Goal: Communication & Community: Answer question/provide support

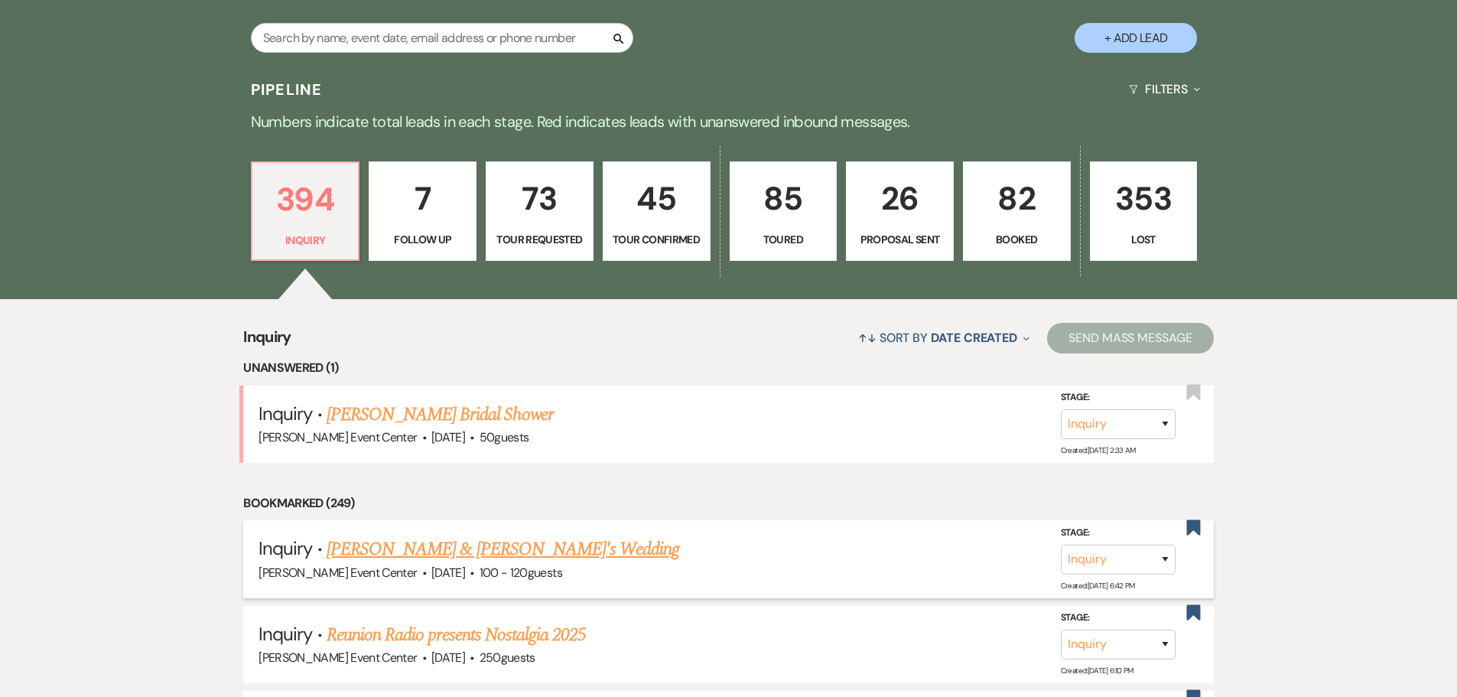
scroll to position [382, 0]
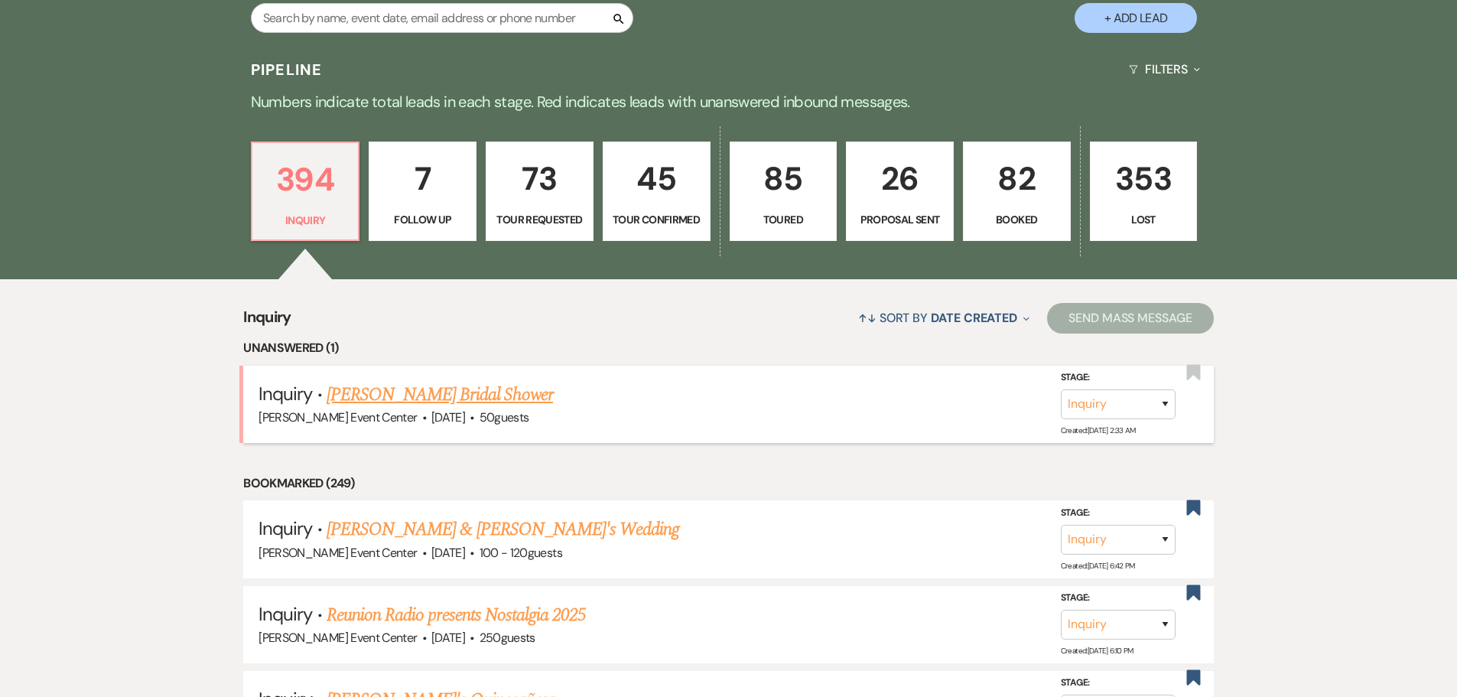
click at [476, 381] on link "[PERSON_NAME] Bridal Shower" at bounding box center [439, 395] width 226 height 28
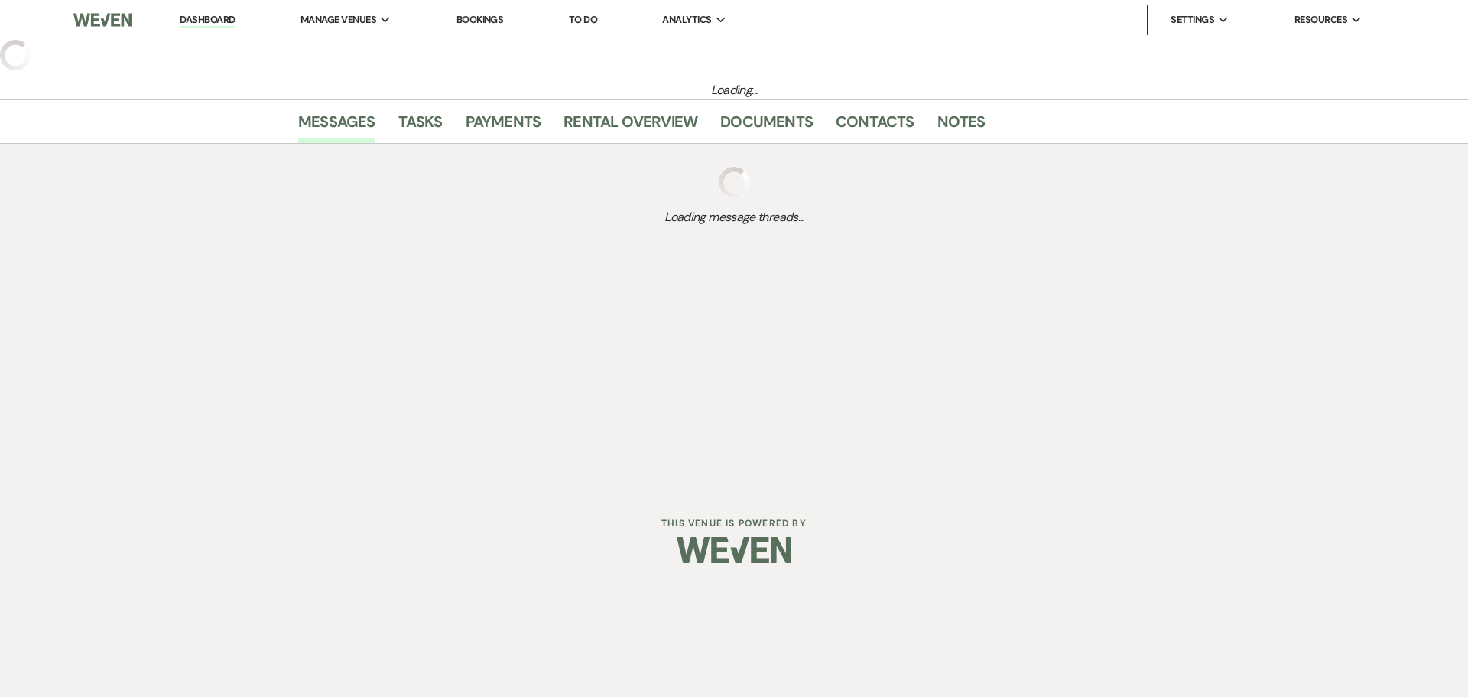
select select "5"
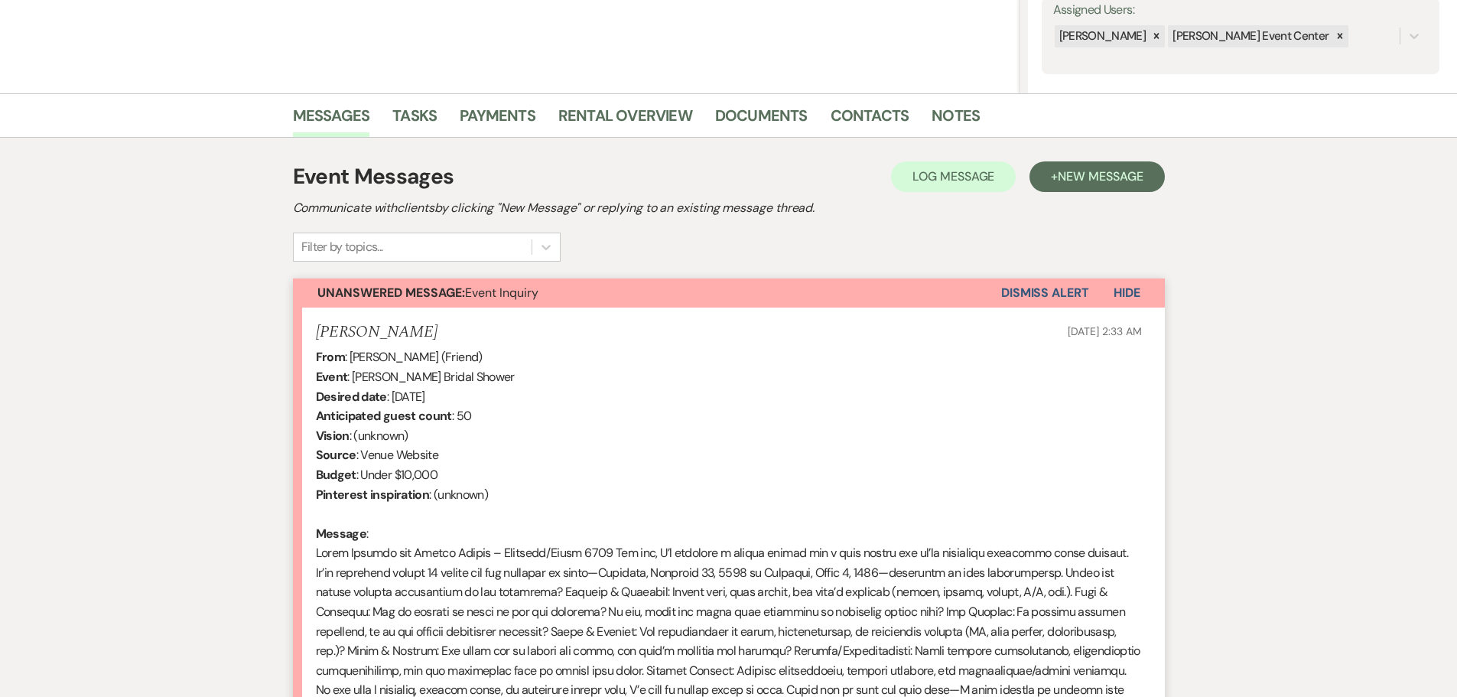
scroll to position [513, 0]
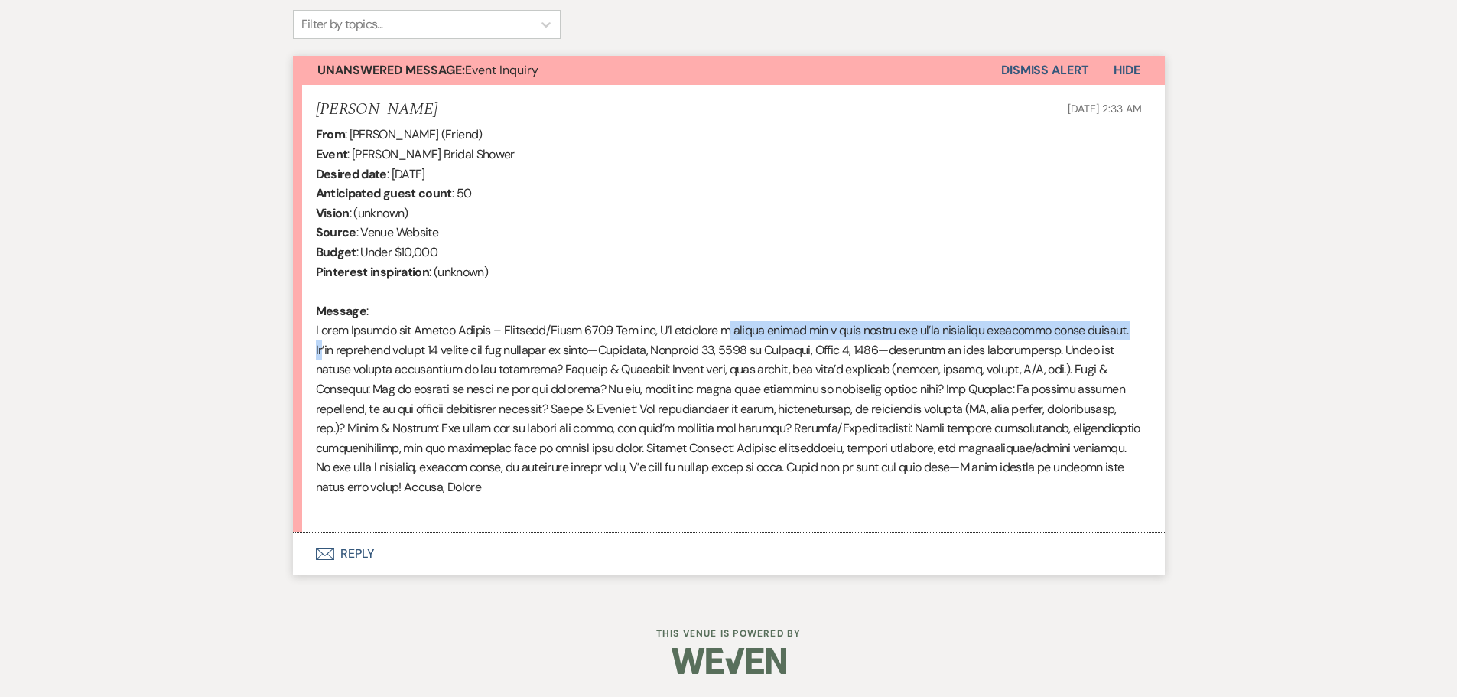
drag, startPoint x: 321, startPoint y: 347, endPoint x: 719, endPoint y: 339, distance: 398.4
click at [719, 339] on div "From : [PERSON_NAME] (Friend) Event : [PERSON_NAME] Bridal Shower Desired date …" at bounding box center [729, 320] width 826 height 391
click at [638, 350] on div "From : [PERSON_NAME] (Friend) Event : [PERSON_NAME] Bridal Shower Desired date …" at bounding box center [729, 320] width 826 height 391
drag, startPoint x: 632, startPoint y: 352, endPoint x: 606, endPoint y: 357, distance: 26.5
click at [606, 357] on div "From : [PERSON_NAME] (Friend) Event : [PERSON_NAME] Bridal Shower Desired date …" at bounding box center [729, 320] width 826 height 391
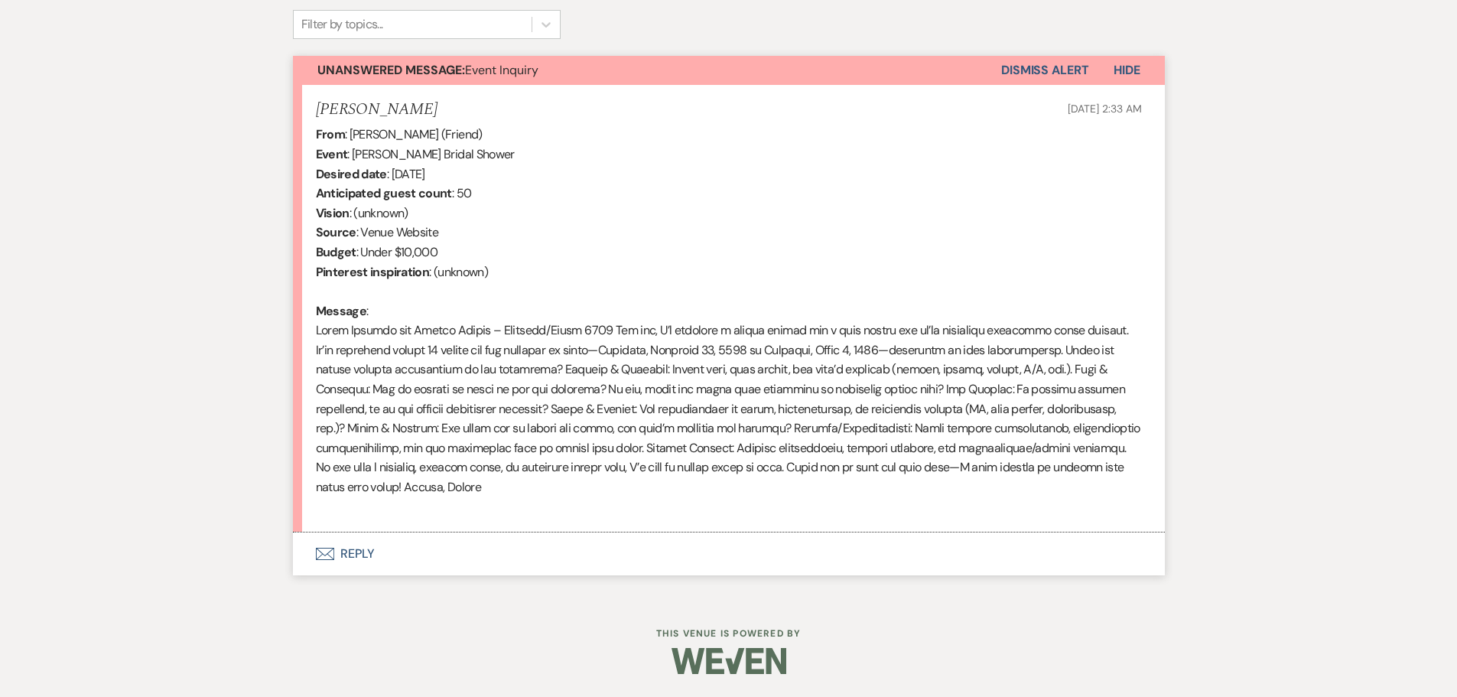
click at [583, 369] on div "From : [PERSON_NAME] (Friend) Event : [PERSON_NAME] Bridal Shower Desired date …" at bounding box center [729, 320] width 826 height 391
click at [359, 549] on button "Envelope Reply" at bounding box center [729, 553] width 872 height 43
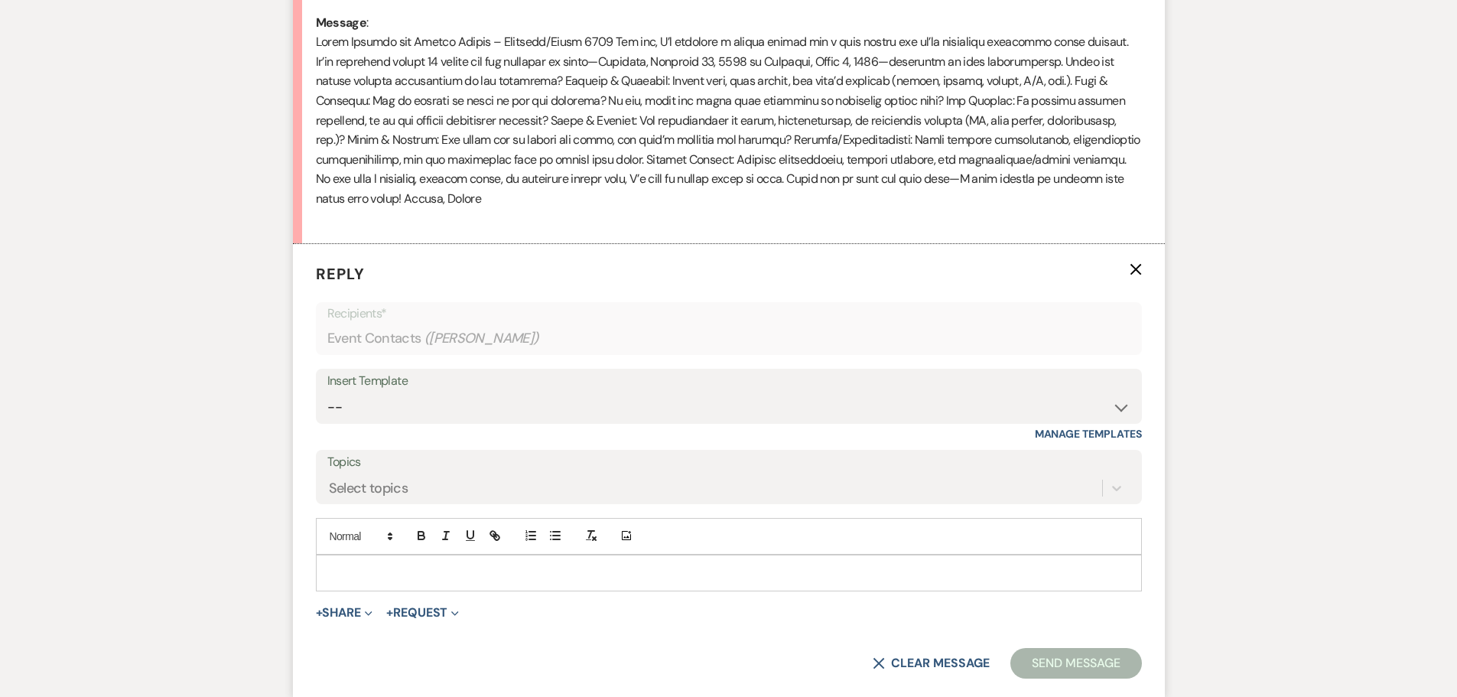
scroll to position [805, 0]
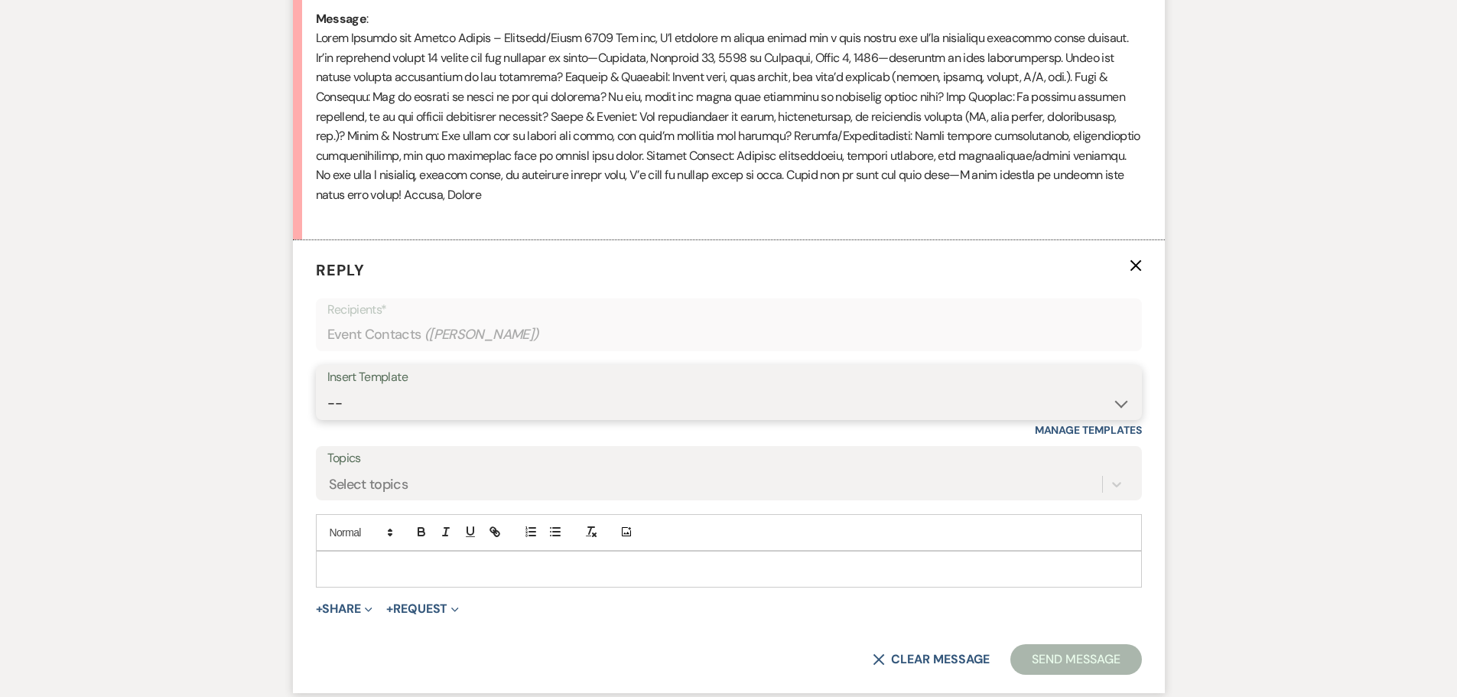
click at [512, 400] on select "-- Weven Planning Portal Introduction (Booked Events) Initial Inquiry Response …" at bounding box center [728, 403] width 803 height 30
select select "2976"
click at [327, 388] on select "-- Weven Planning Portal Introduction (Booked Events) Initial Inquiry Response …" at bounding box center [728, 403] width 803 height 30
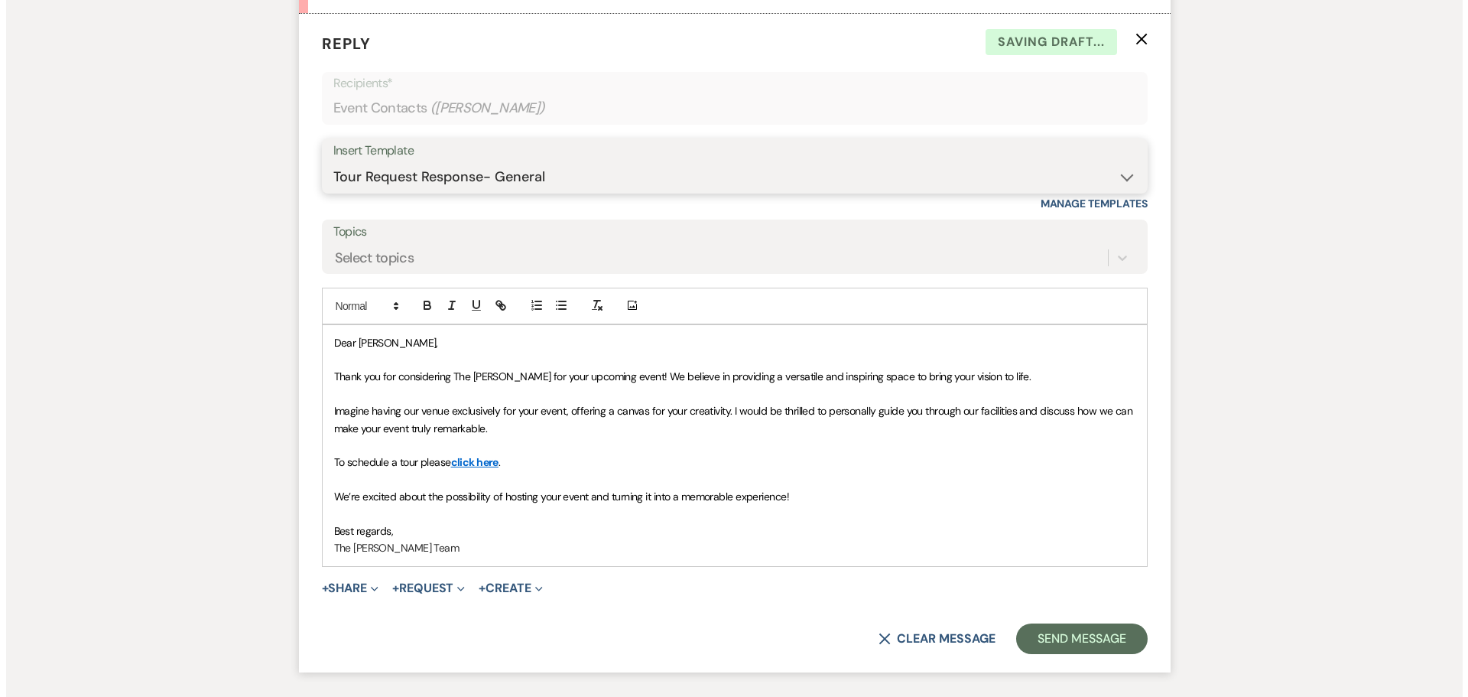
scroll to position [1147, 0]
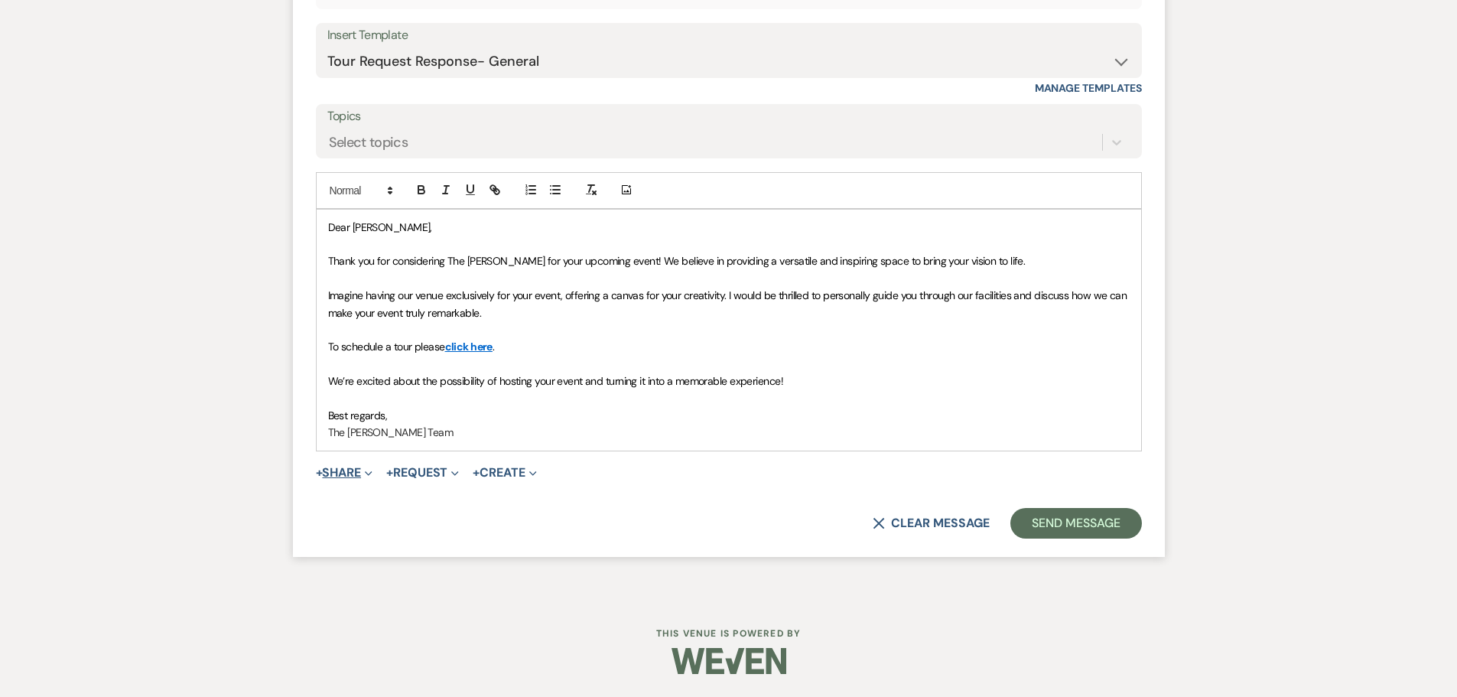
click at [357, 474] on button "+ Share Expand" at bounding box center [344, 472] width 57 height 12
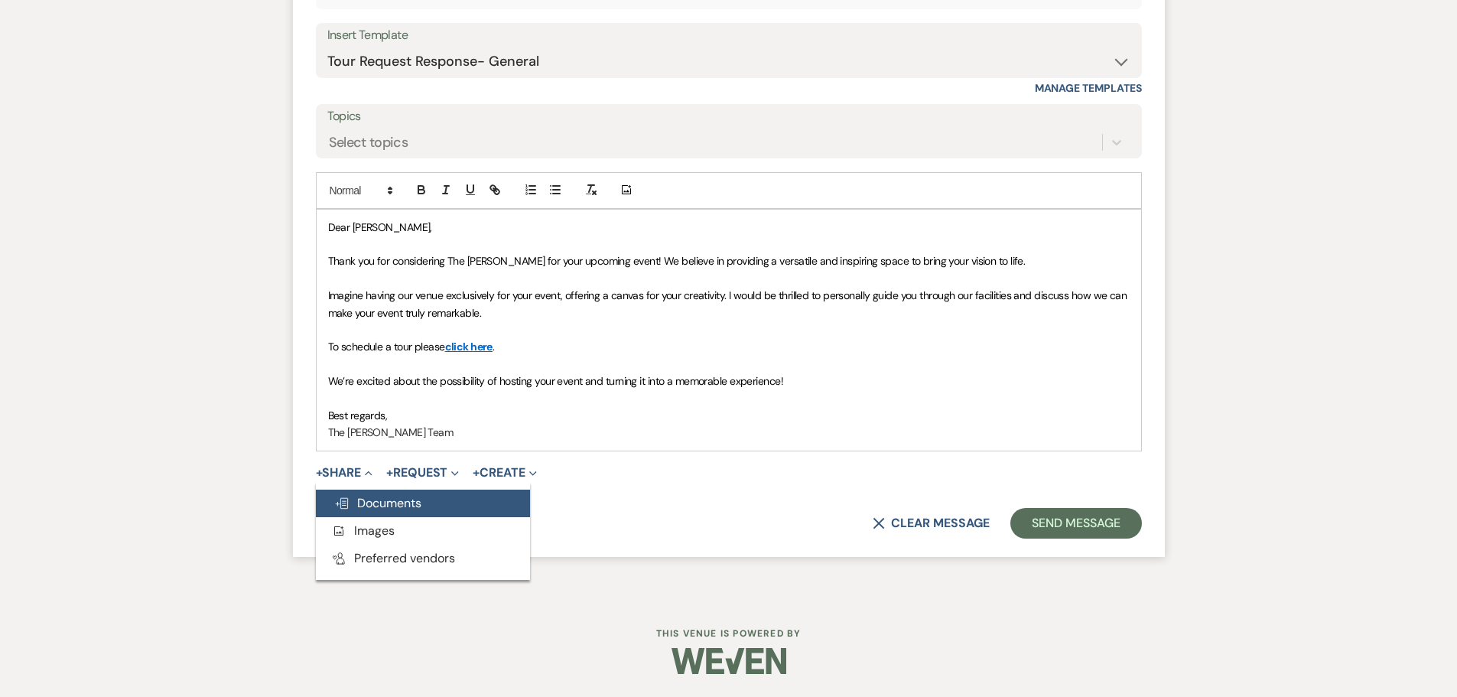
click at [378, 495] on span "Doc Upload Documents" at bounding box center [377, 503] width 87 height 16
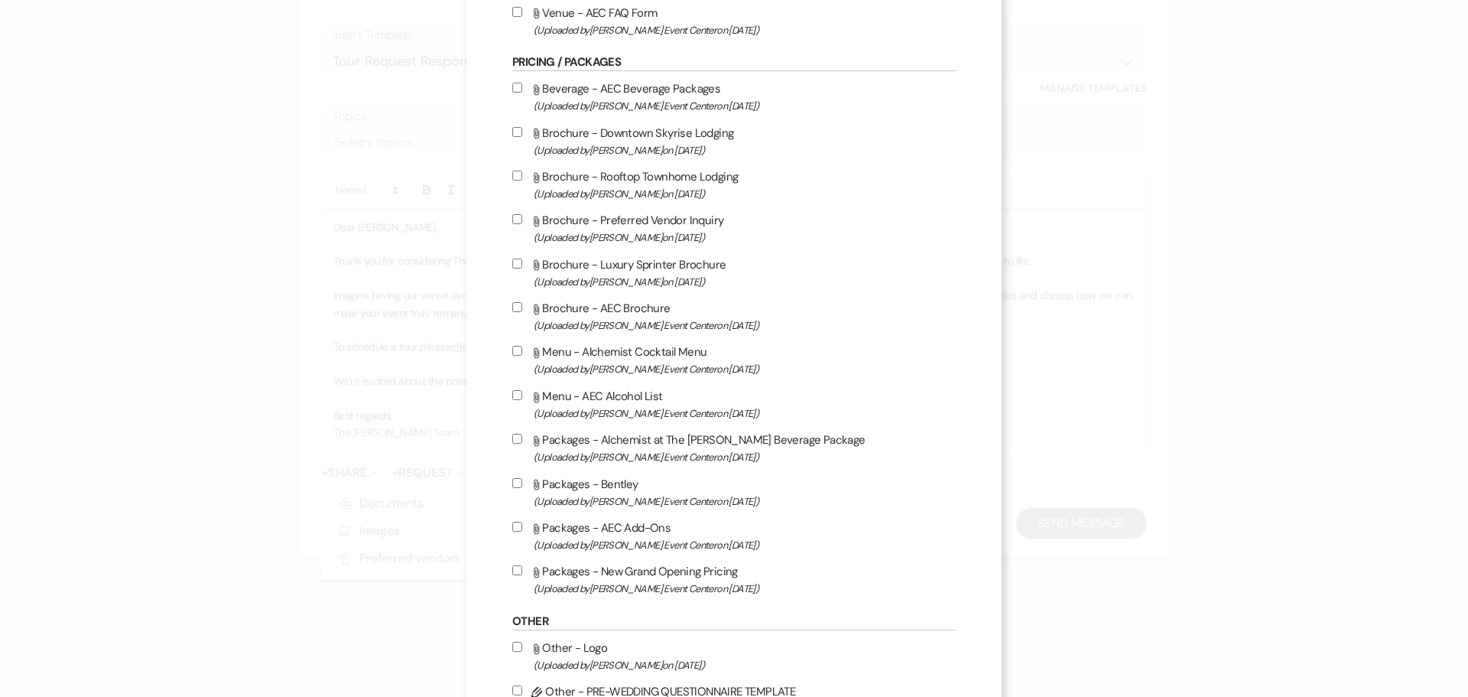
scroll to position [2676, 0]
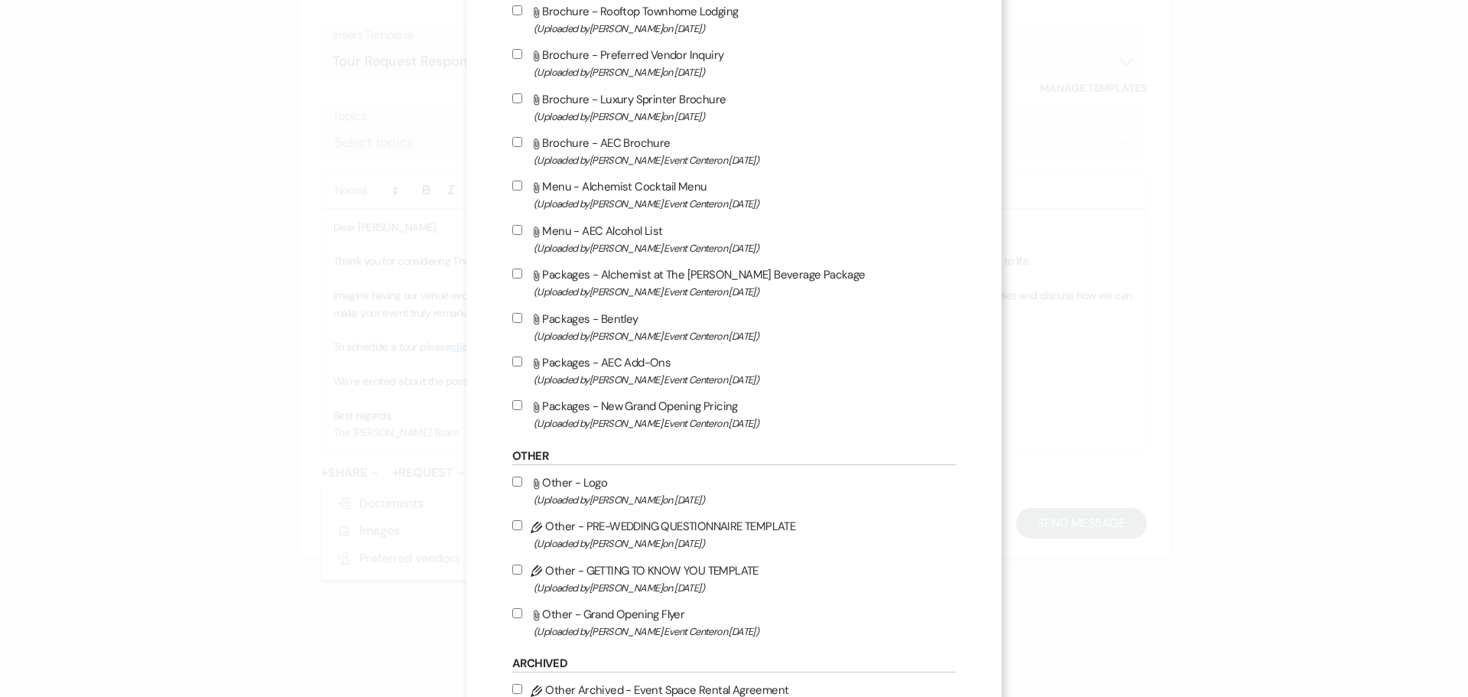
click at [512, 402] on input "Attach File Packages - New Grand Opening Pricing (Uploaded by [PERSON_NAME] Eve…" at bounding box center [517, 405] width 10 height 10
checkbox input "true"
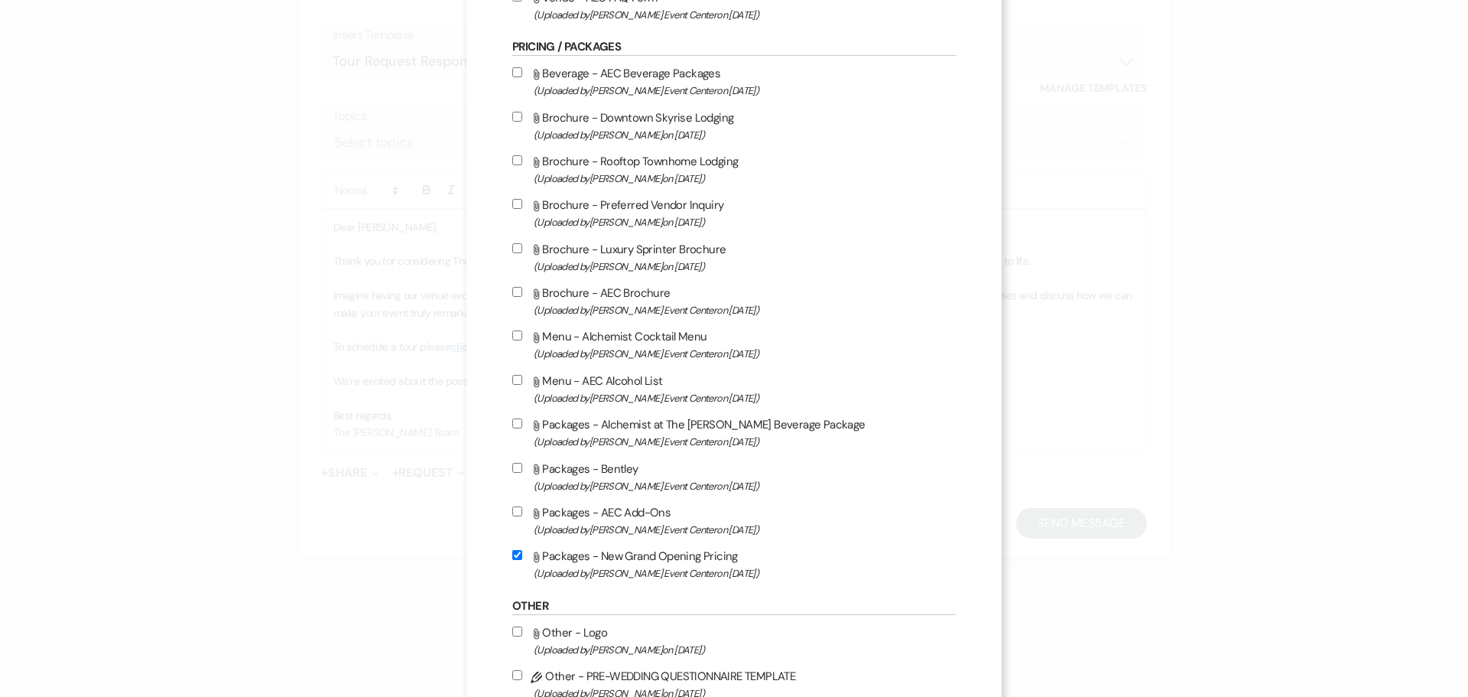
scroll to position [2523, 0]
click at [515, 513] on input "Attach File Packages - AEC Add-Ons (Uploaded by [PERSON_NAME] Event Center on […" at bounding box center [517, 514] width 10 height 10
checkbox input "true"
click at [512, 73] on input "Attach File Beverage - AEC Beverage Packages (Uploaded by [PERSON_NAME] Event C…" at bounding box center [517, 75] width 10 height 10
checkbox input "true"
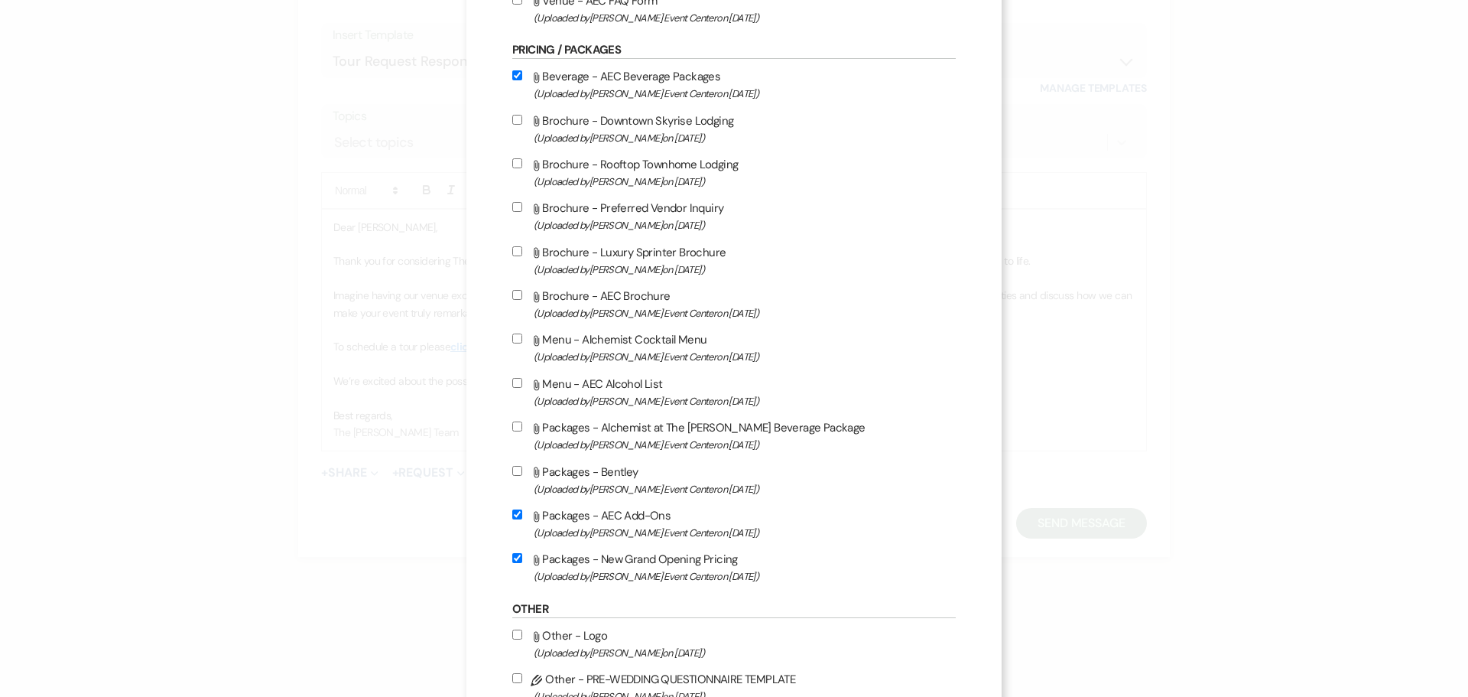
click at [512, 424] on input "Attach File Packages - Alchemist at The [PERSON_NAME] Beverage Package (Uploade…" at bounding box center [517, 426] width 10 height 10
checkbox input "true"
click at [512, 382] on input "Attach File Menu - AEC Alcohol List (Uploaded by [PERSON_NAME] Event Center on …" at bounding box center [517, 383] width 10 height 10
checkbox input "true"
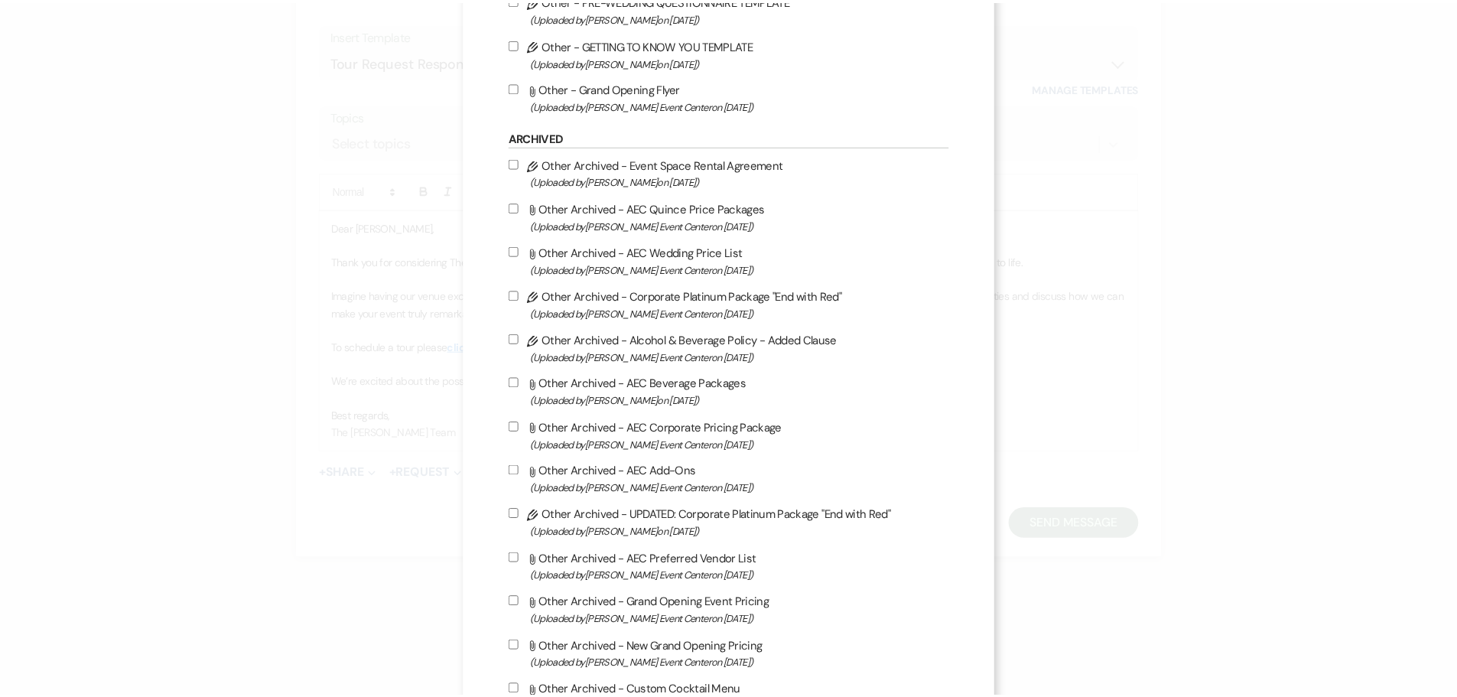
scroll to position [3314, 0]
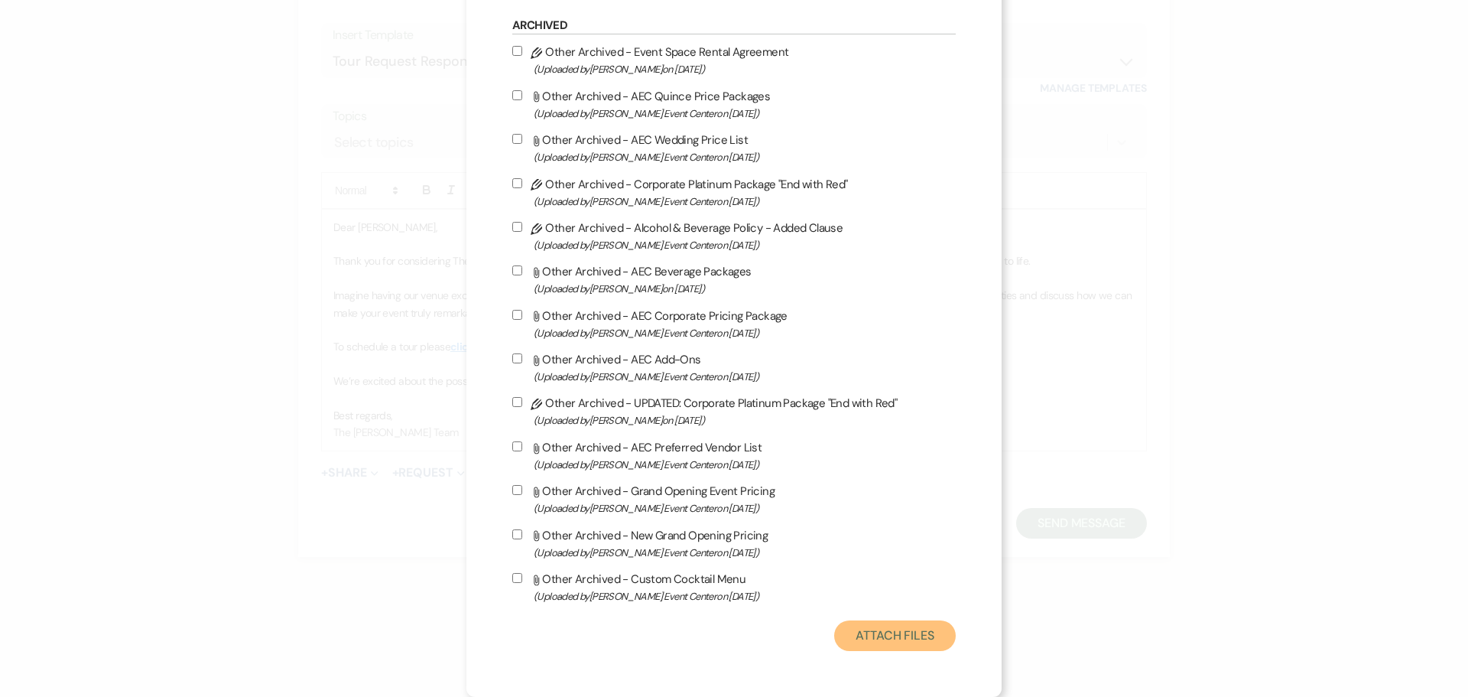
click at [861, 636] on button "Attach Files" at bounding box center [895, 635] width 122 height 31
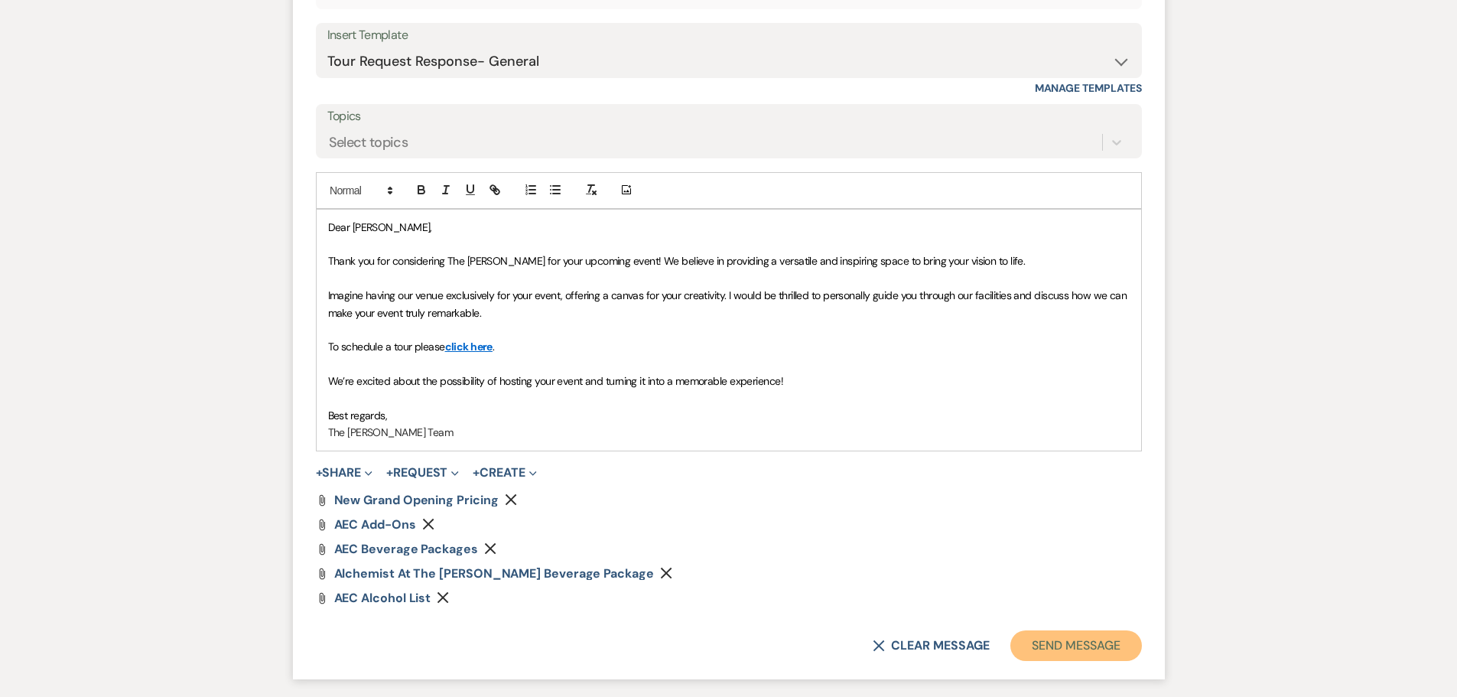
click at [1045, 641] on button "Send Message" at bounding box center [1075, 645] width 131 height 31
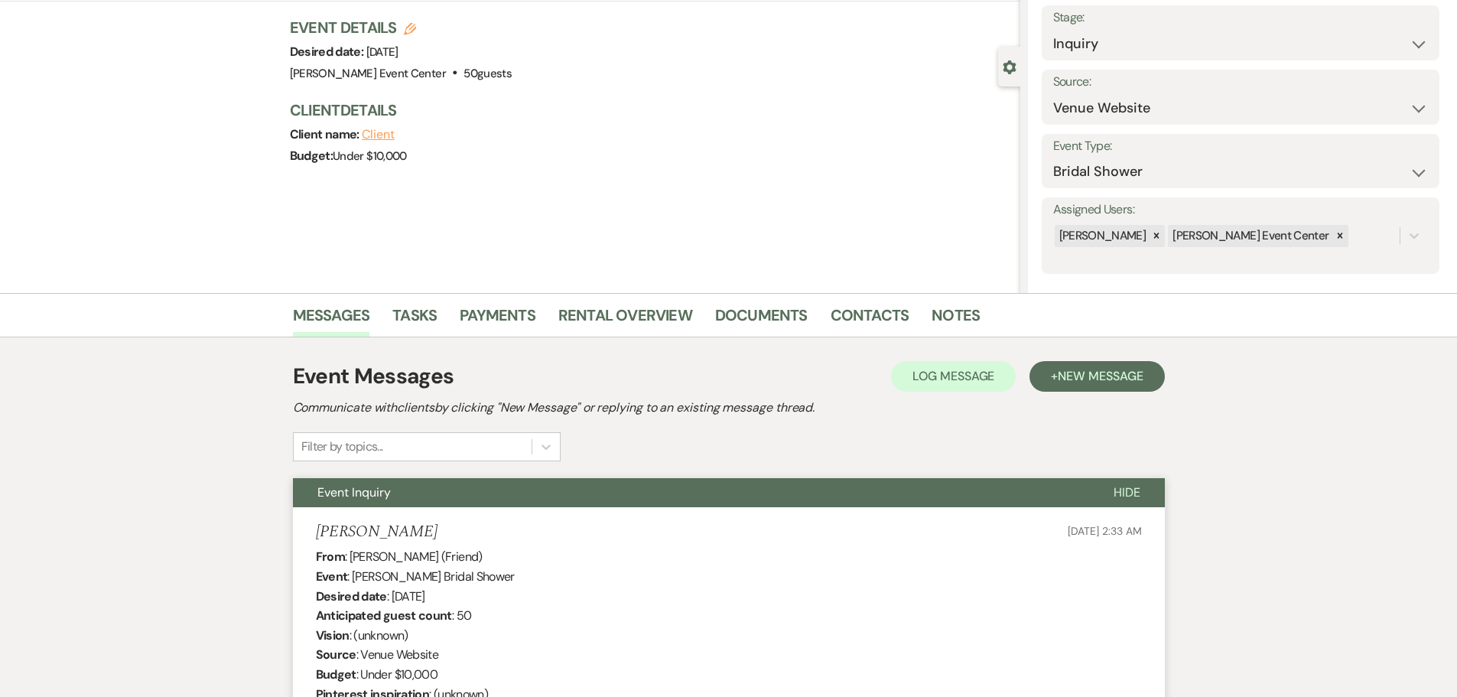
scroll to position [0, 0]
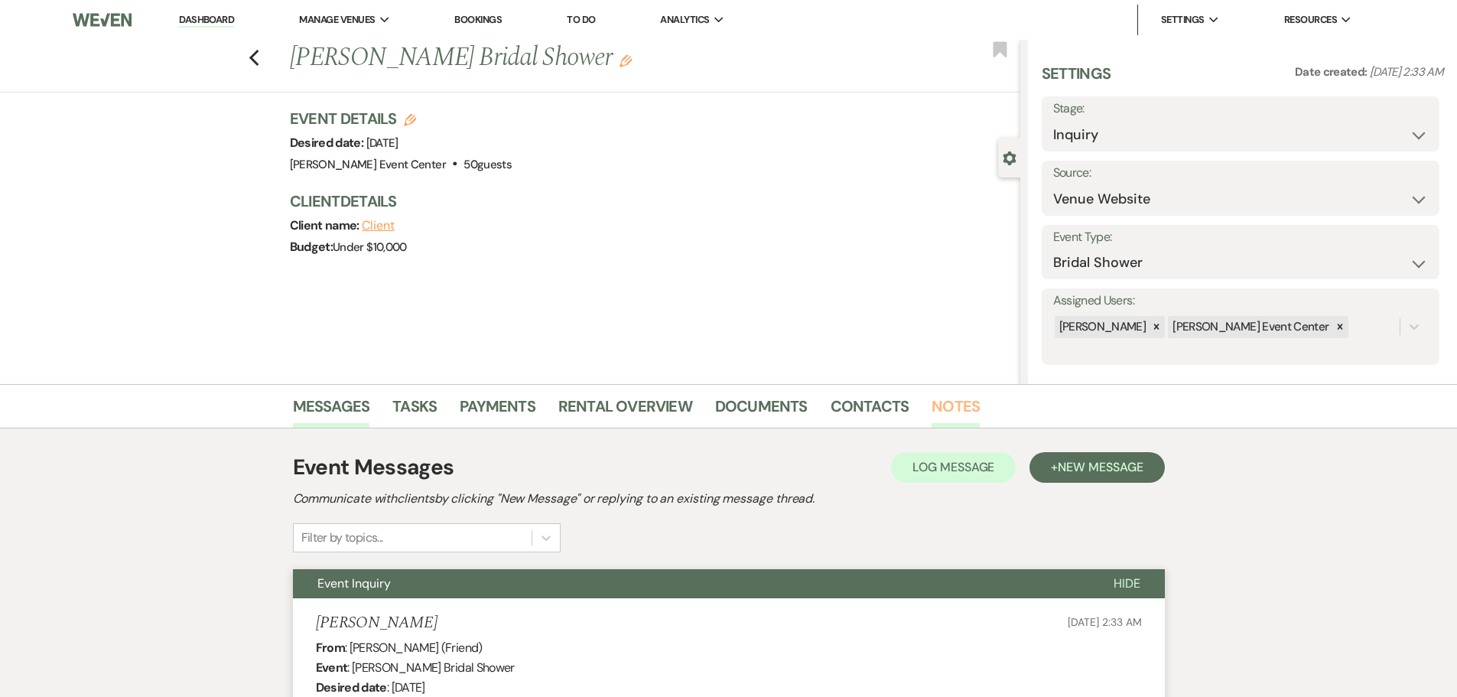
click at [951, 409] on link "Notes" at bounding box center [955, 411] width 48 height 34
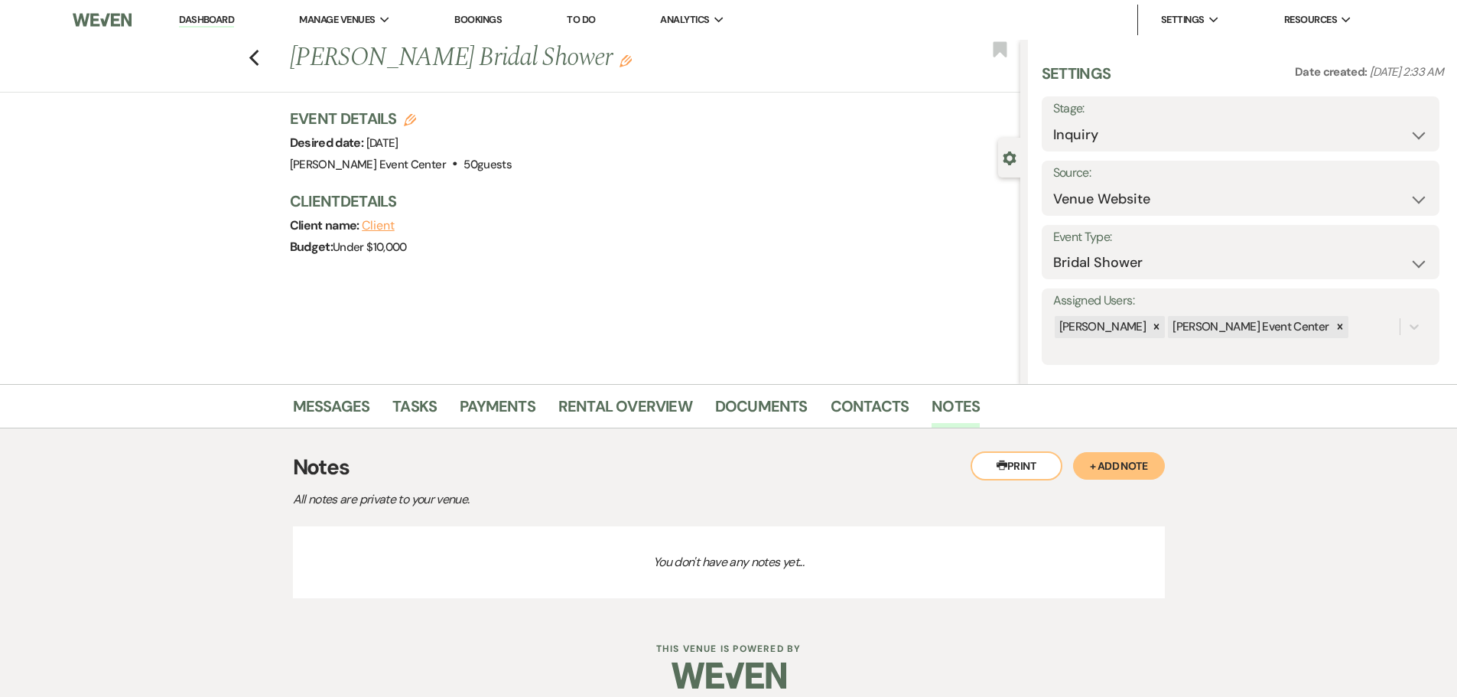
click at [1103, 469] on button "+ Add Note" at bounding box center [1119, 466] width 92 height 28
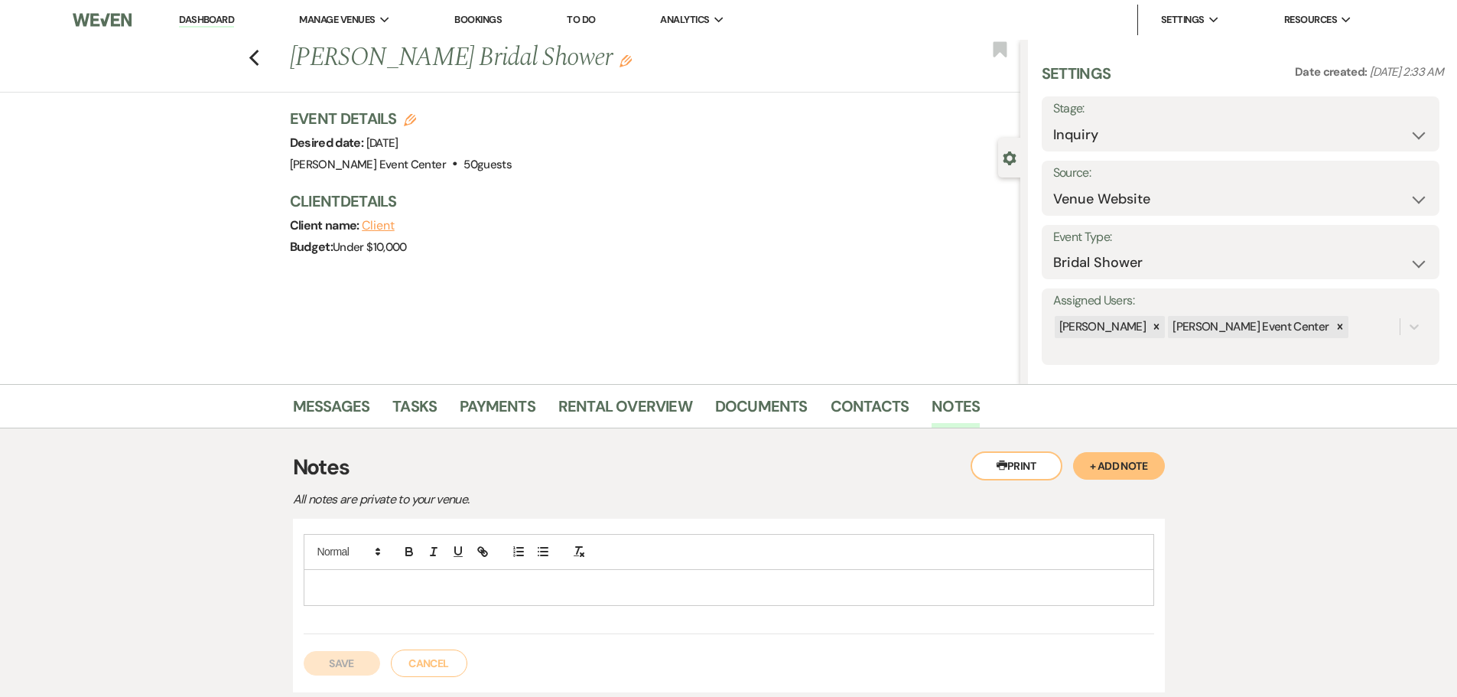
click at [784, 556] on div at bounding box center [729, 552] width 850 height 36
click at [713, 599] on div at bounding box center [728, 587] width 849 height 35
click at [342, 671] on button "Save" at bounding box center [342, 679] width 76 height 24
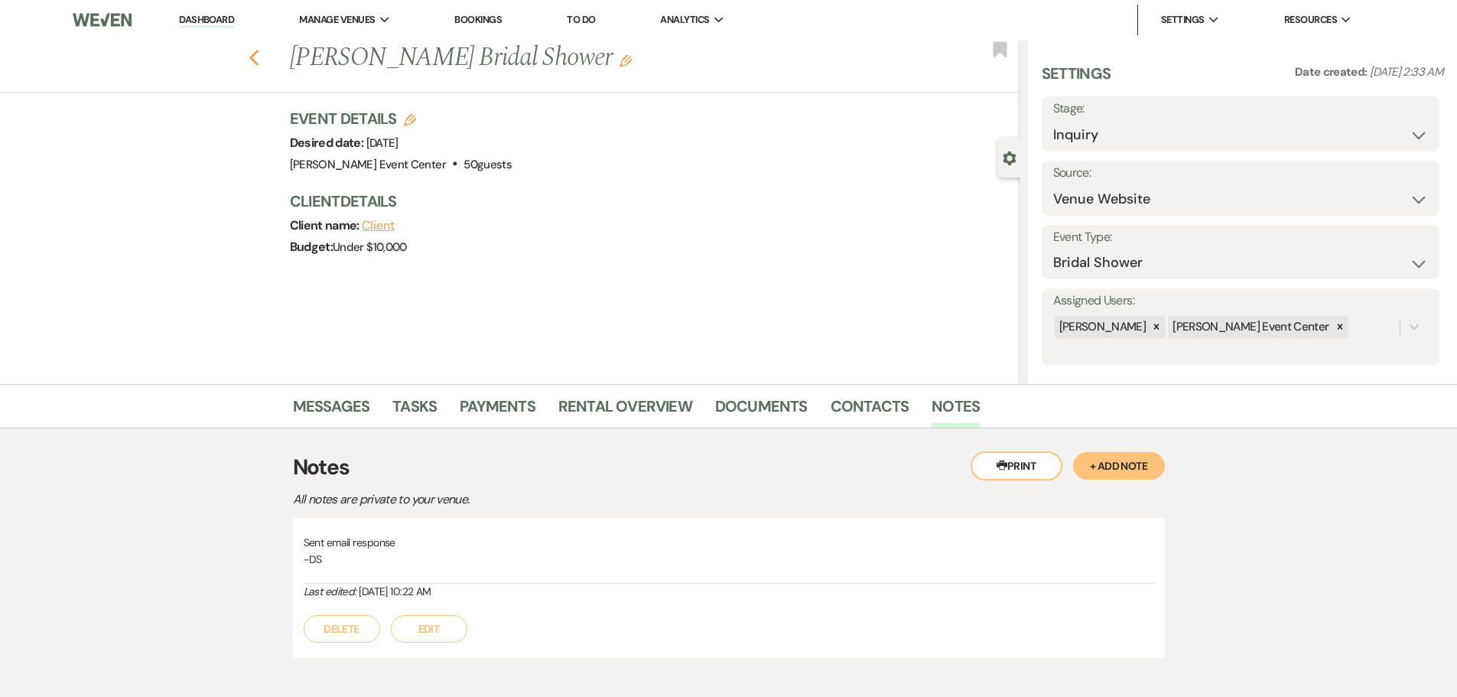
click at [255, 62] on icon "Previous" at bounding box center [253, 58] width 11 height 18
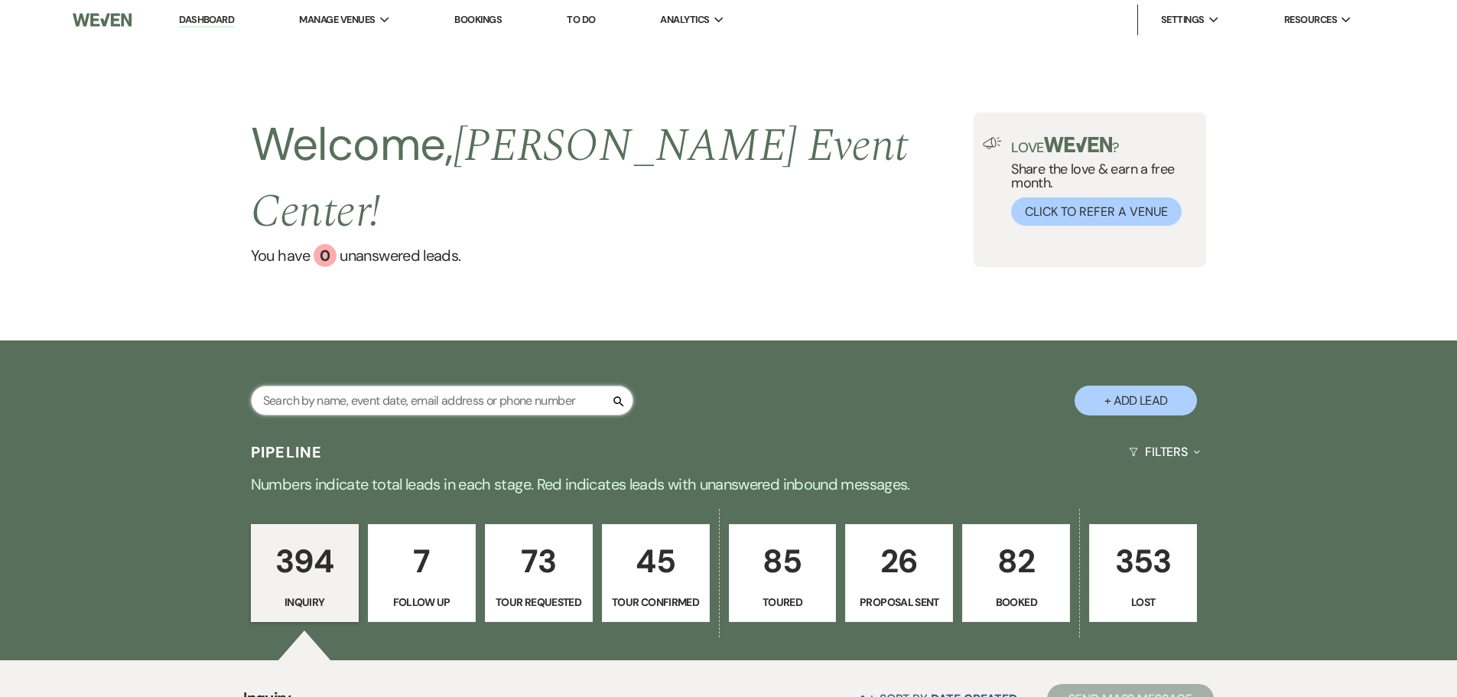
click at [389, 385] on input "text" at bounding box center [442, 400] width 382 height 30
type input "[PERSON_NAME]"
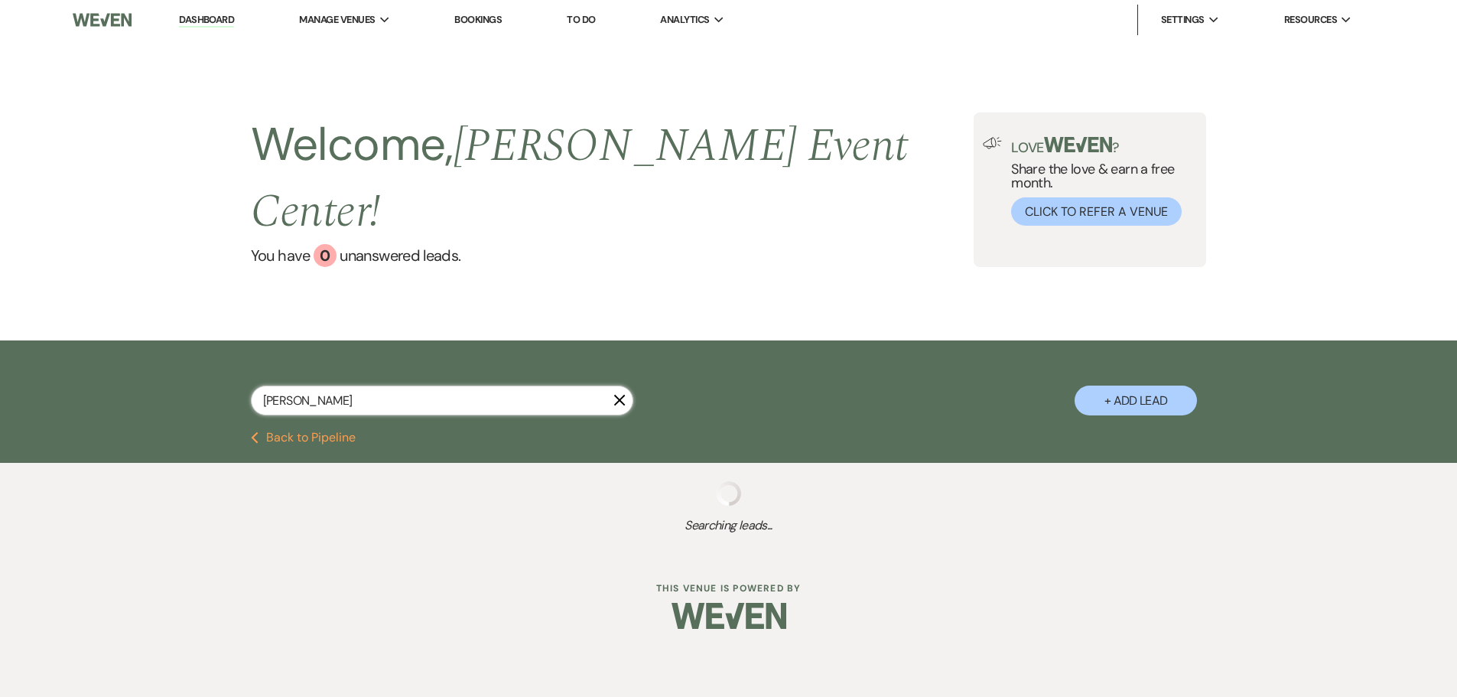
select select "8"
select select "1"
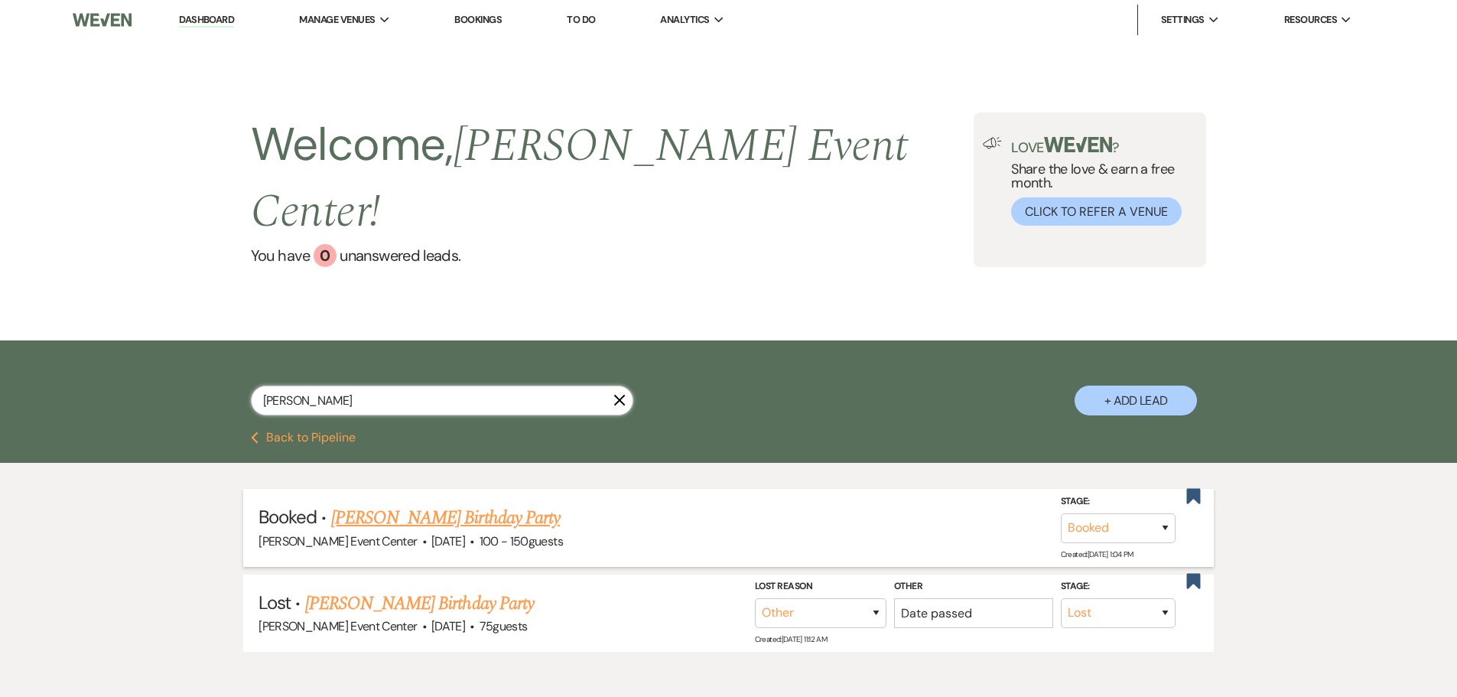
scroll to position [43, 0]
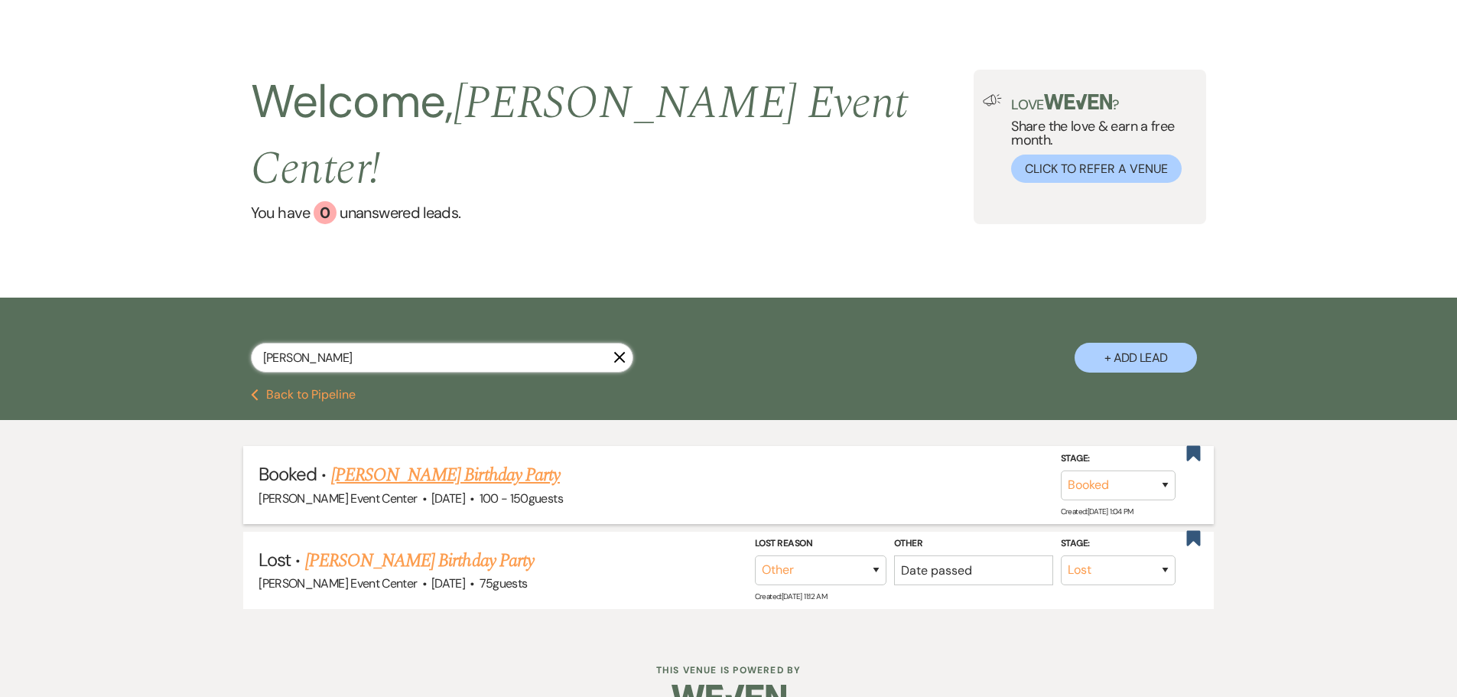
type input "[PERSON_NAME]"
click at [418, 461] on link "[PERSON_NAME] Birthday Party" at bounding box center [445, 475] width 229 height 28
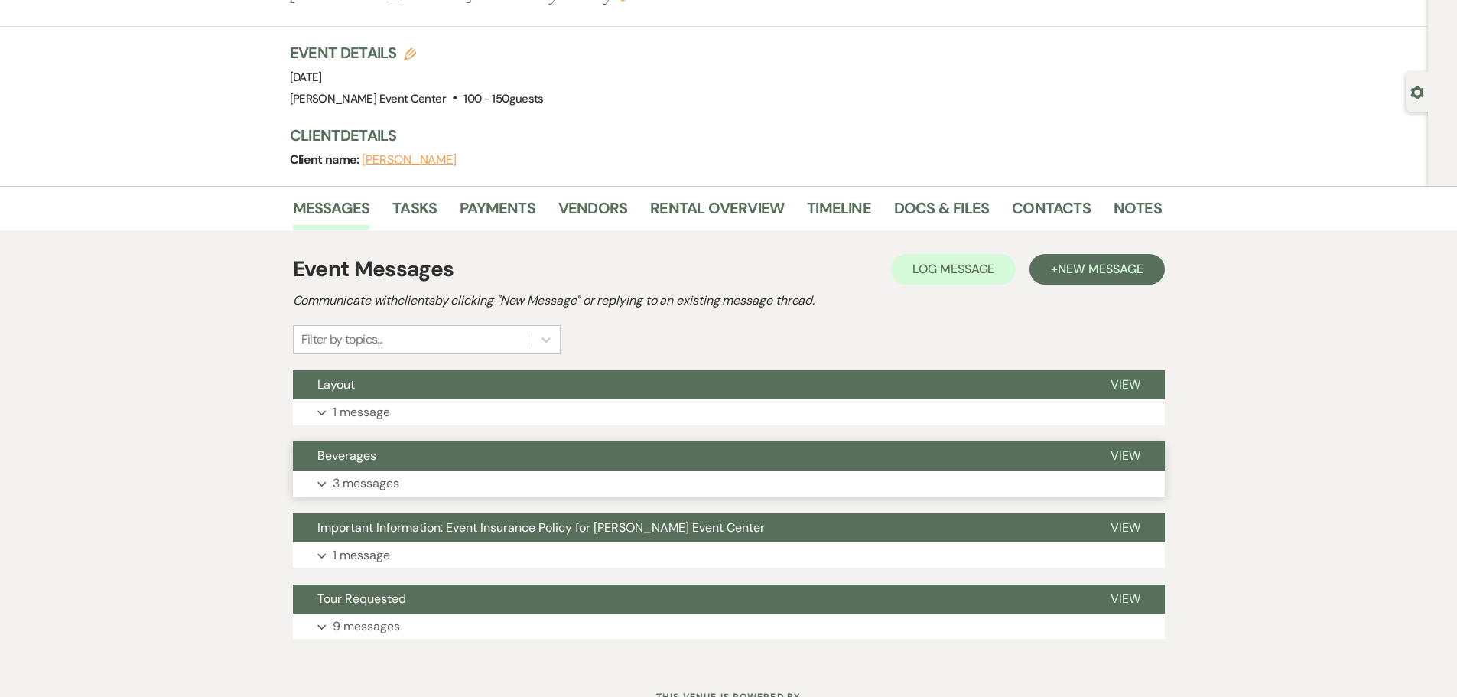
scroll to position [129, 0]
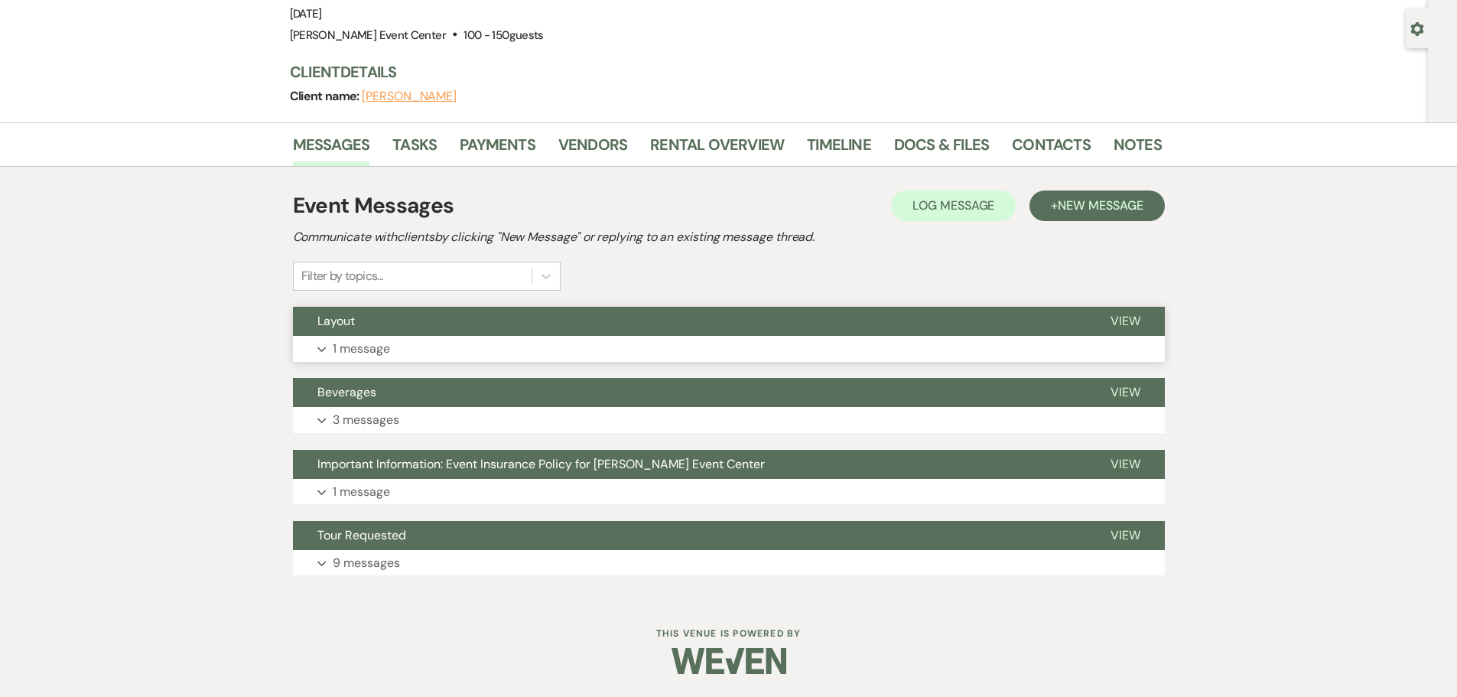
click at [343, 335] on button "Layout" at bounding box center [689, 321] width 793 height 29
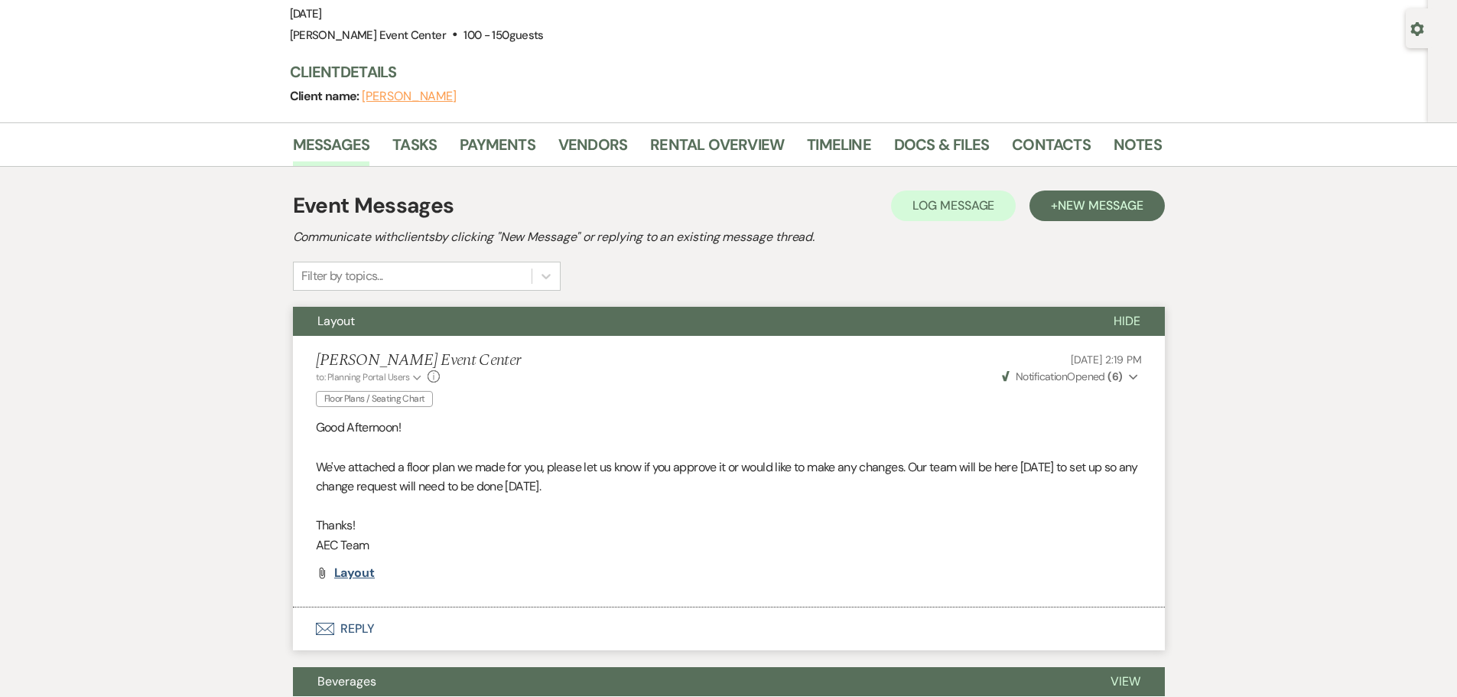
click at [356, 576] on span "Layout" at bounding box center [354, 572] width 41 height 16
click at [372, 572] on span "Layout" at bounding box center [354, 572] width 41 height 16
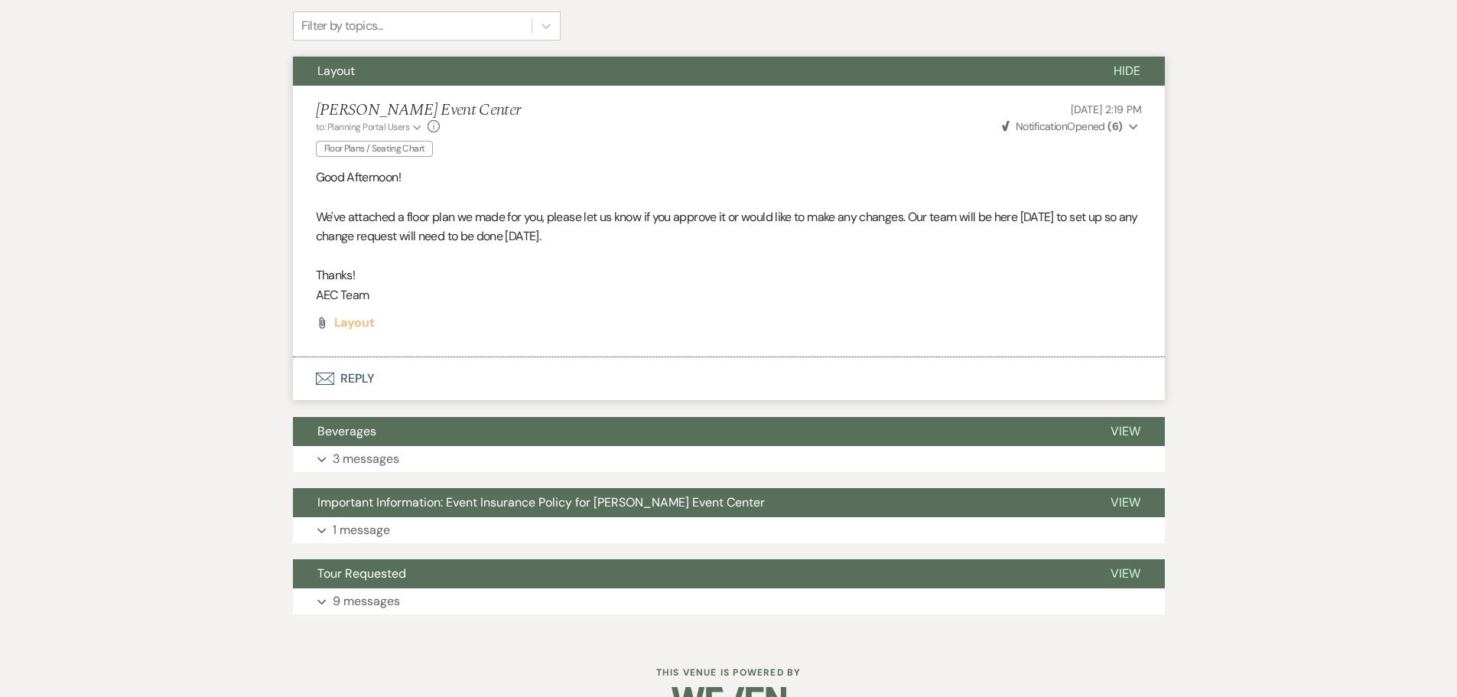
scroll to position [342, 0]
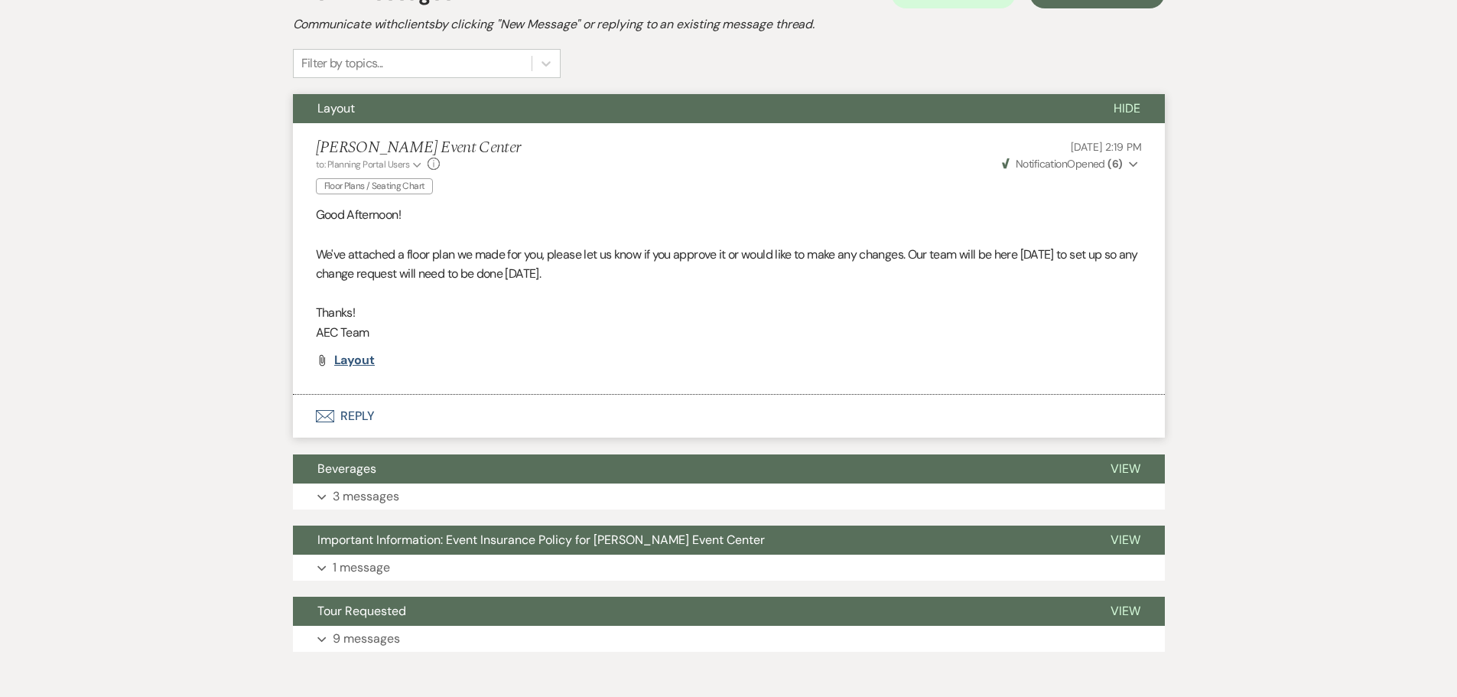
click at [344, 362] on span "Layout" at bounding box center [354, 360] width 41 height 16
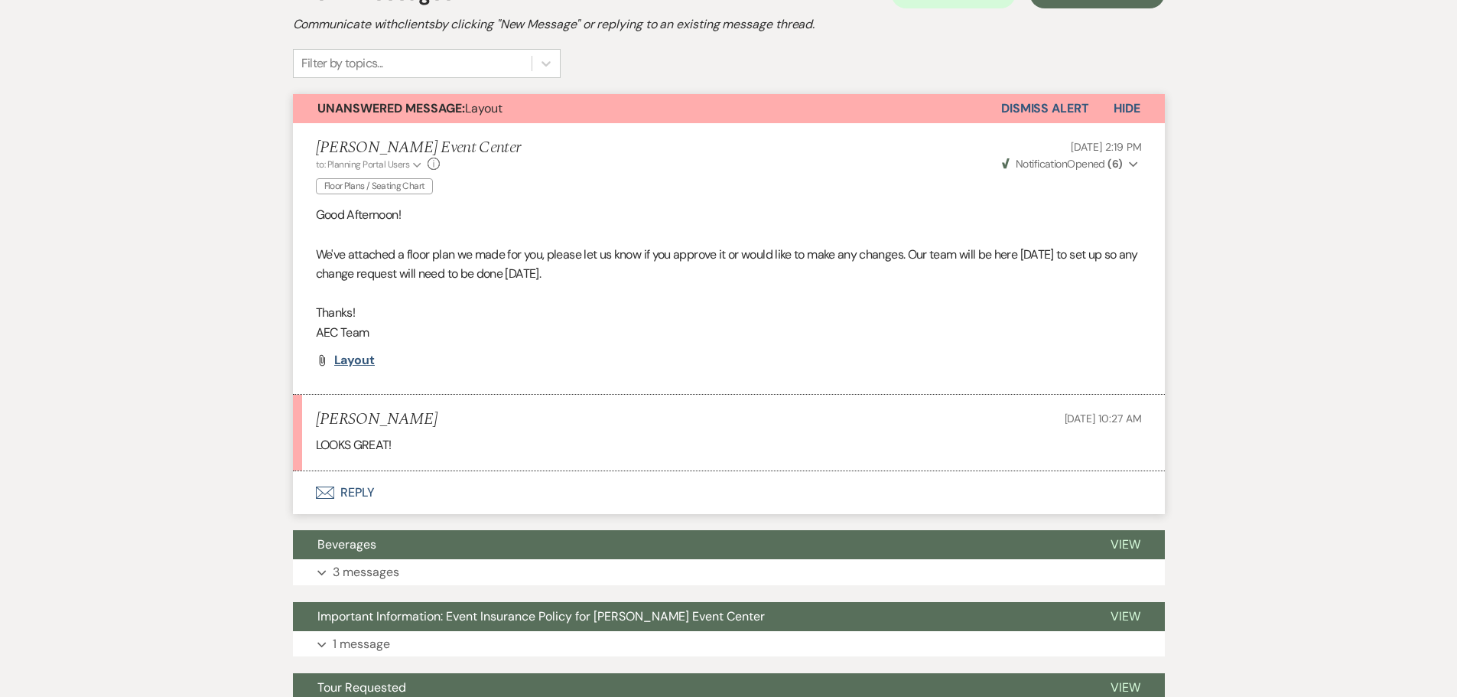
click at [336, 362] on span "Layout" at bounding box center [354, 360] width 41 height 16
click at [369, 484] on button "Envelope Reply" at bounding box center [729, 492] width 872 height 43
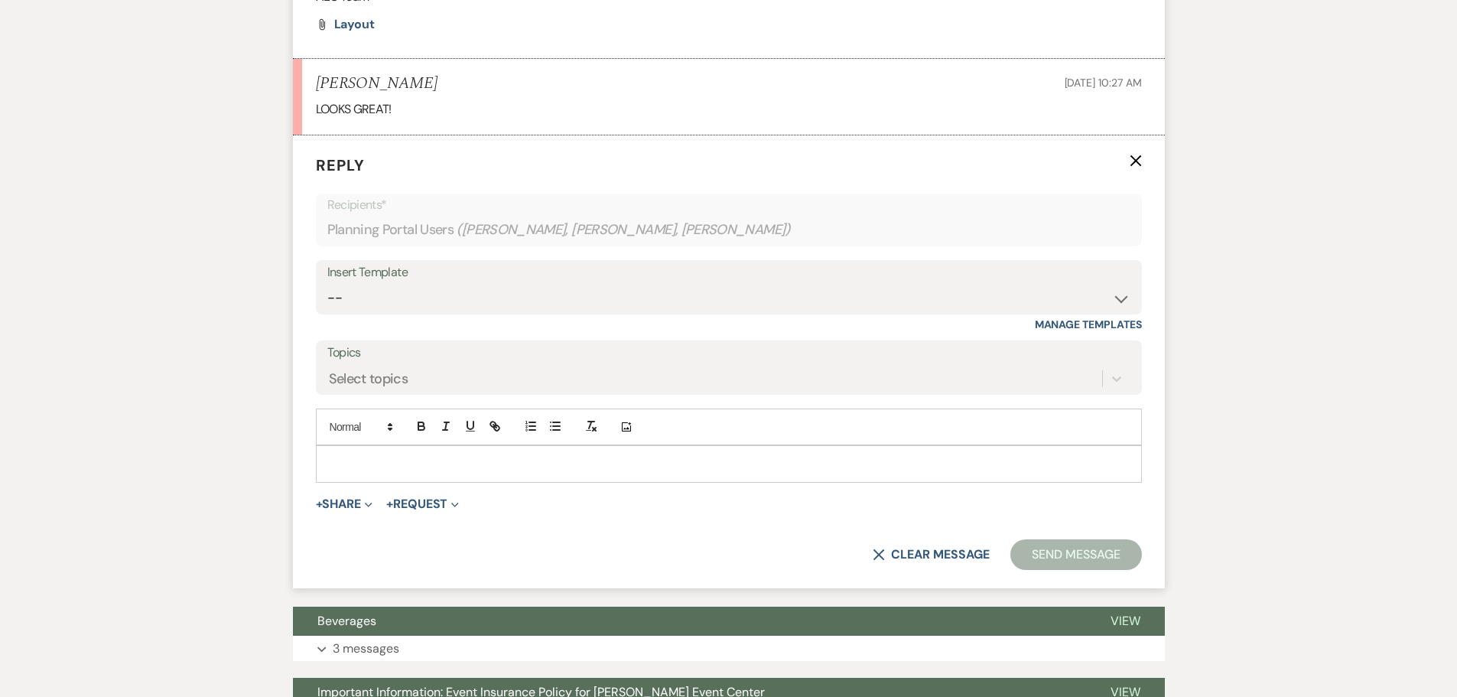
scroll to position [691, 0]
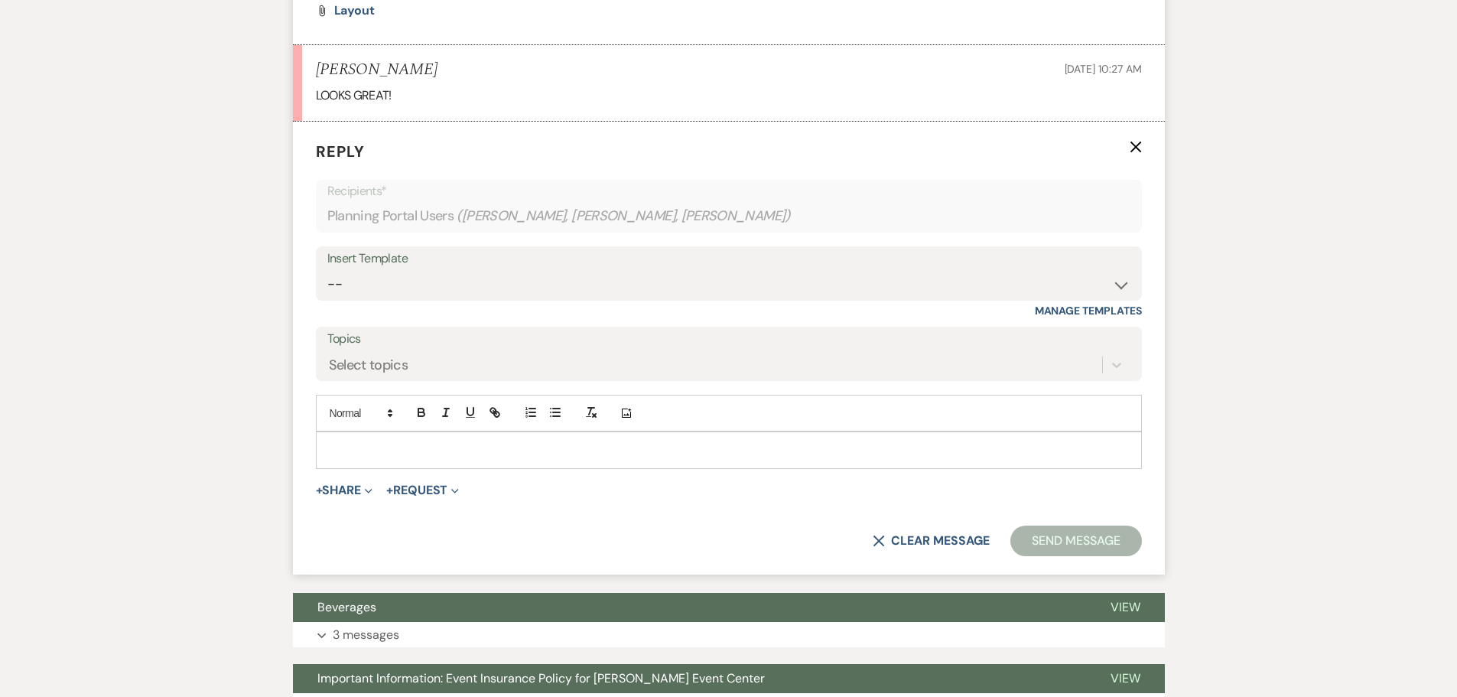
click at [405, 457] on p at bounding box center [728, 449] width 801 height 17
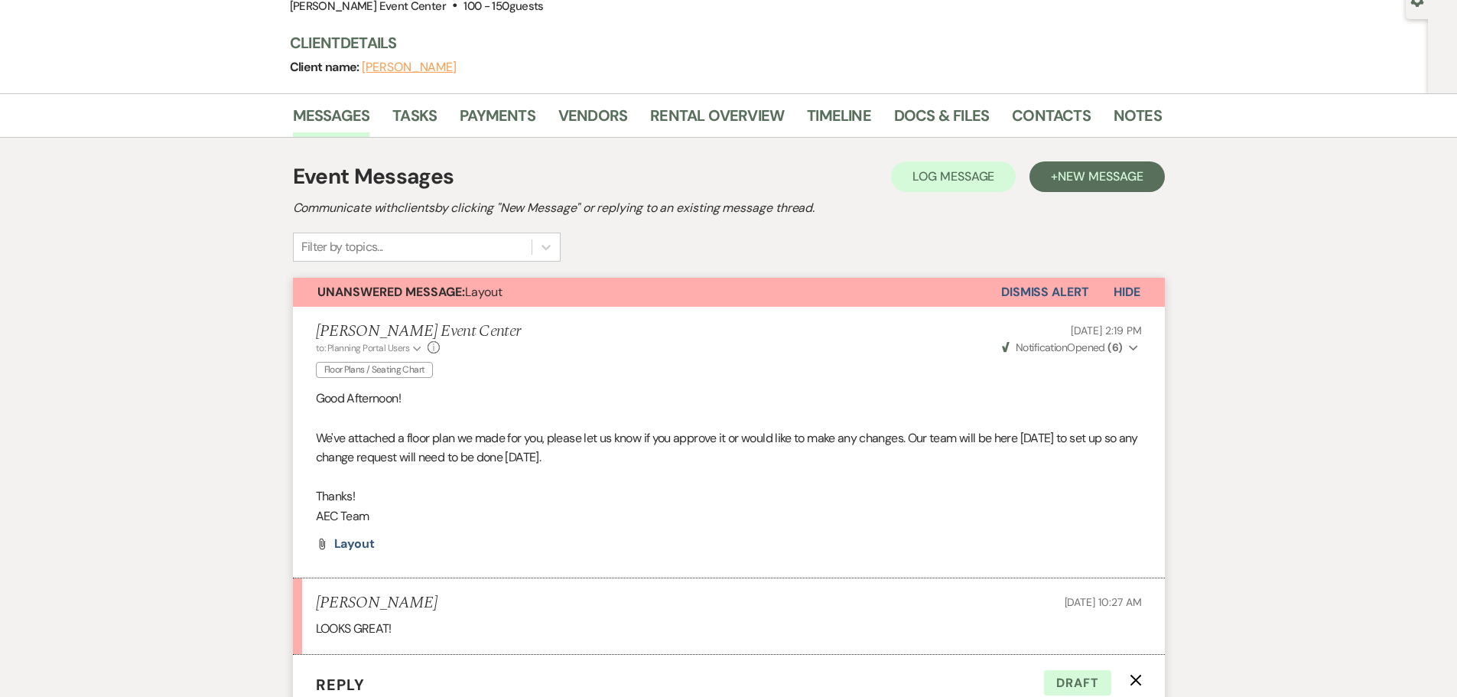
scroll to position [0, 0]
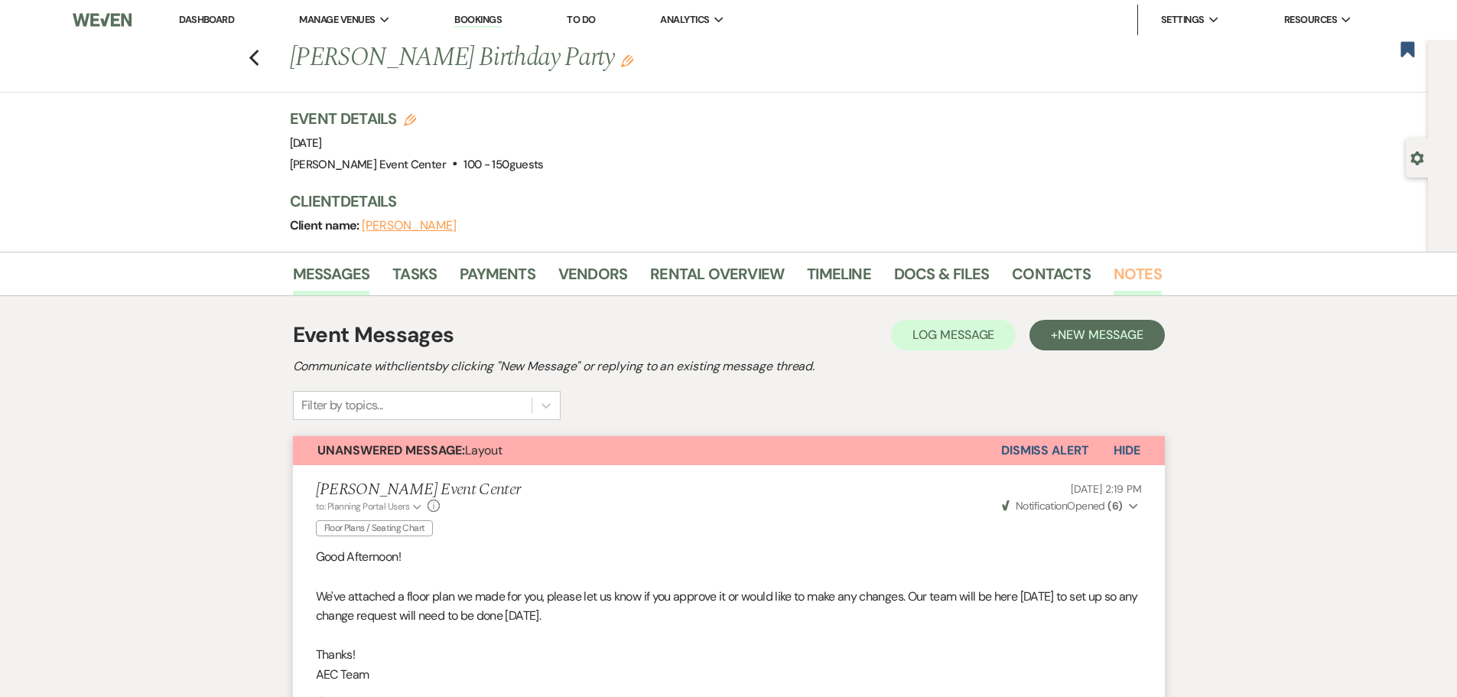
click at [1133, 274] on link "Notes" at bounding box center [1137, 278] width 48 height 34
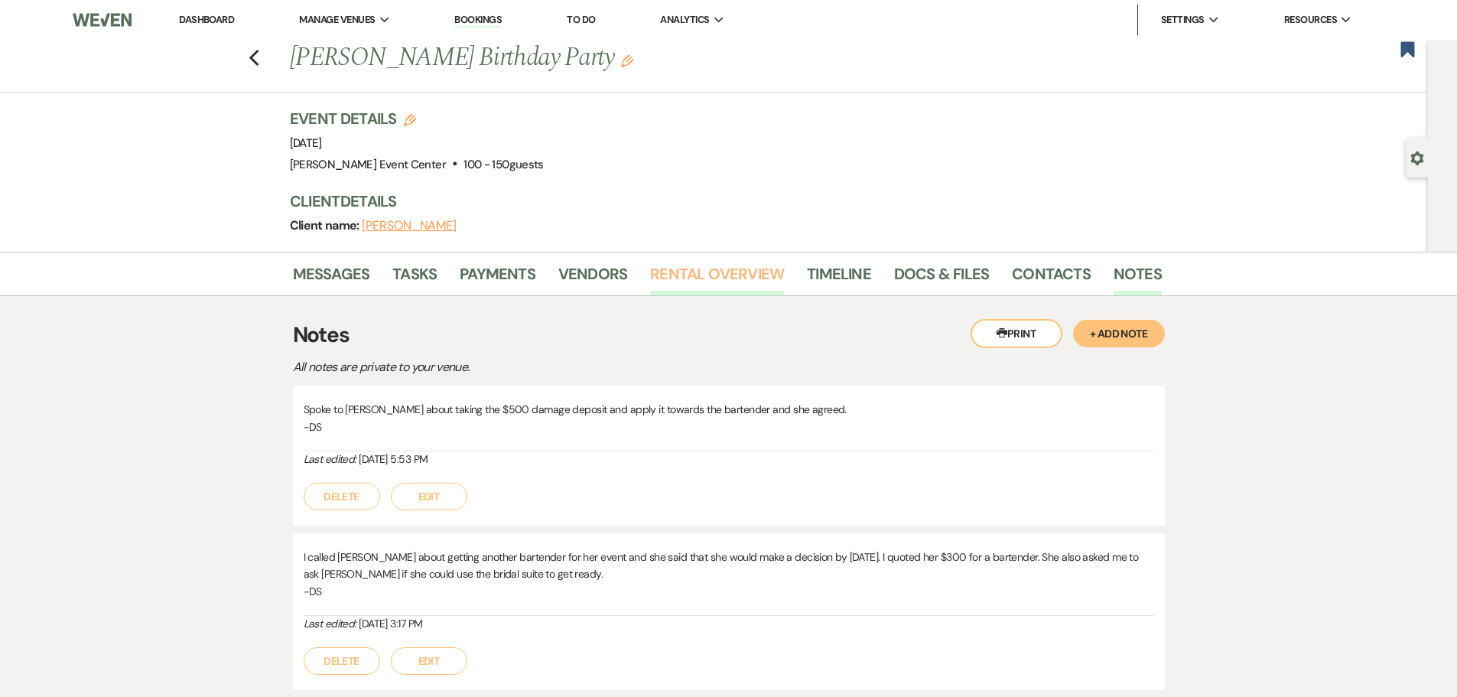
click at [667, 276] on link "Rental Overview" at bounding box center [717, 278] width 134 height 34
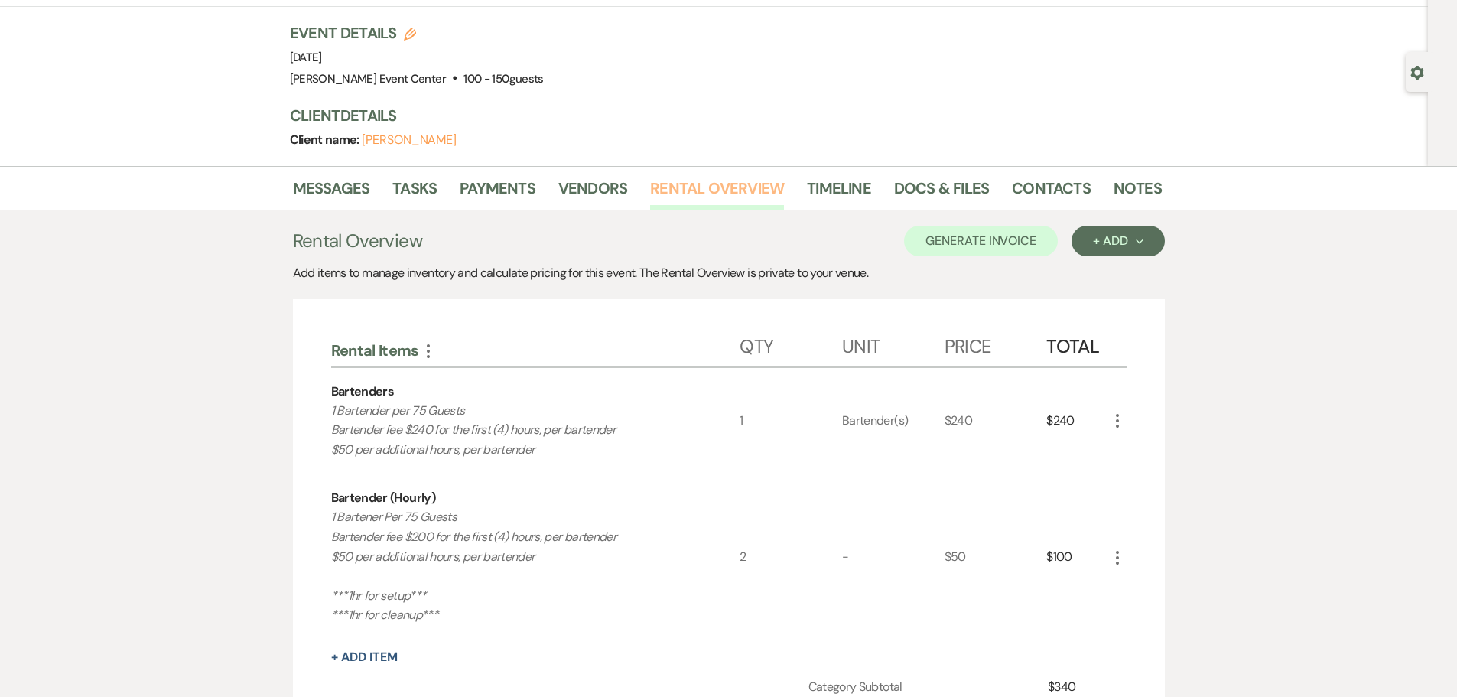
scroll to position [76, 0]
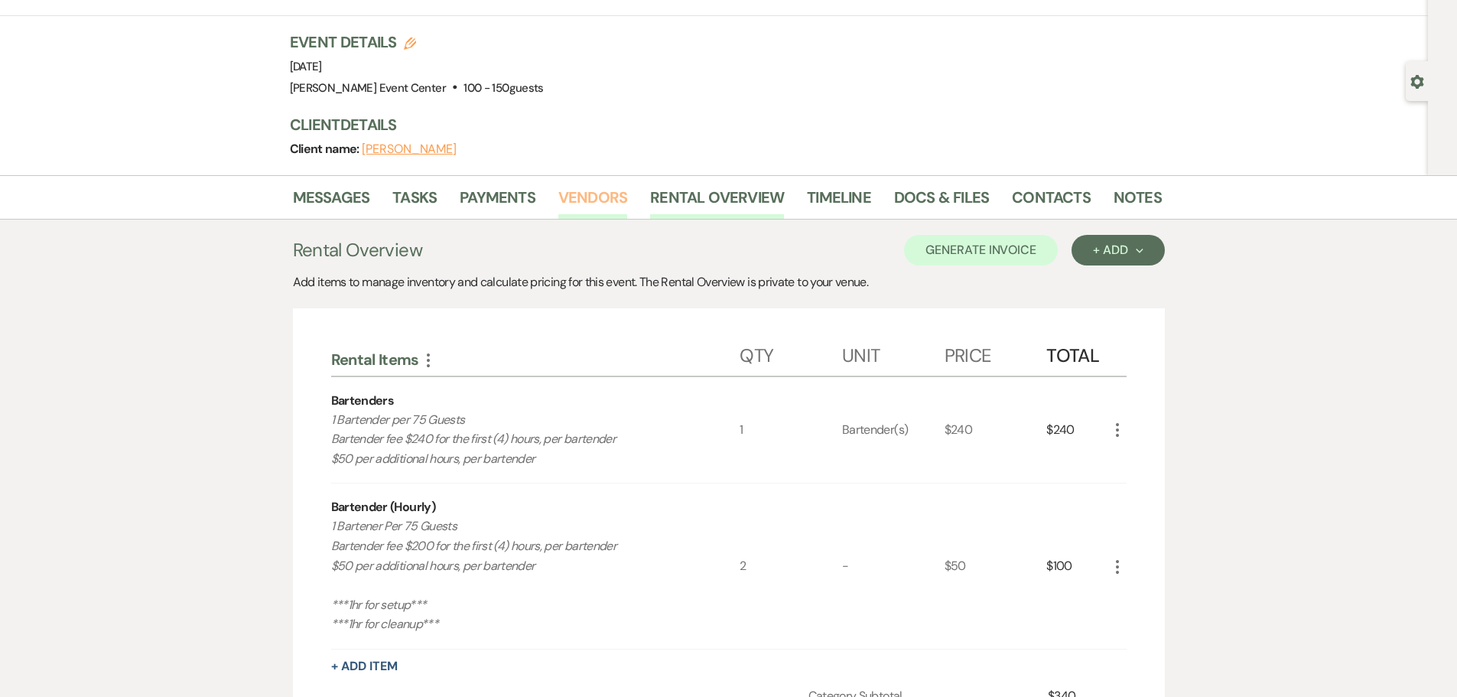
click at [599, 198] on link "Vendors" at bounding box center [592, 202] width 69 height 34
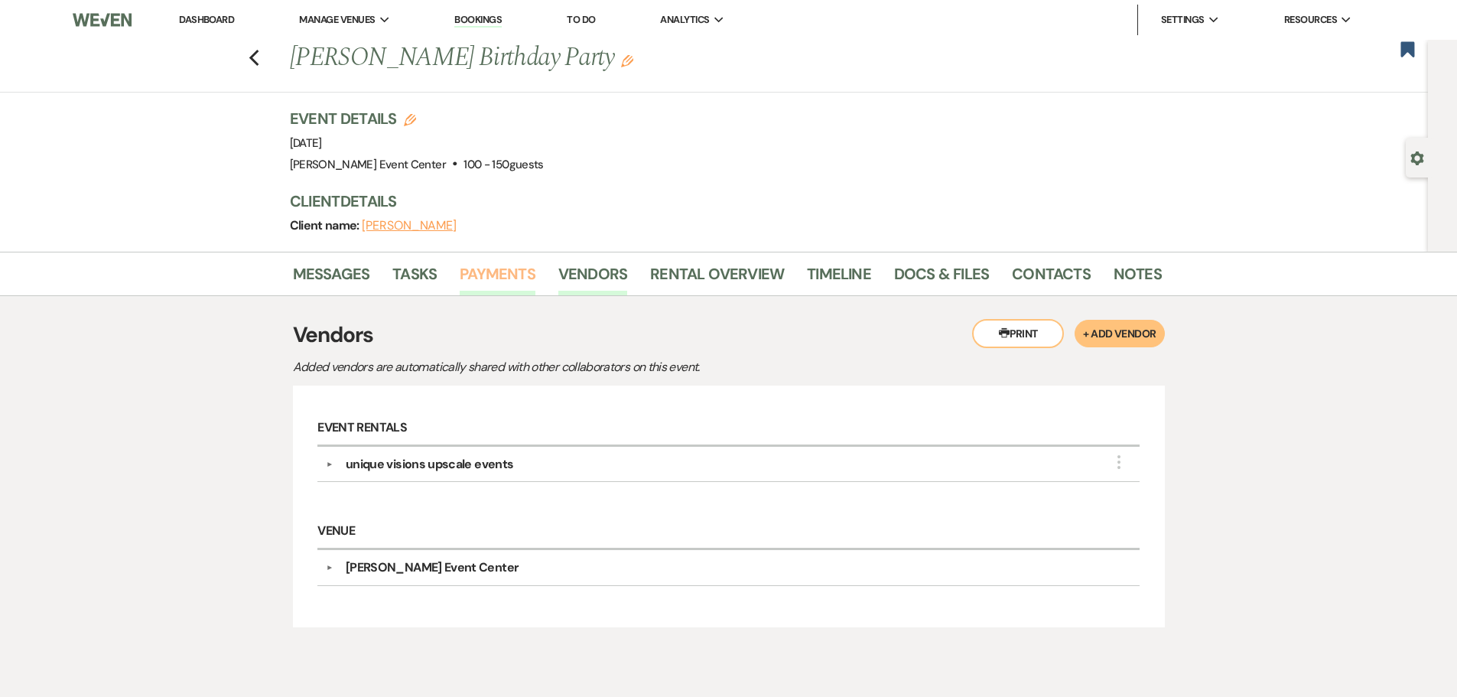
click at [501, 271] on link "Payments" at bounding box center [498, 278] width 76 height 34
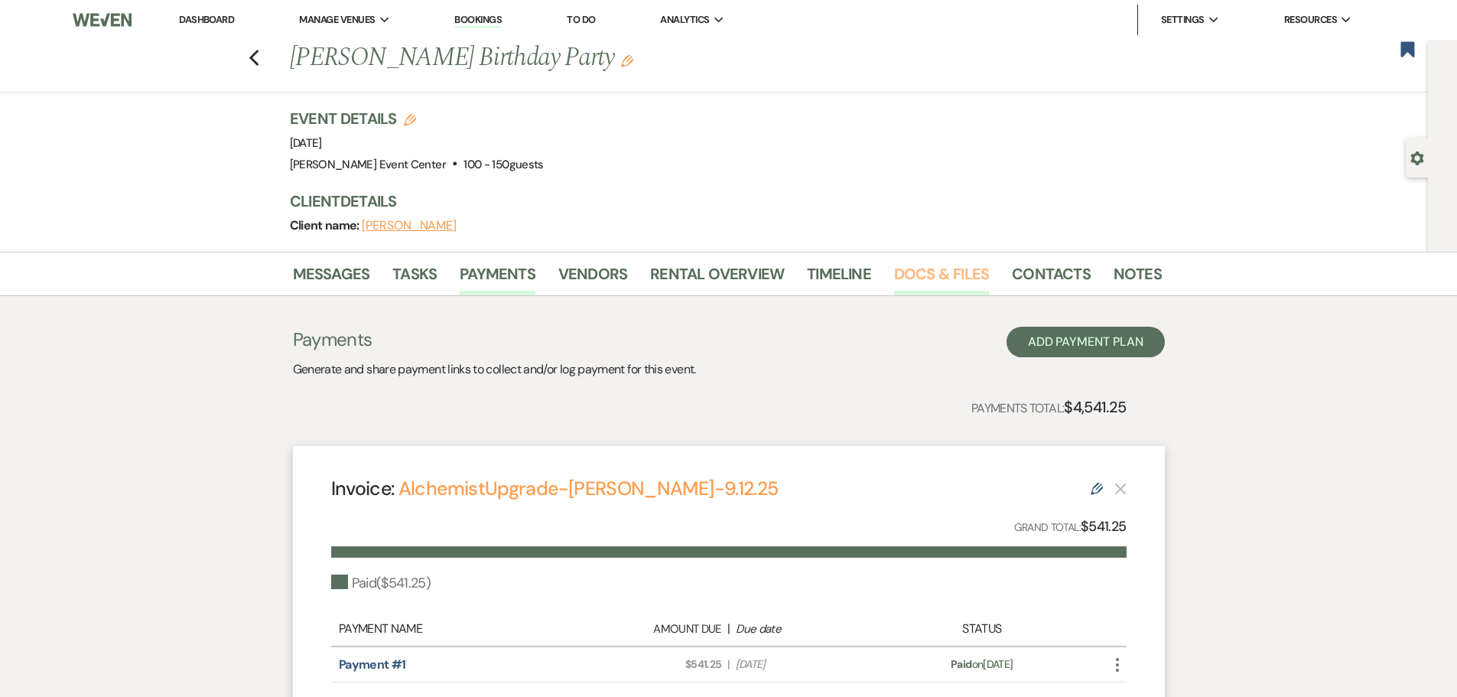
click at [934, 273] on link "Docs & Files" at bounding box center [941, 278] width 95 height 34
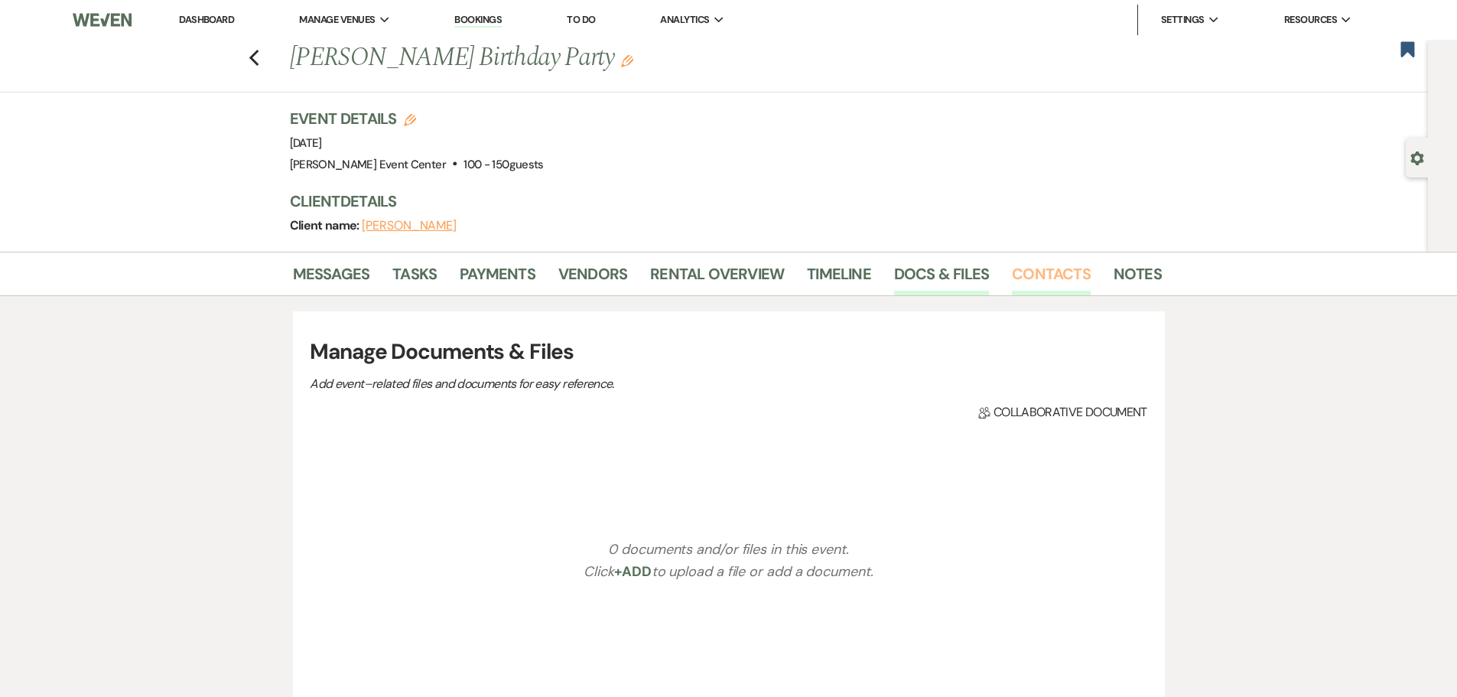
click at [1044, 271] on link "Contacts" at bounding box center [1051, 278] width 79 height 34
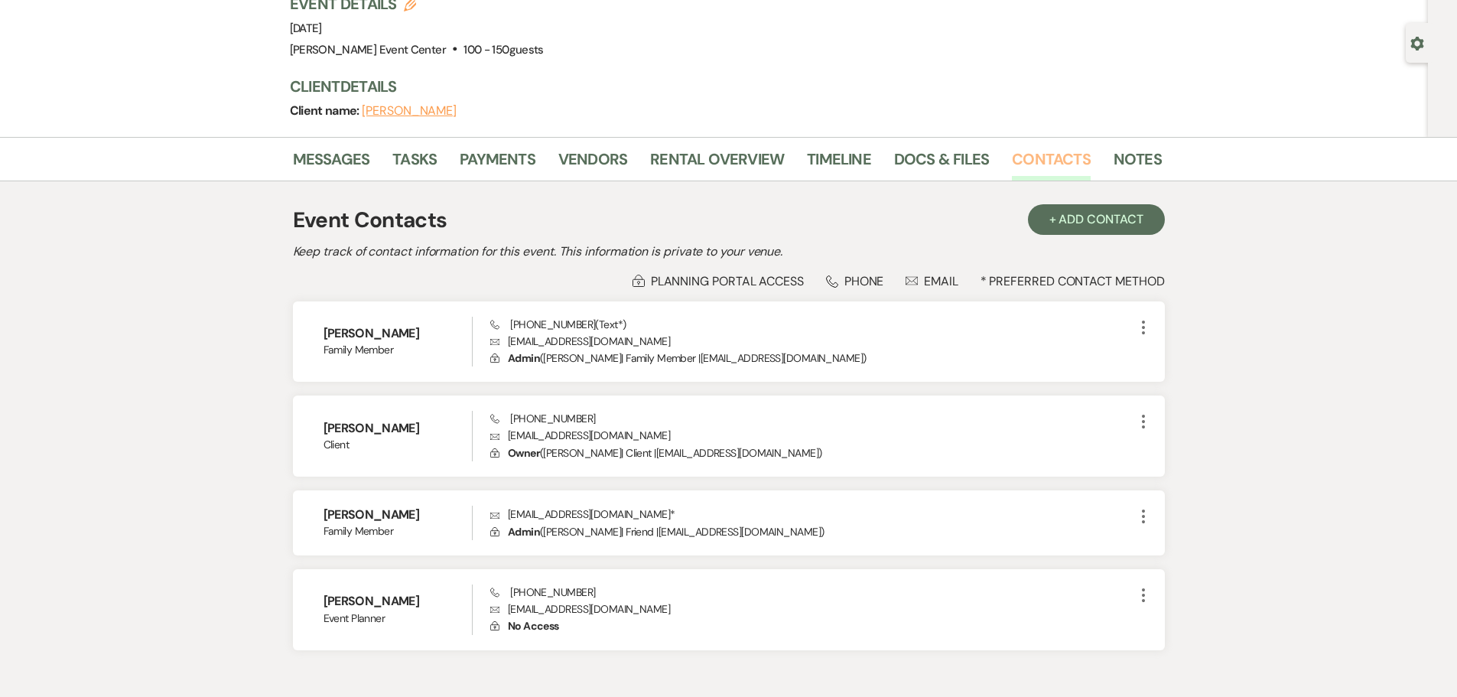
scroll to position [203, 0]
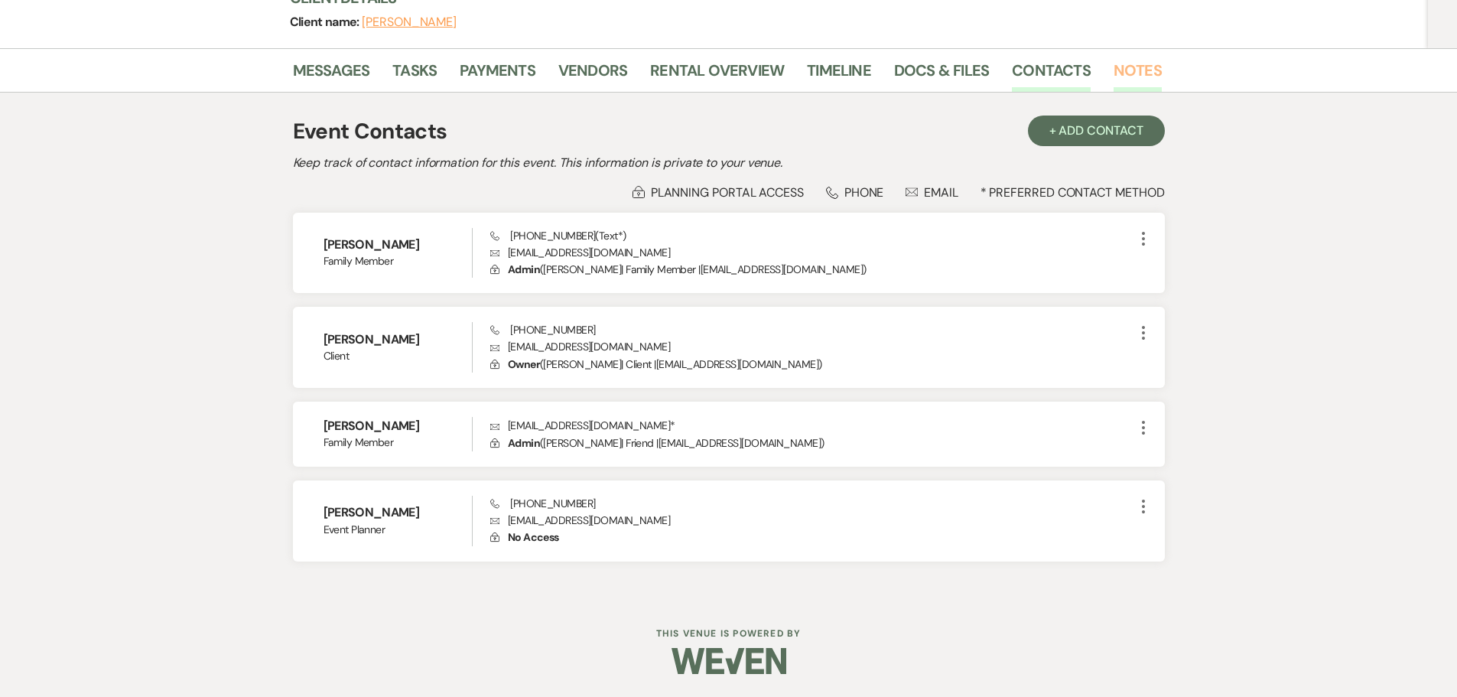
click at [1114, 64] on link "Notes" at bounding box center [1137, 75] width 48 height 34
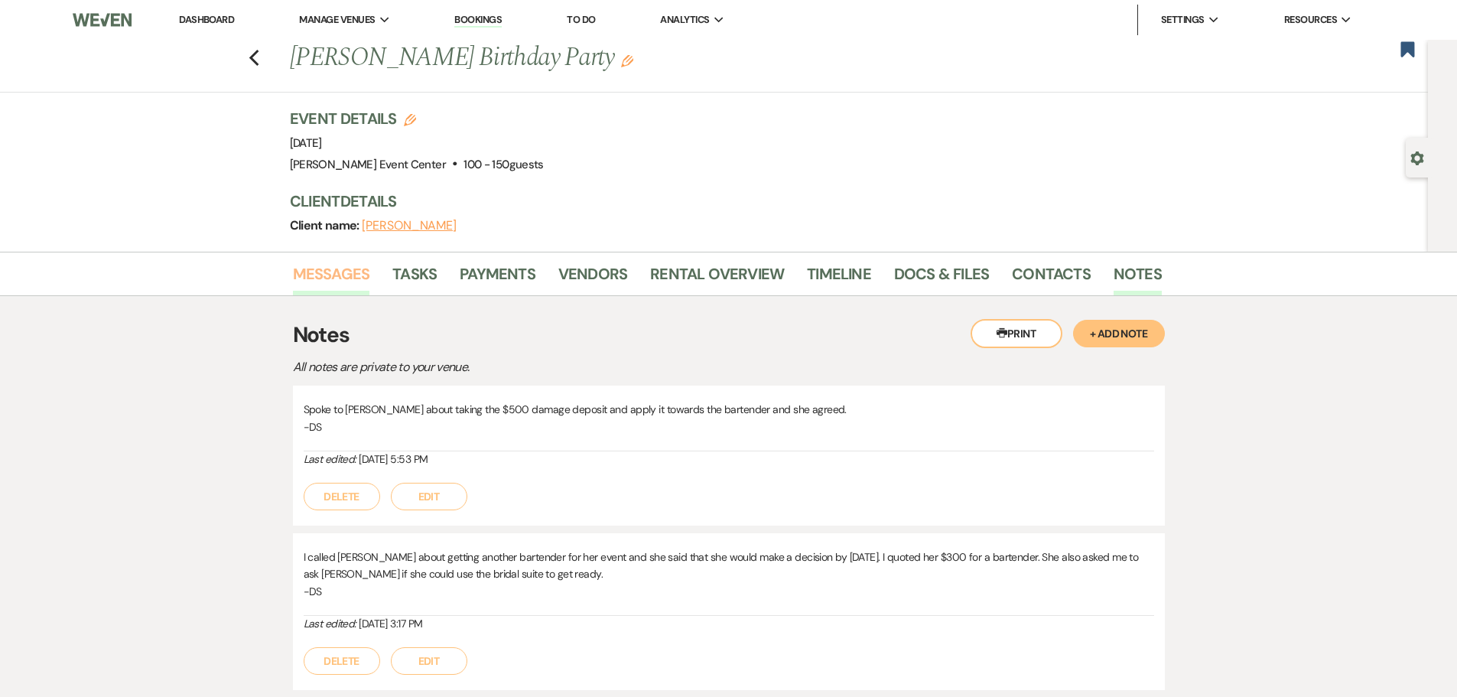
click at [358, 276] on link "Messages" at bounding box center [331, 278] width 77 height 34
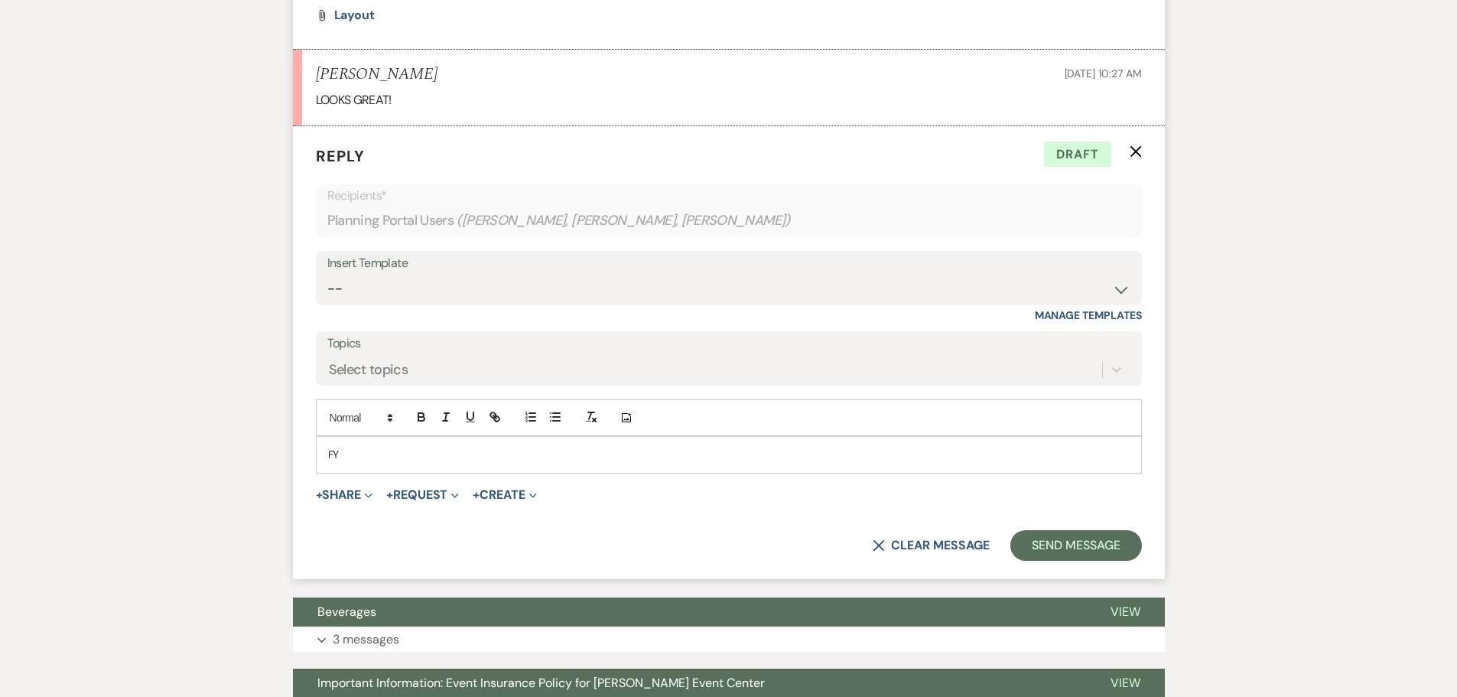
scroll to position [691, 0]
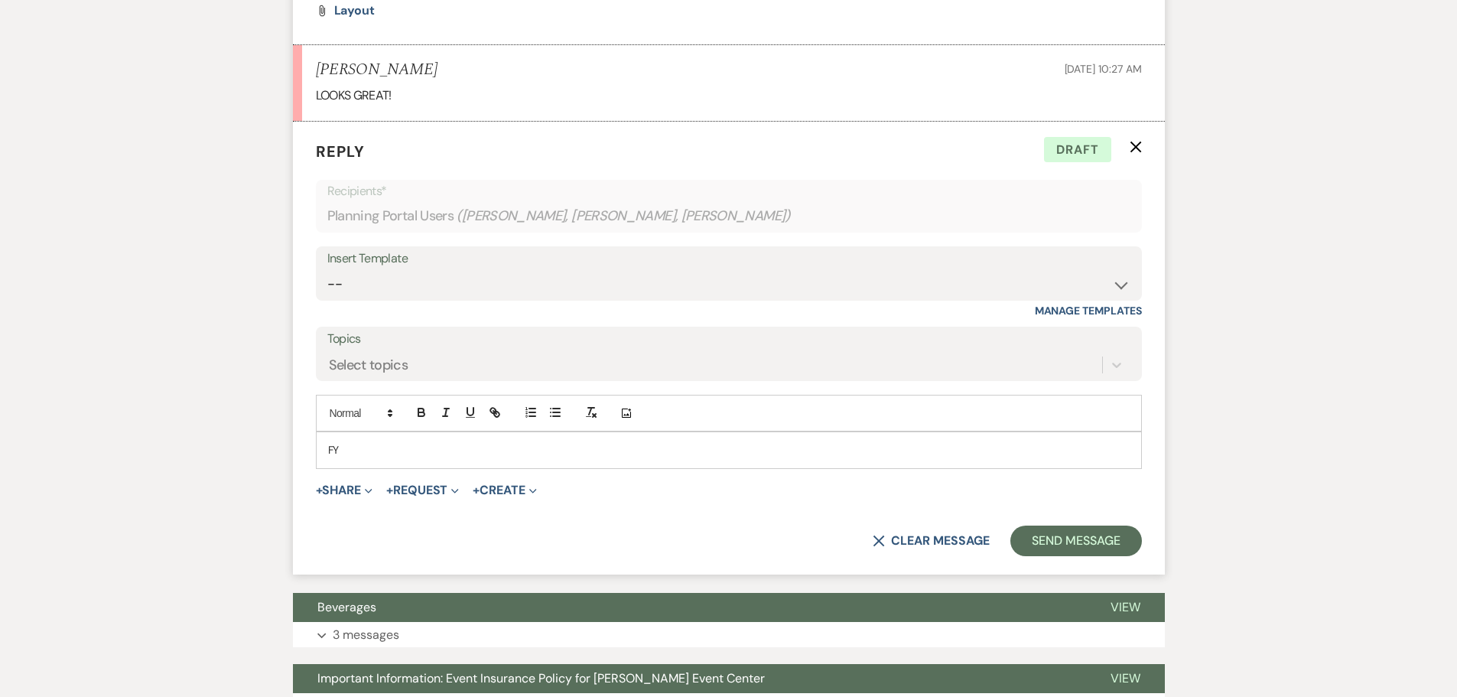
click at [386, 447] on p "FY" at bounding box center [728, 449] width 801 height 17
click at [431, 445] on p "FYI. The layout showed 4 buffet tables on the deck" at bounding box center [728, 449] width 801 height 17
click at [637, 456] on p "FYI. The layout showing 4 buffet tables on the deck" at bounding box center [728, 449] width 801 height 17
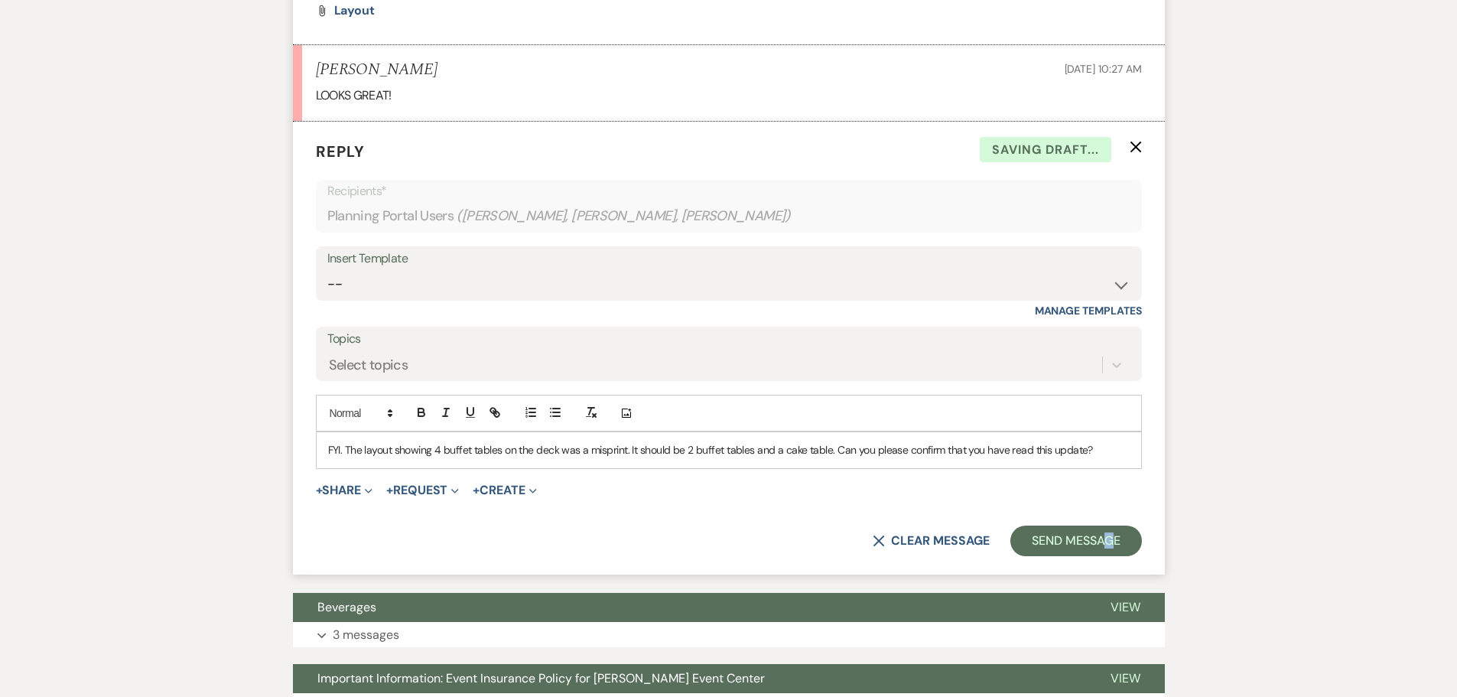
drag, startPoint x: 1108, startPoint y: 515, endPoint x: 1096, endPoint y: 521, distance: 14.0
click at [1109, 514] on form "Reply X Saving draft... Recipients* Planning Portal Users ( [PERSON_NAME], [PER…" at bounding box center [729, 348] width 872 height 453
click at [1082, 534] on button "Send Message" at bounding box center [1075, 540] width 131 height 31
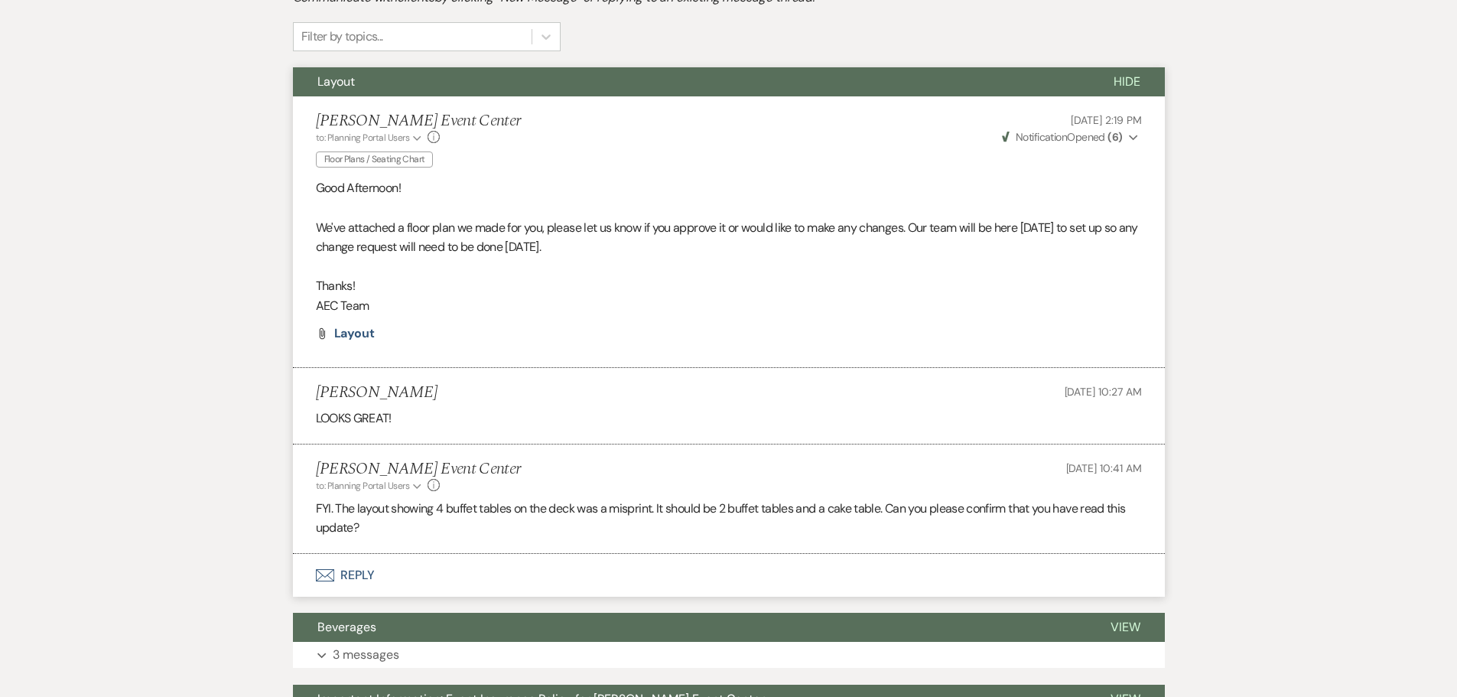
scroll to position [145, 0]
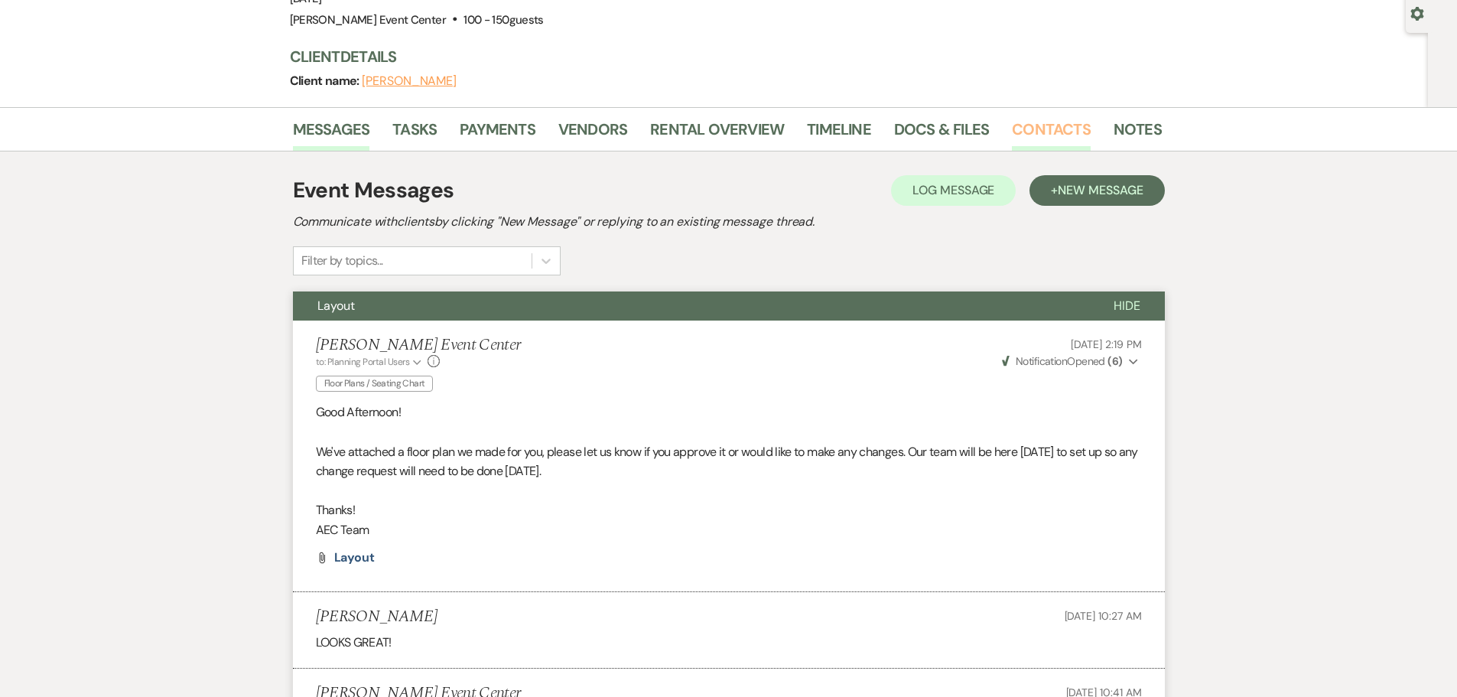
click at [1012, 123] on link "Contacts" at bounding box center [1051, 134] width 79 height 34
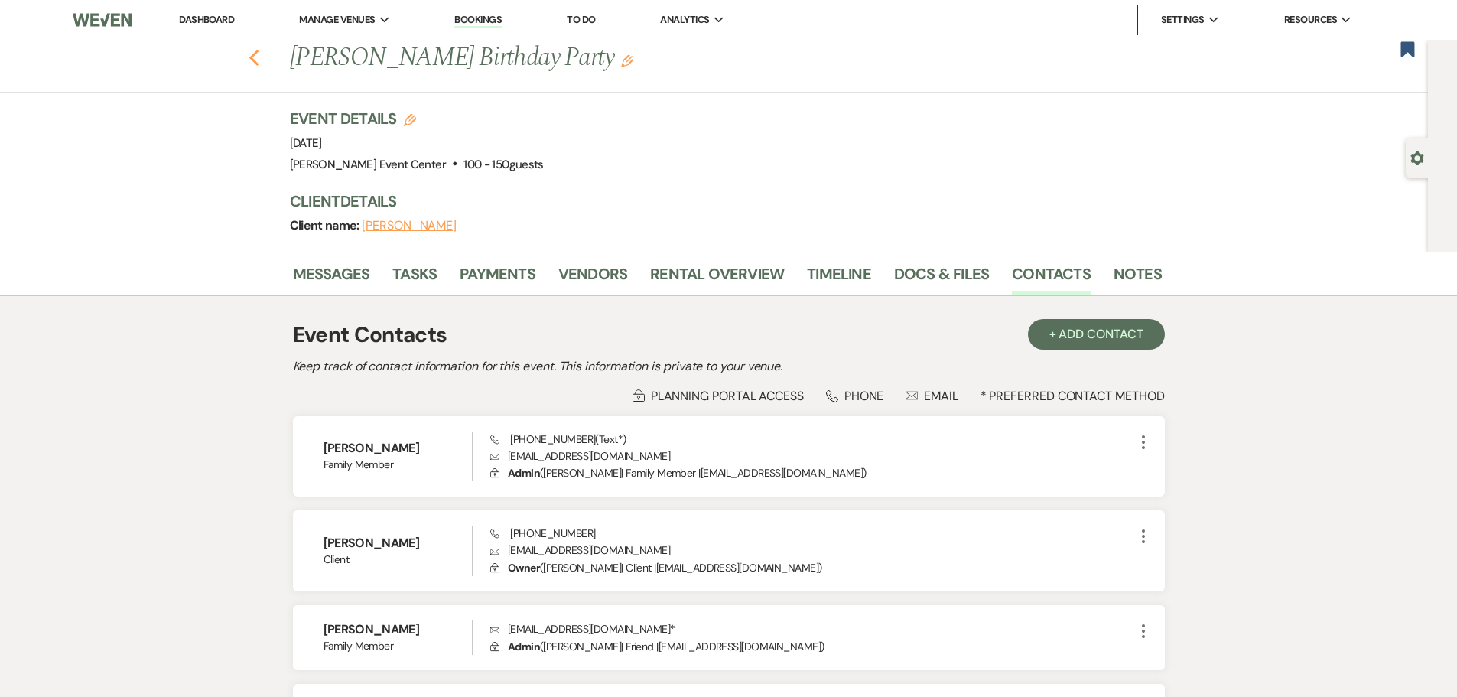
click at [260, 61] on icon "Previous" at bounding box center [253, 58] width 11 height 18
select select "8"
select select "1"
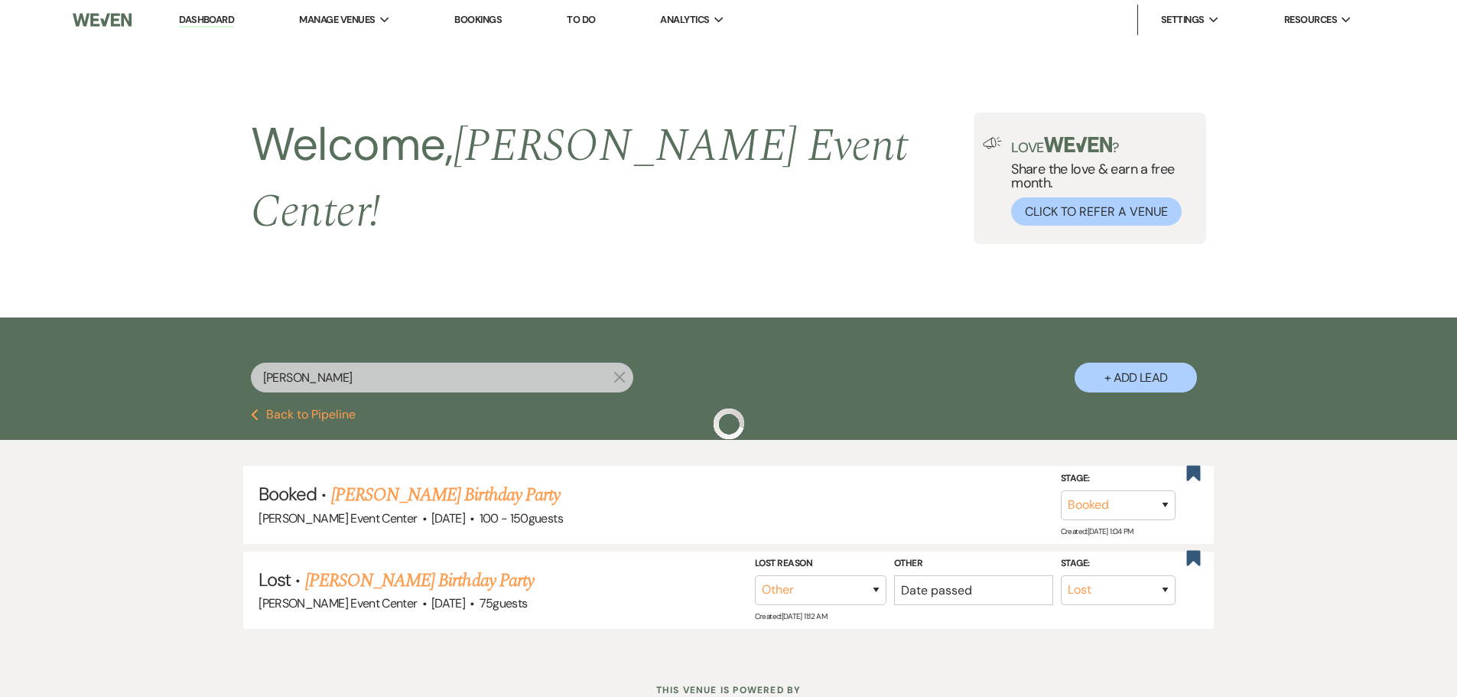
scroll to position [43, 0]
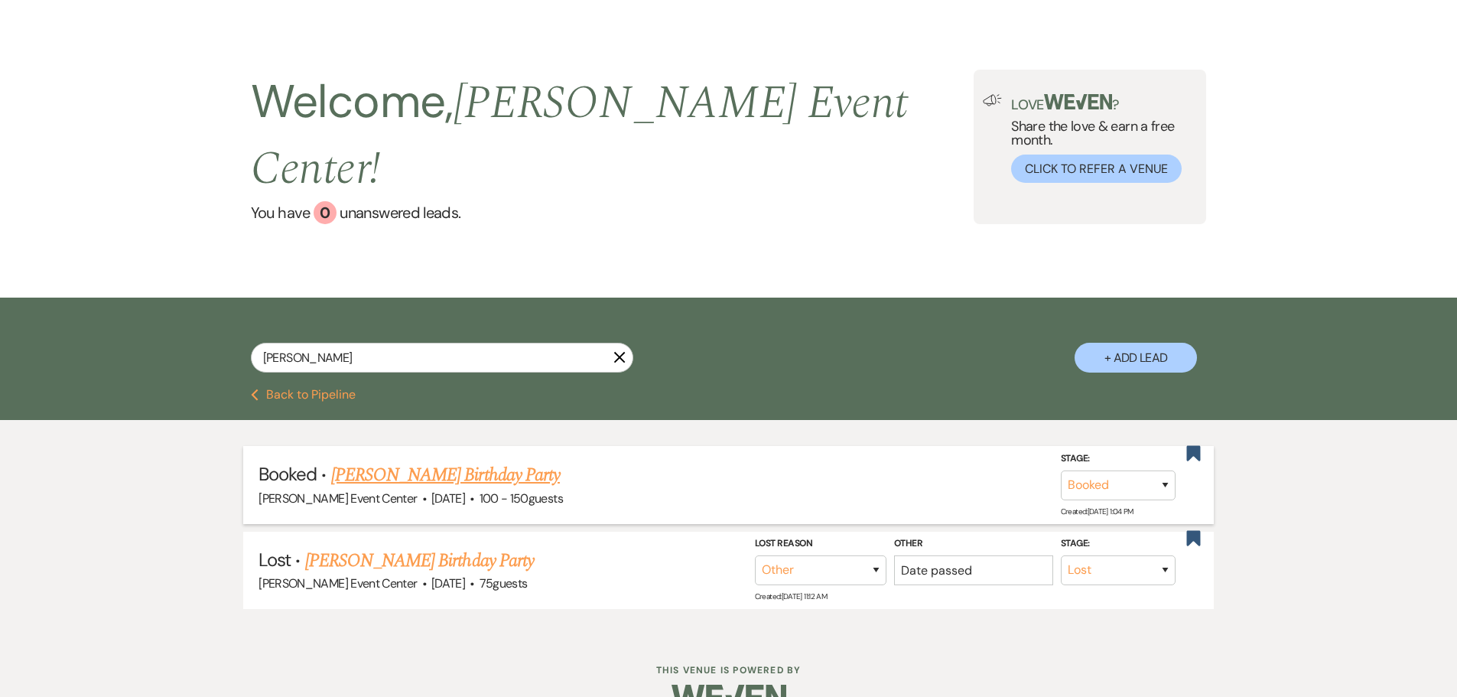
click at [358, 461] on link "[PERSON_NAME] Birthday Party" at bounding box center [445, 475] width 229 height 28
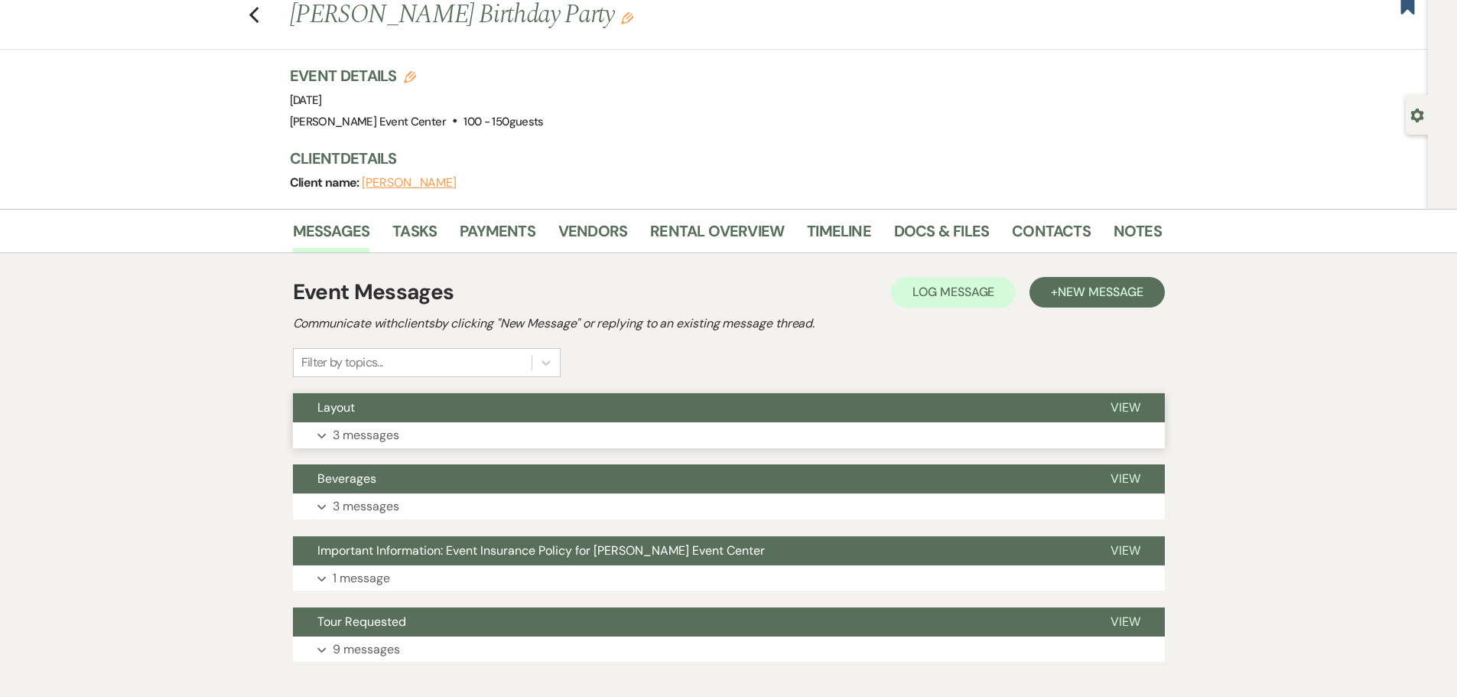
click at [353, 426] on p "3 messages" at bounding box center [366, 435] width 67 height 20
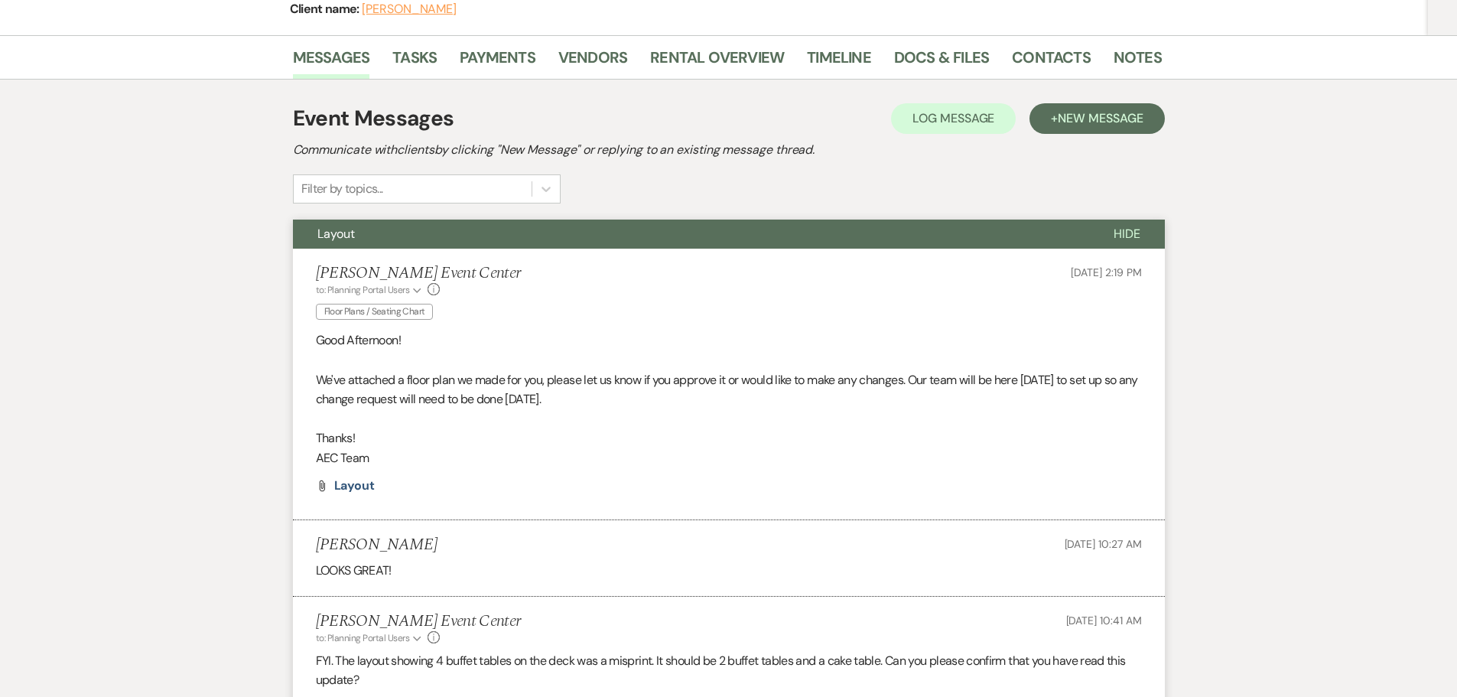
scroll to position [502, 0]
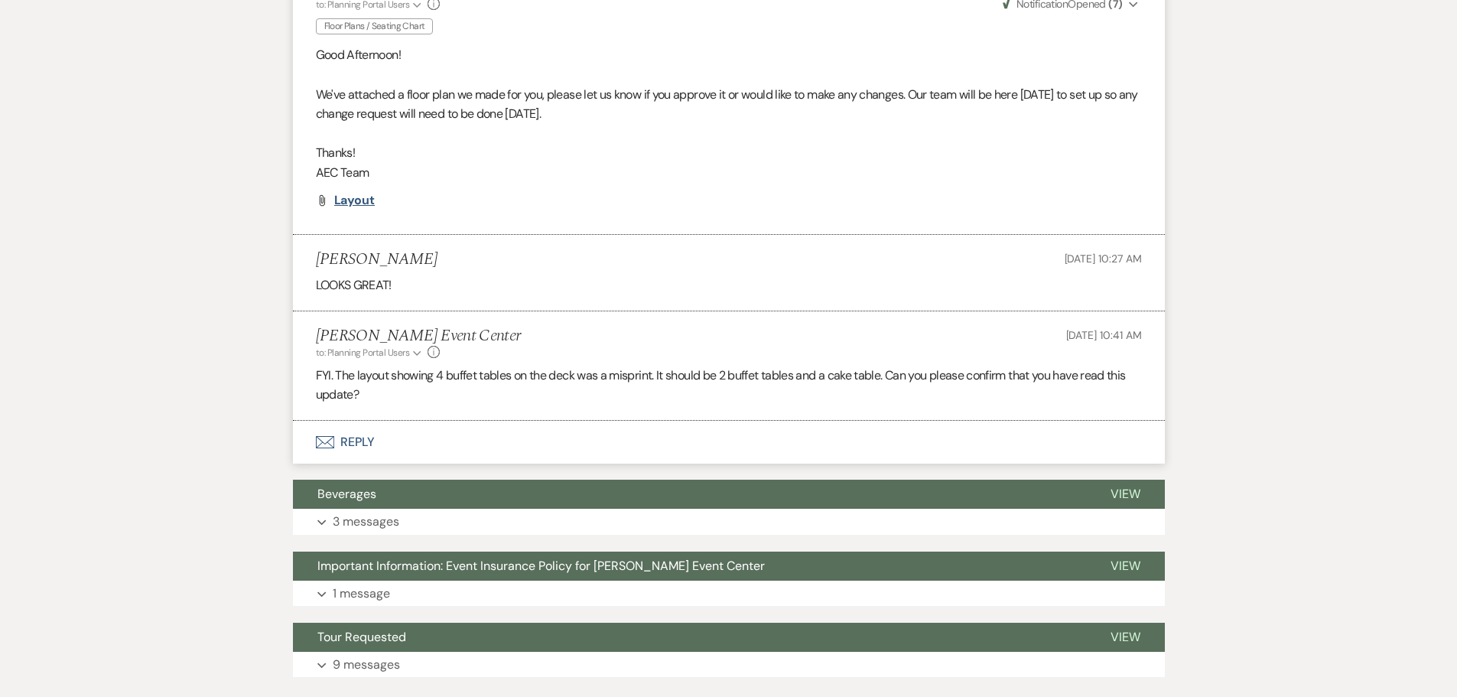
click at [343, 200] on span "Layout" at bounding box center [354, 200] width 41 height 16
click at [362, 202] on span "Layout" at bounding box center [354, 200] width 41 height 16
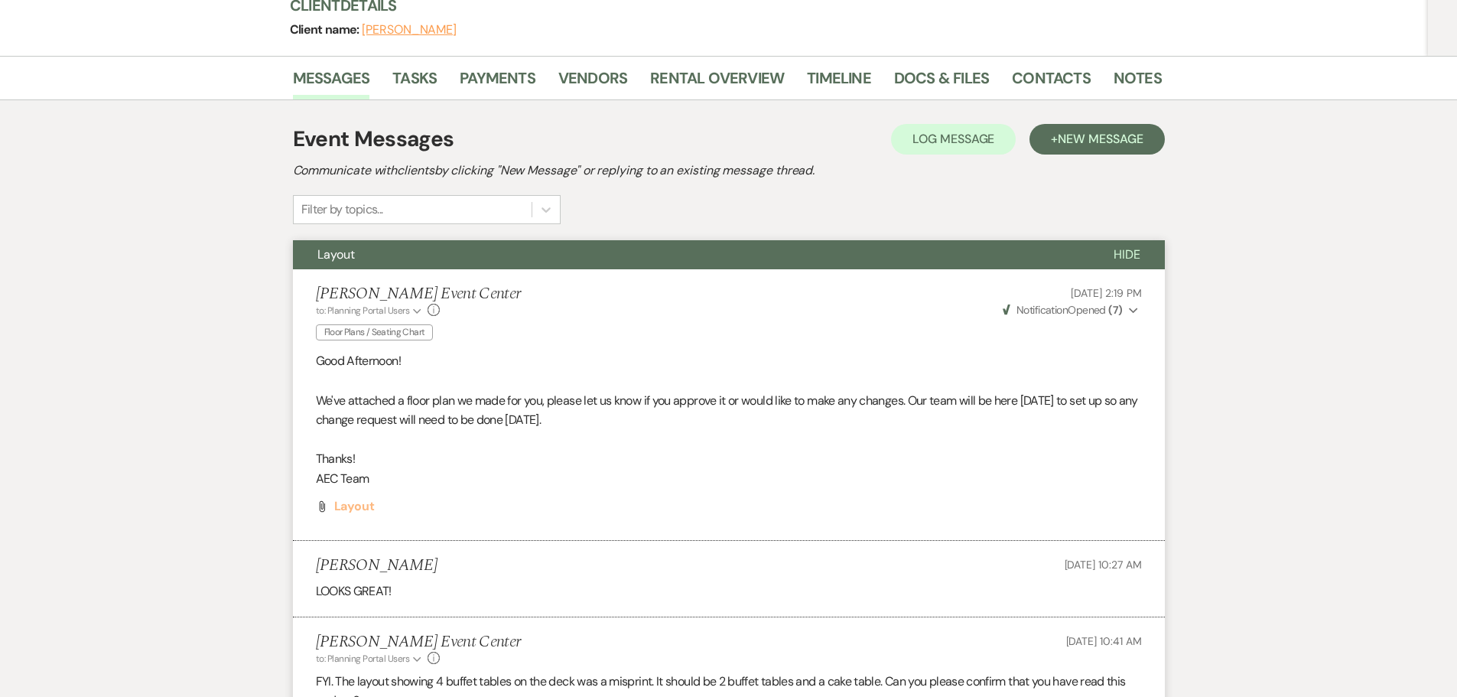
scroll to position [578, 0]
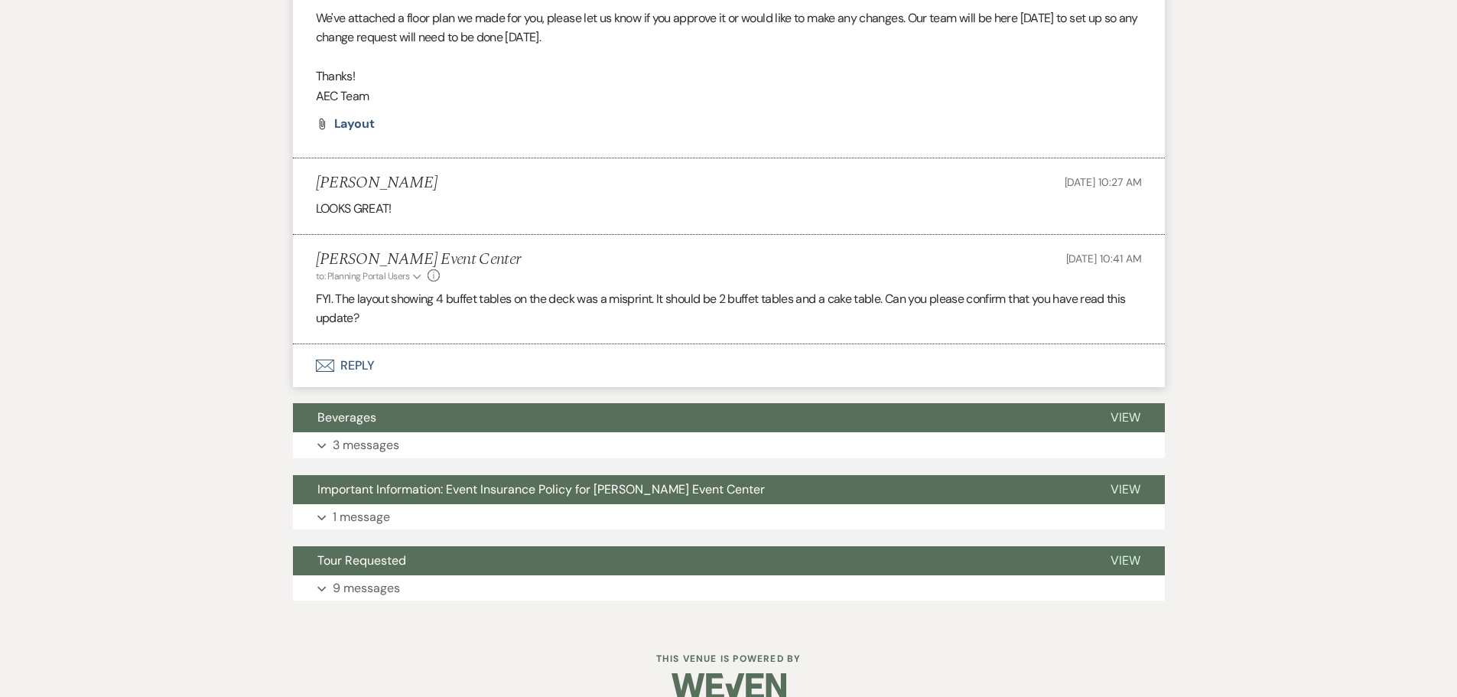
click at [345, 368] on button "Envelope Reply" at bounding box center [729, 365] width 872 height 43
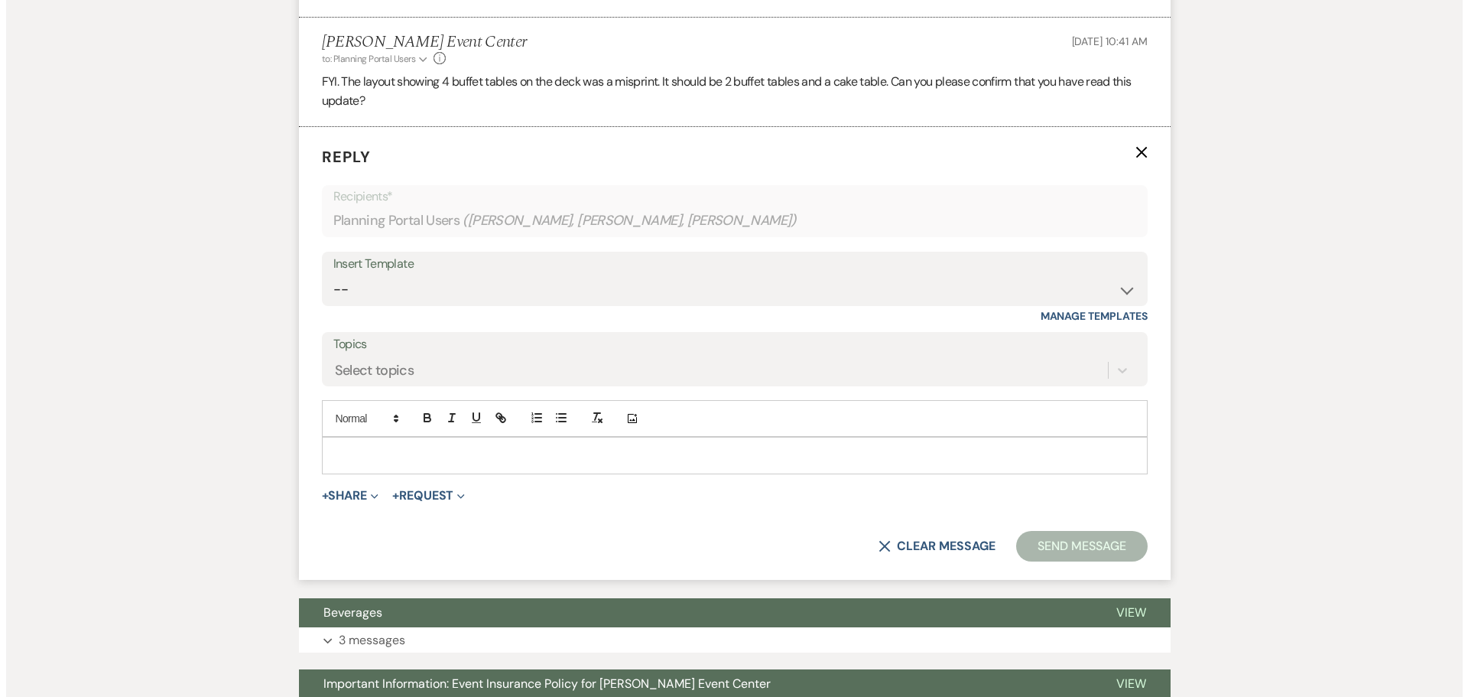
scroll to position [801, 0]
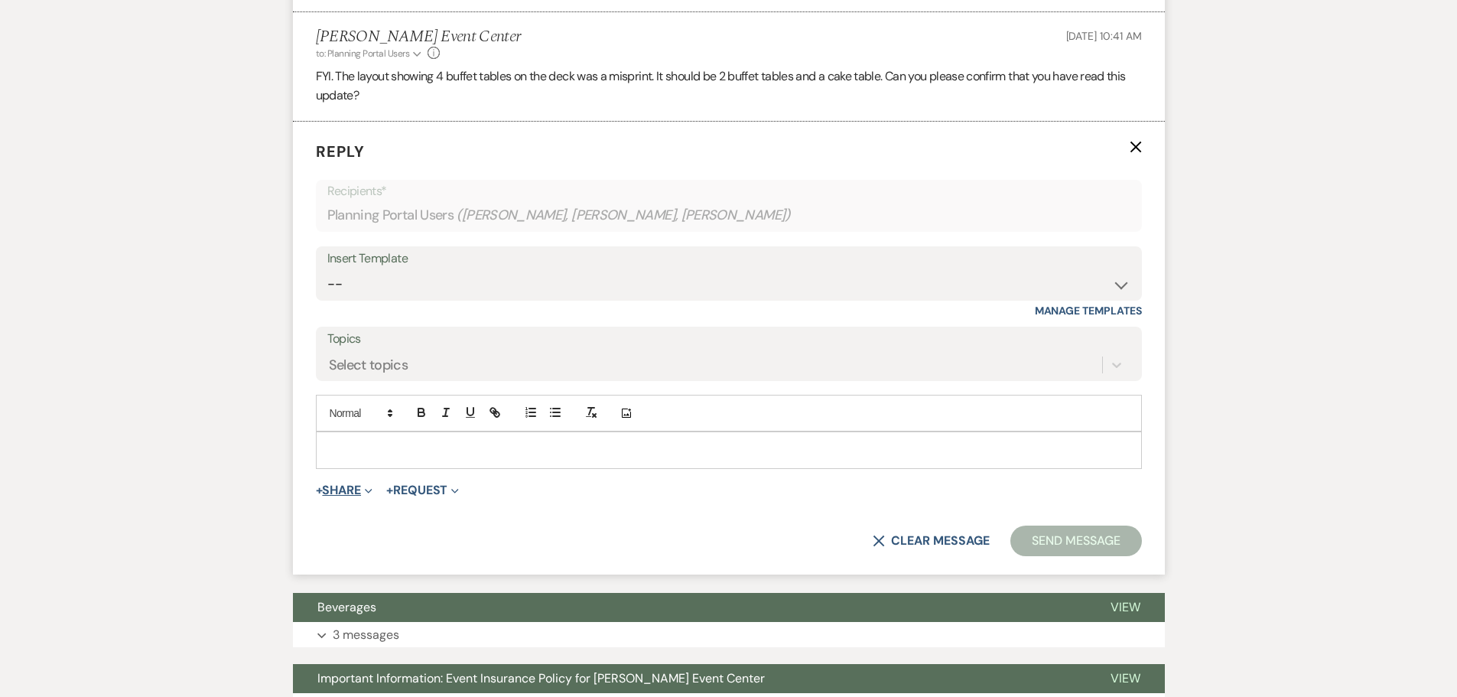
click at [361, 492] on button "+ Share Expand" at bounding box center [344, 490] width 57 height 12
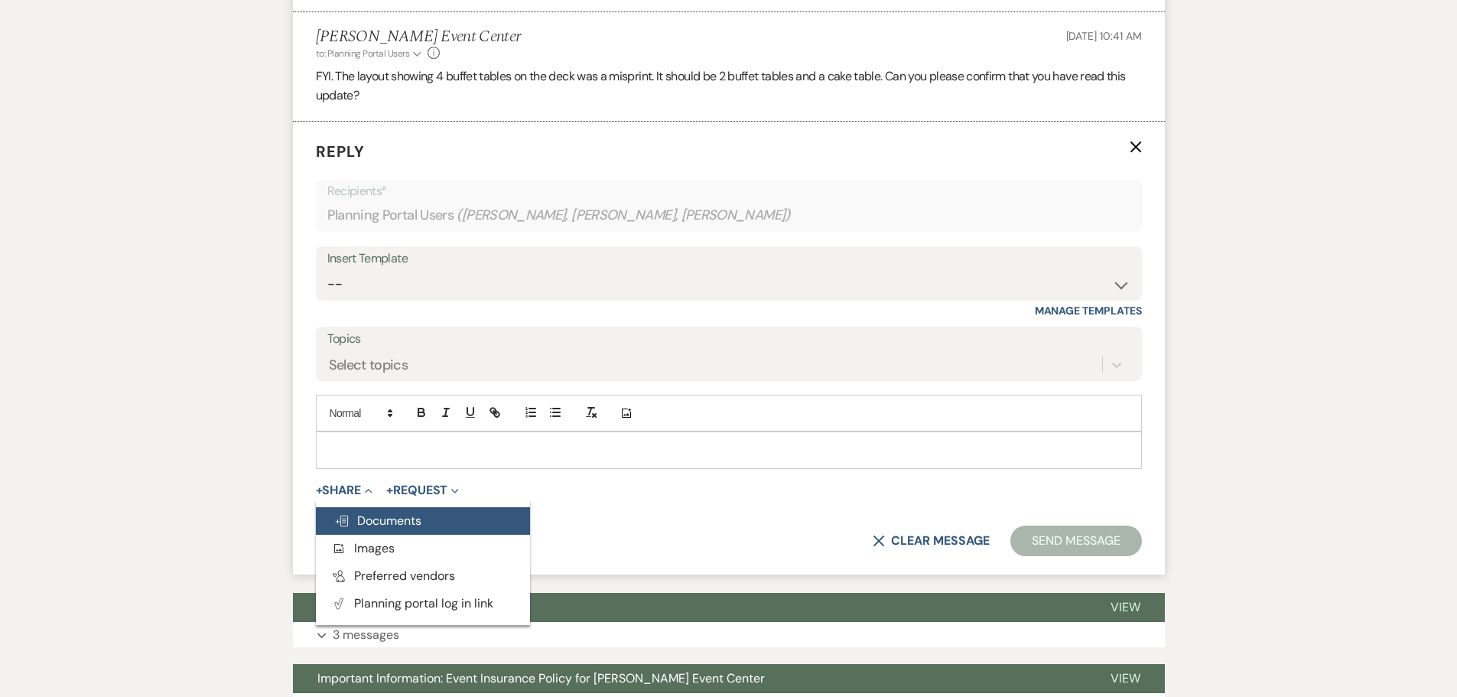
click at [386, 518] on span "Doc Upload Documents" at bounding box center [377, 520] width 87 height 16
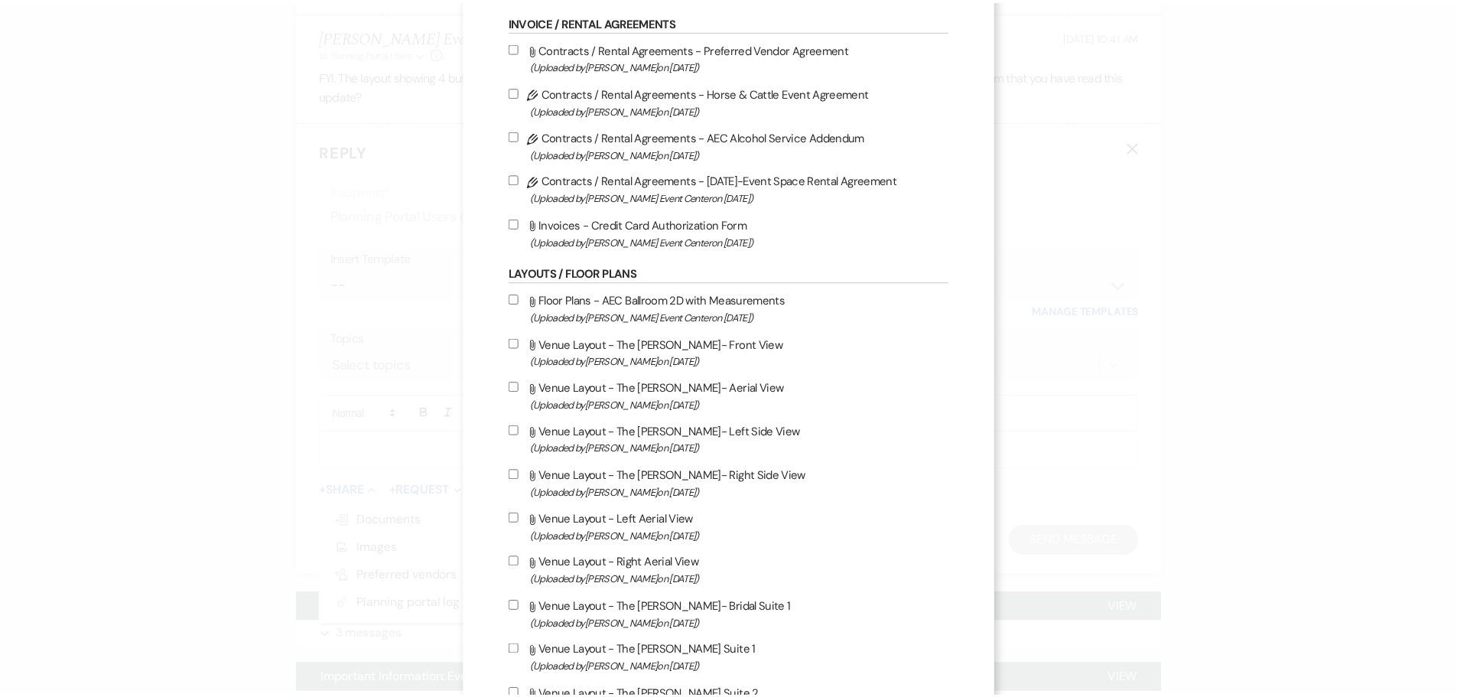
scroll to position [0, 0]
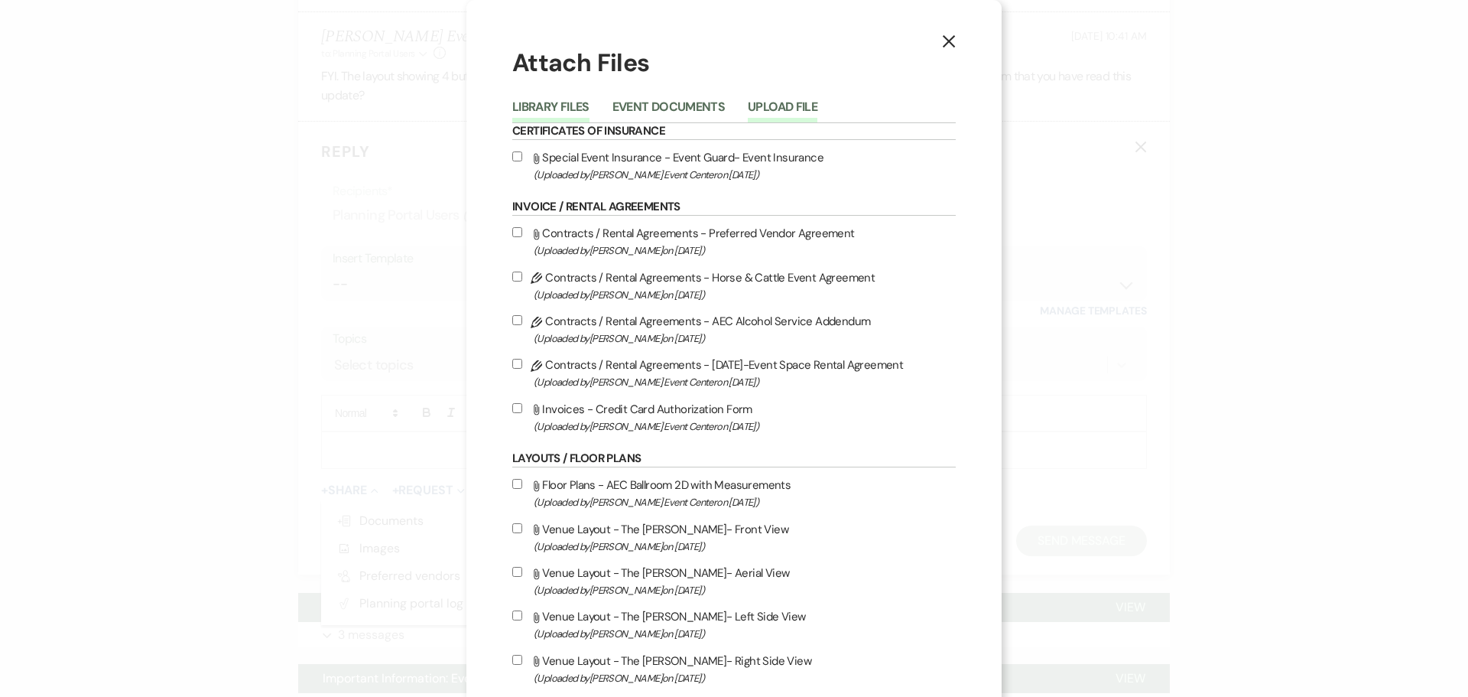
click at [771, 102] on button "Upload File" at bounding box center [783, 111] width 70 height 21
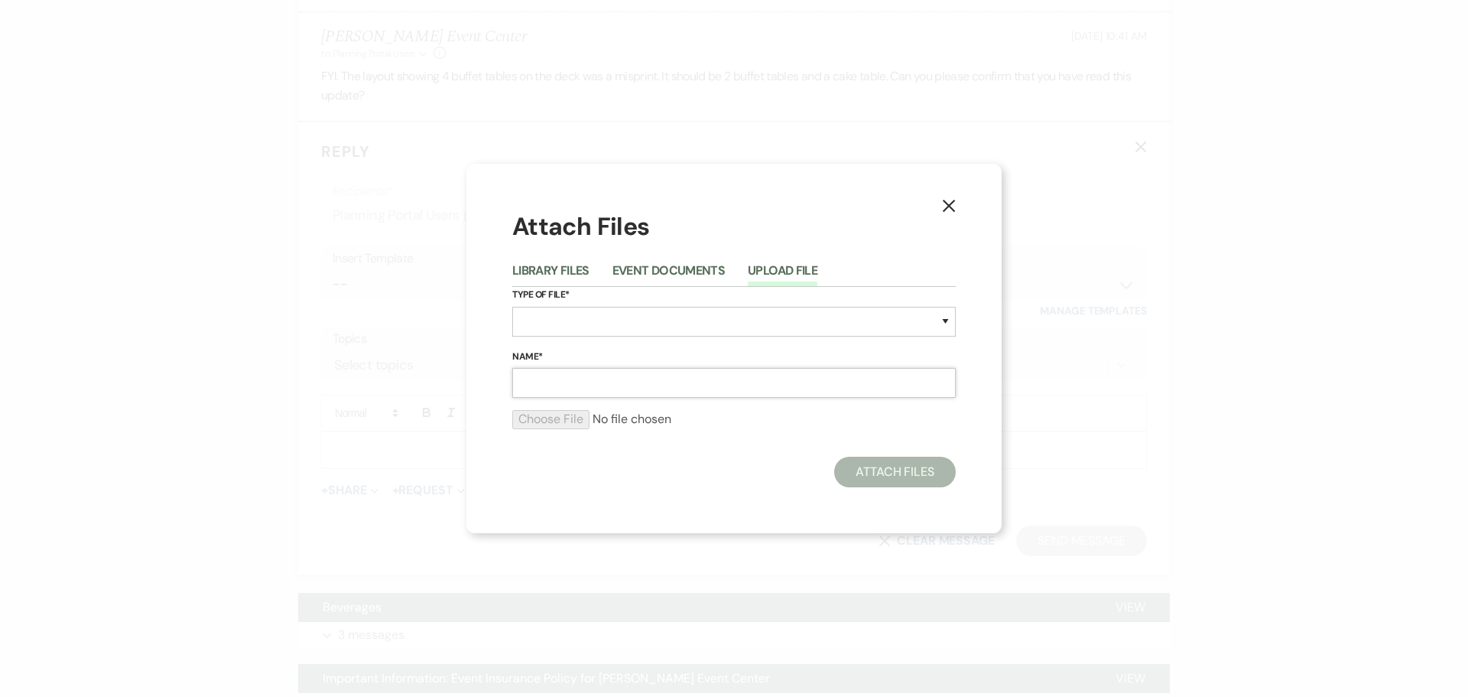
click at [588, 383] on input "Name*" at bounding box center [733, 383] width 443 height 30
click at [570, 323] on select "Special Event Insurance Vendor Certificate of Insurance Contracts / Rental Agre…" at bounding box center [733, 322] width 443 height 30
select select "25"
click at [512, 307] on select "Special Event Insurance Vendor Certificate of Insurance Contracts / Rental Agre…" at bounding box center [733, 322] width 443 height 30
click at [537, 379] on input "Name*" at bounding box center [733, 383] width 443 height 30
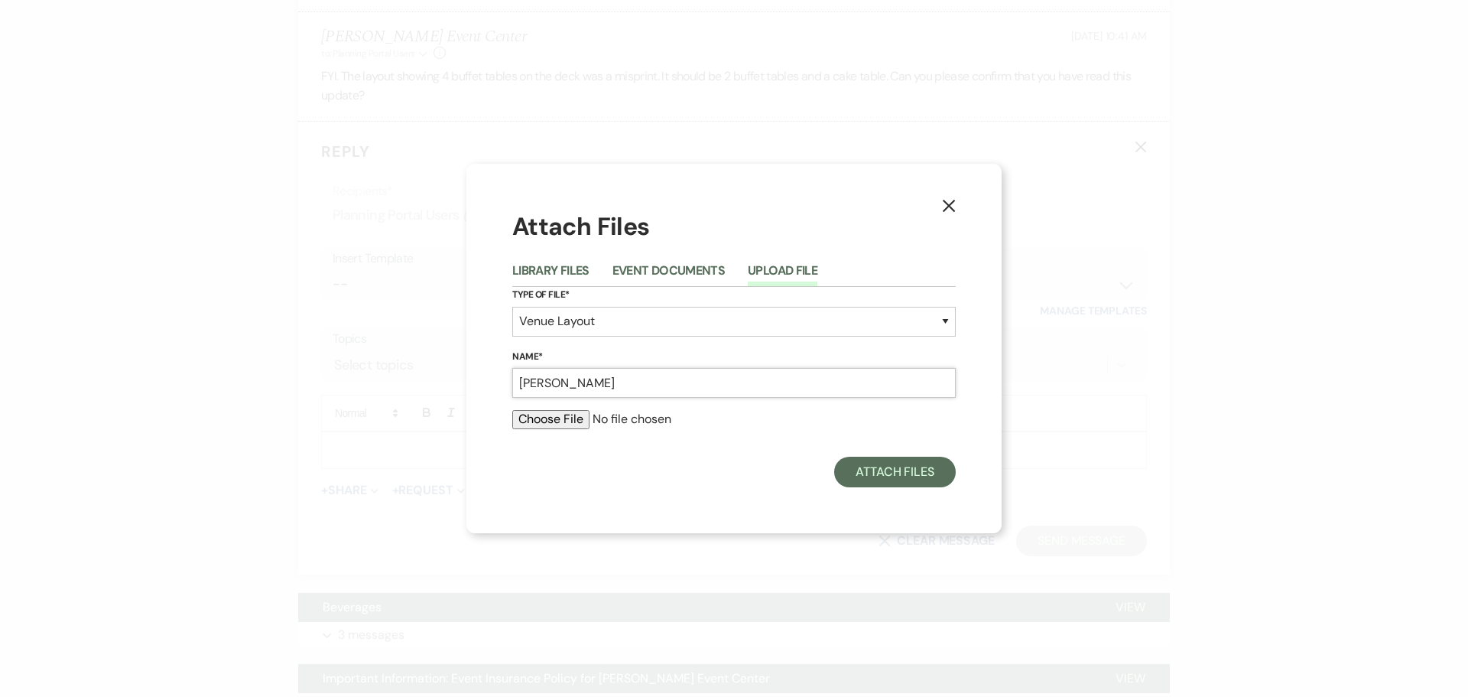
type input "[PERSON_NAME]"
click at [549, 420] on input "file" at bounding box center [733, 419] width 443 height 18
type input "C:\fakepath\[PERSON_NAME].jpeg"
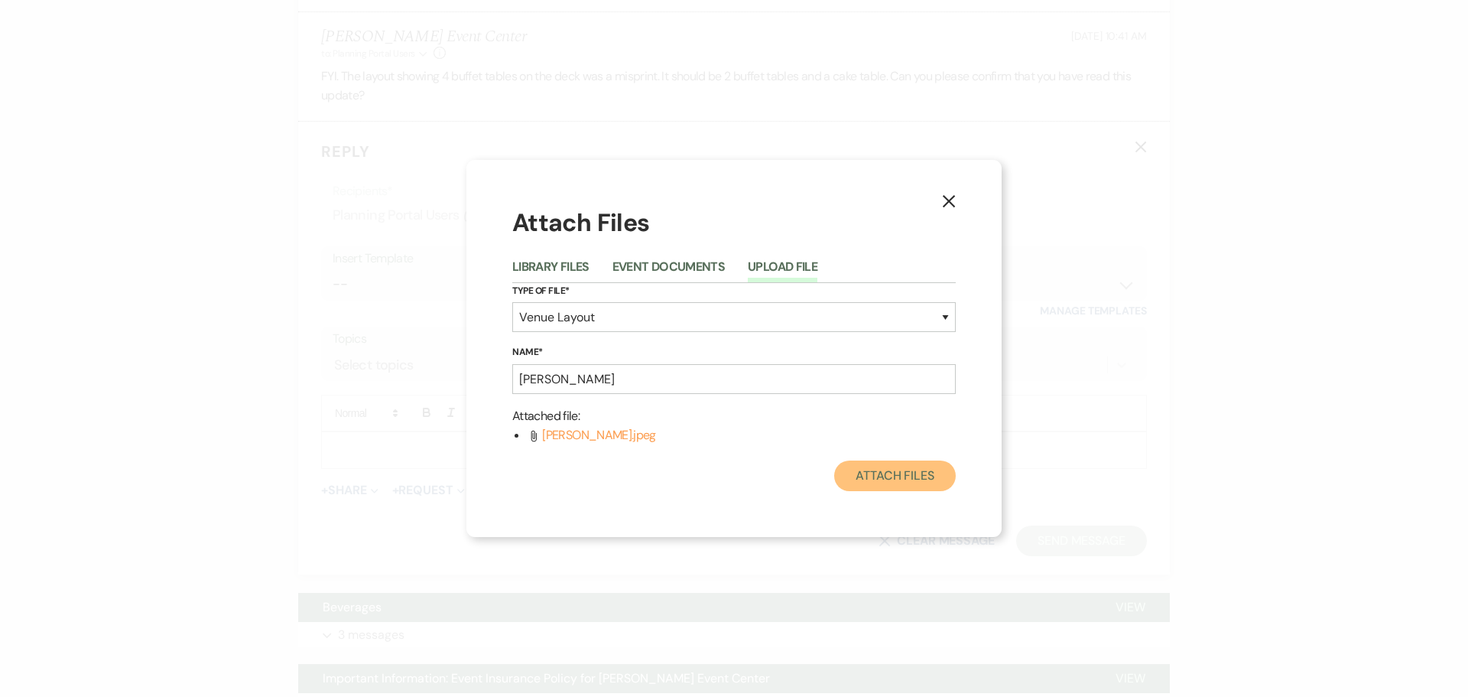
click at [871, 482] on button "Attach Files" at bounding box center [895, 475] width 122 height 31
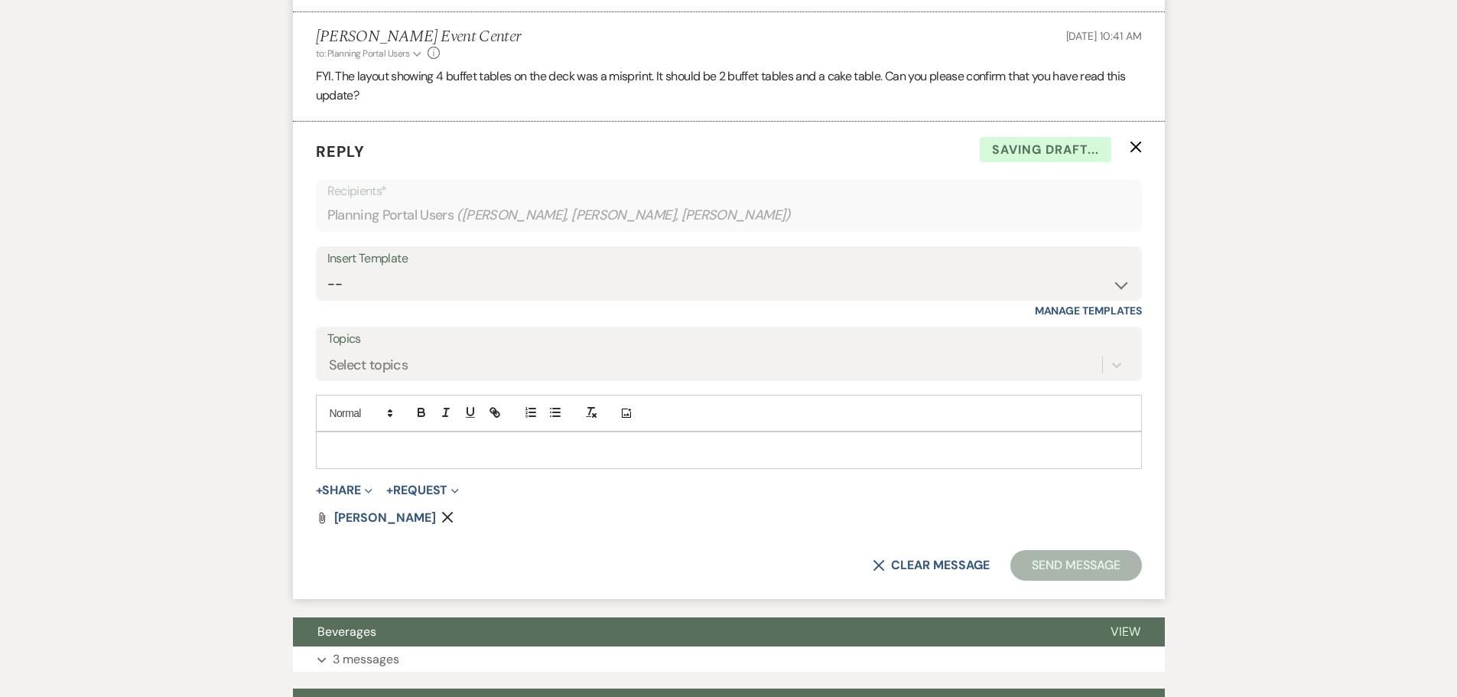
click at [390, 462] on div at bounding box center [729, 449] width 824 height 35
click at [1061, 557] on button "Send Message" at bounding box center [1075, 565] width 131 height 31
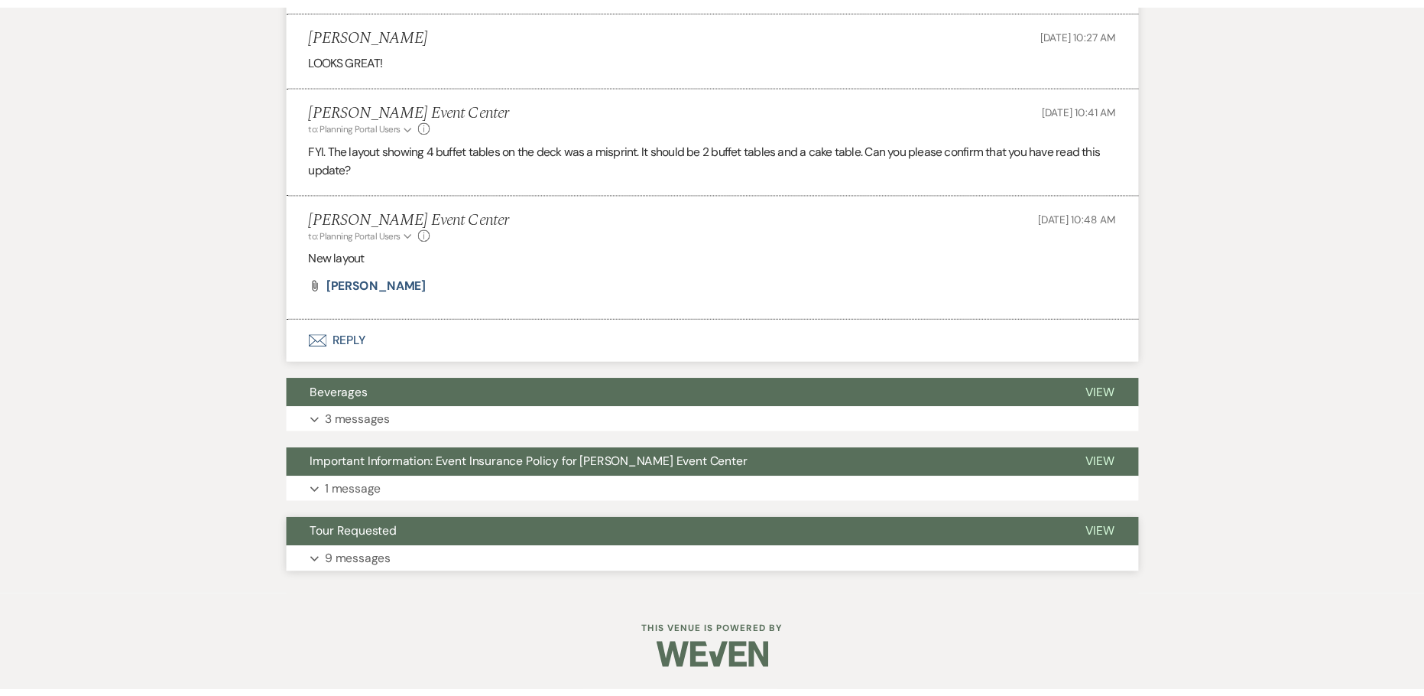
scroll to position [729, 0]
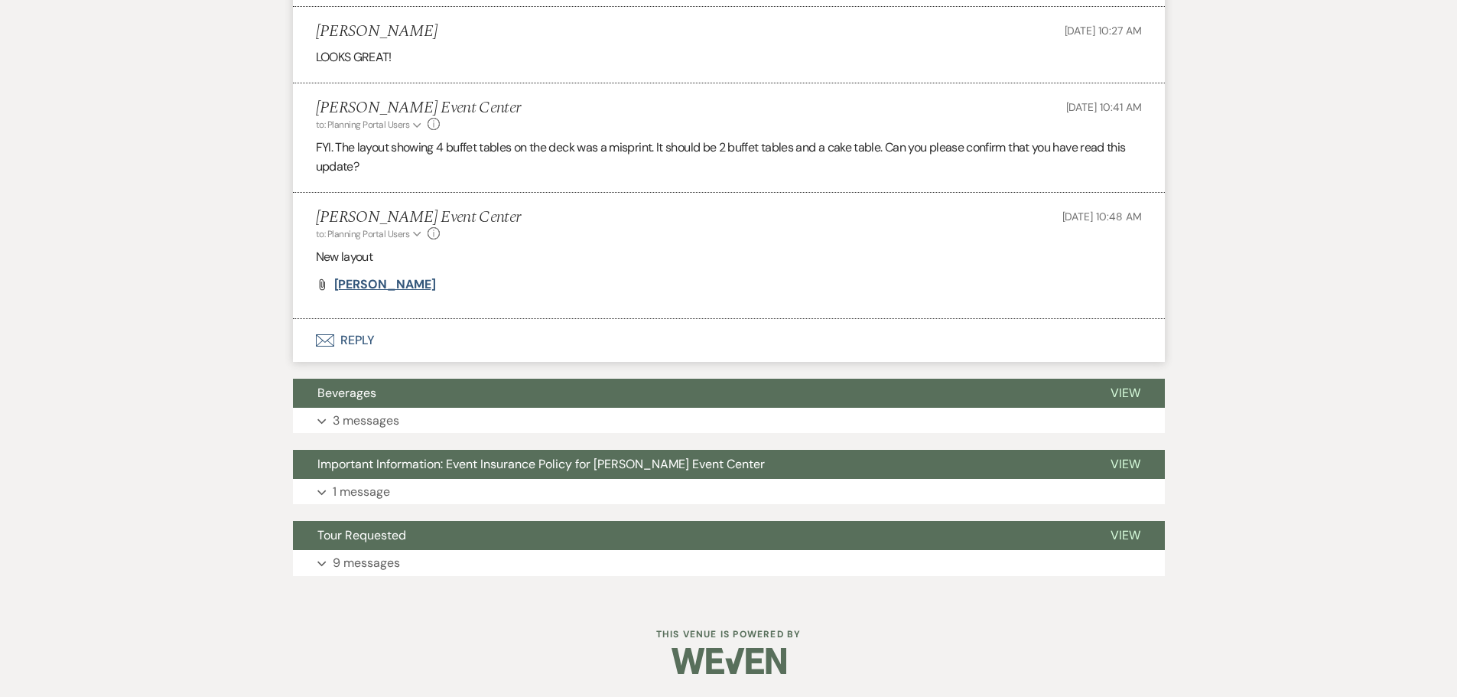
click at [341, 283] on span "[PERSON_NAME]" at bounding box center [385, 284] width 102 height 16
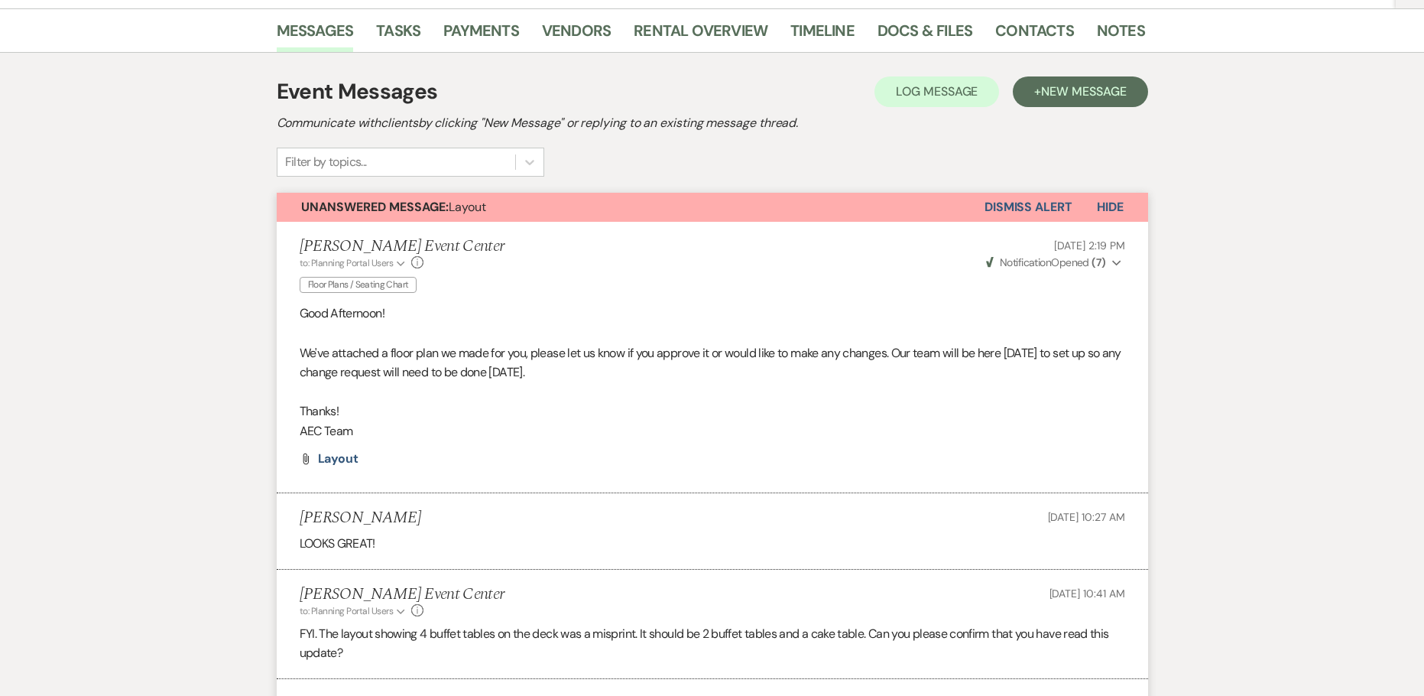
scroll to position [0, 0]
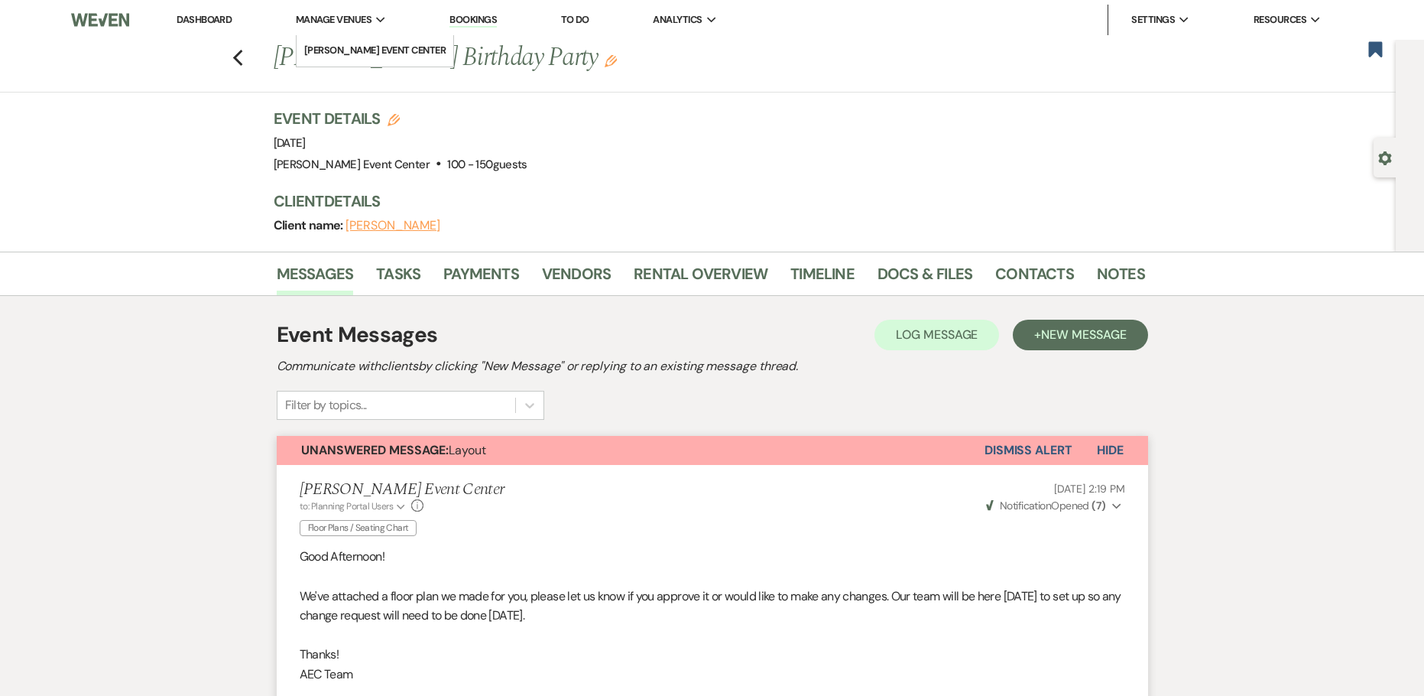
click at [353, 18] on span "Manage Venues" at bounding box center [334, 19] width 76 height 15
click at [355, 42] on link "[PERSON_NAME] Event Center" at bounding box center [376, 50] width 158 height 31
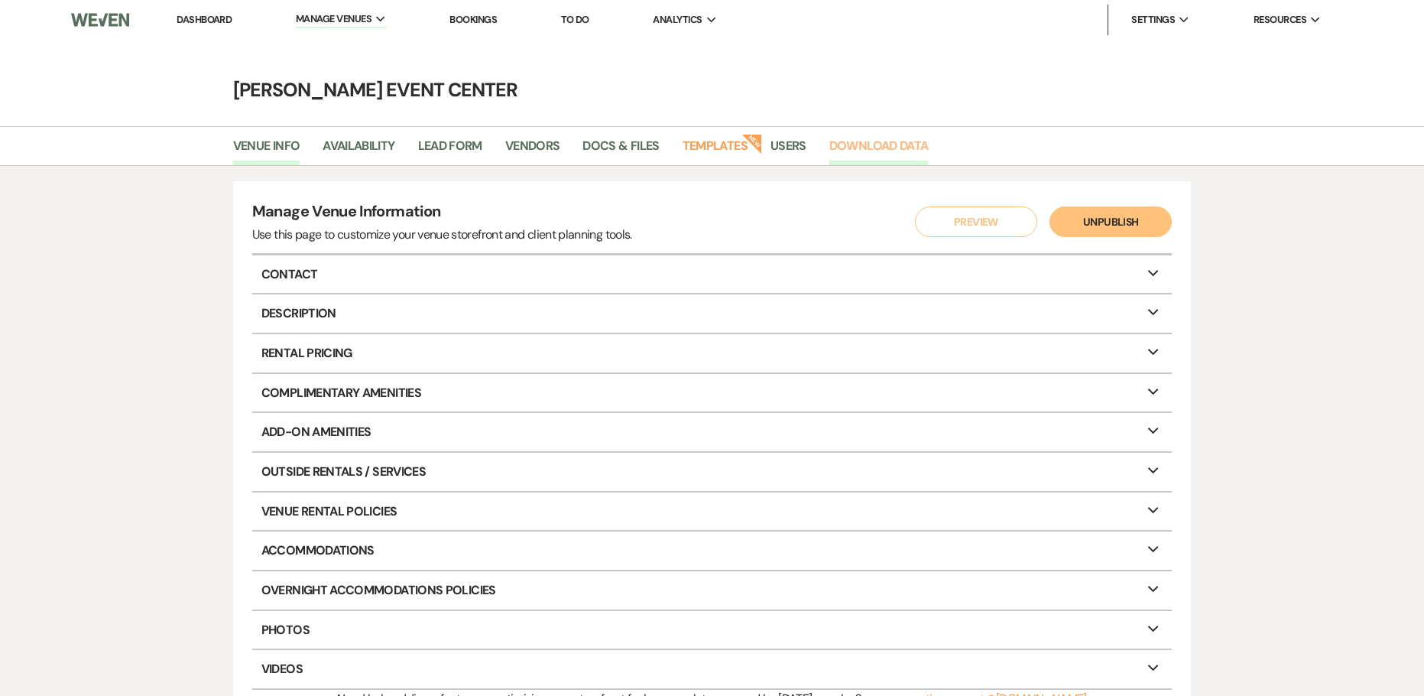
click at [841, 148] on link "Download Data" at bounding box center [879, 150] width 99 height 29
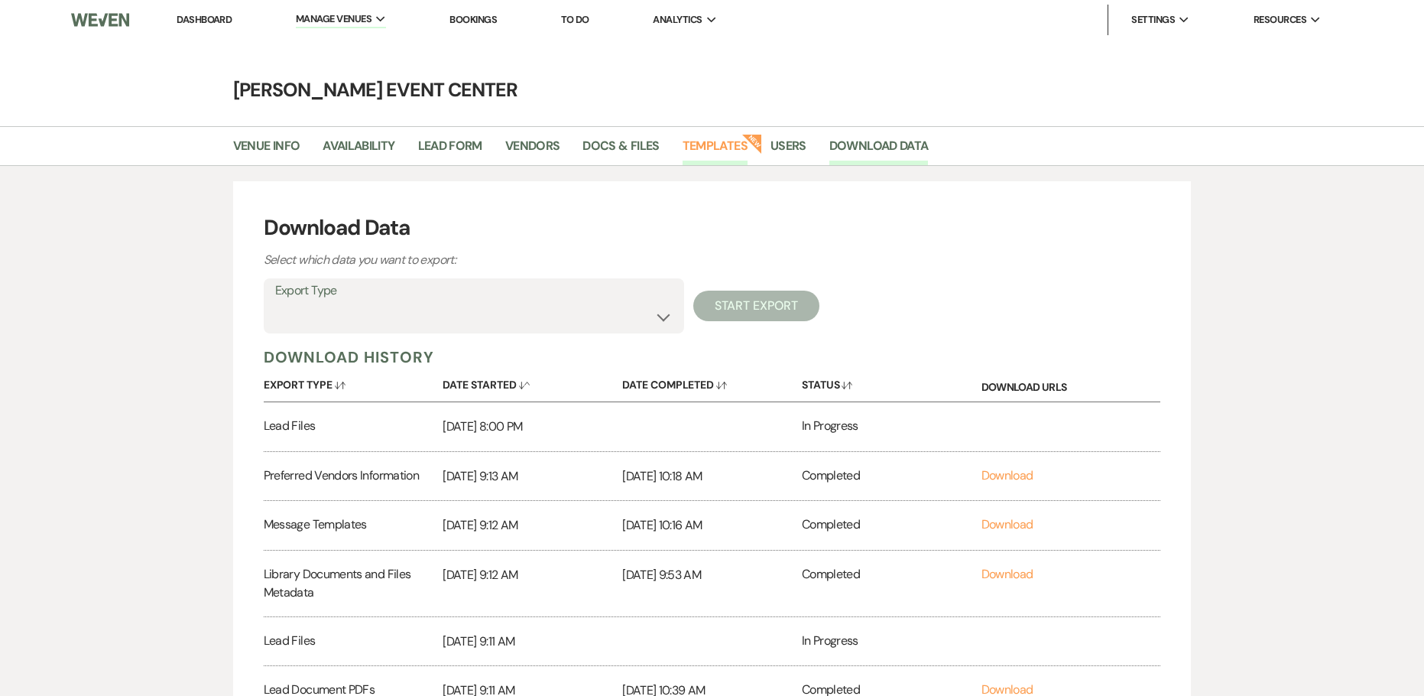
click at [717, 146] on link "Templates" at bounding box center [715, 150] width 65 height 29
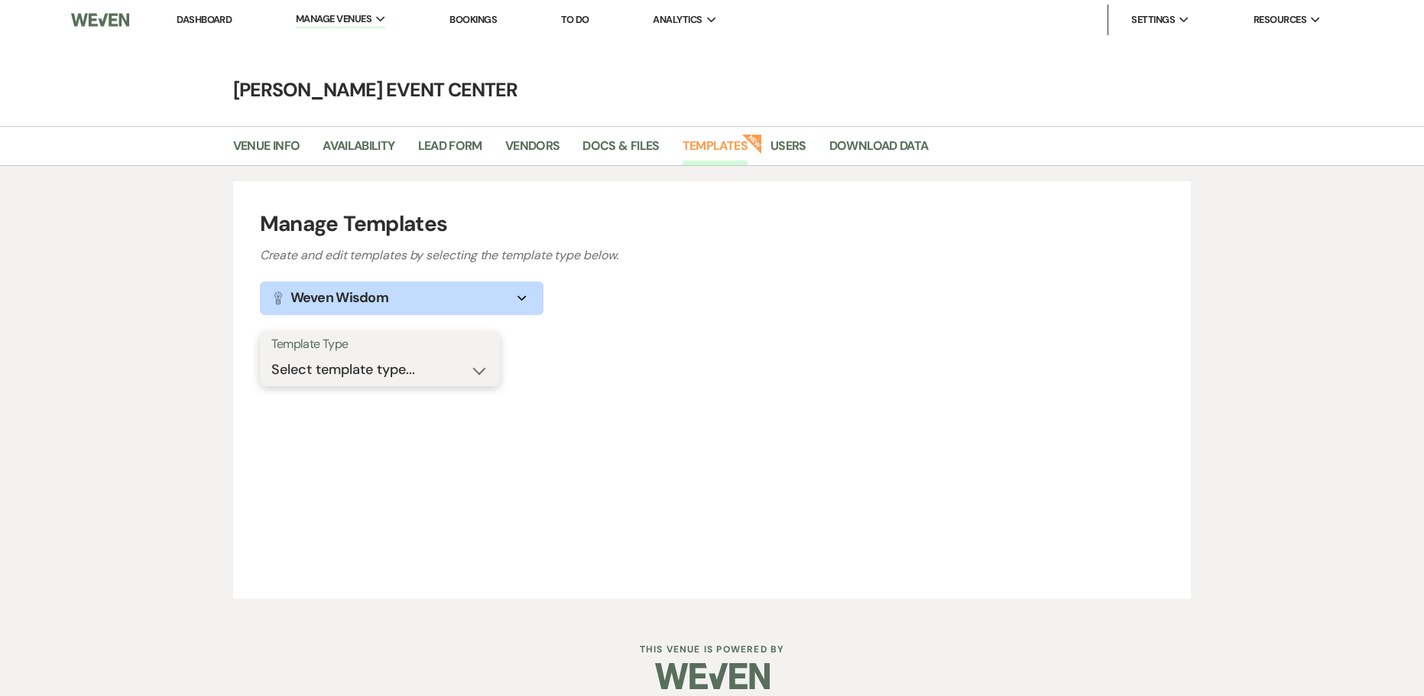
click at [481, 370] on select "Select template type... Task List Message Templates Payment Plan Inventory Item…" at bounding box center [379, 370] width 217 height 30
click at [524, 291] on button "Lightbulb Weven Wisdom Expand" at bounding box center [402, 298] width 284 height 34
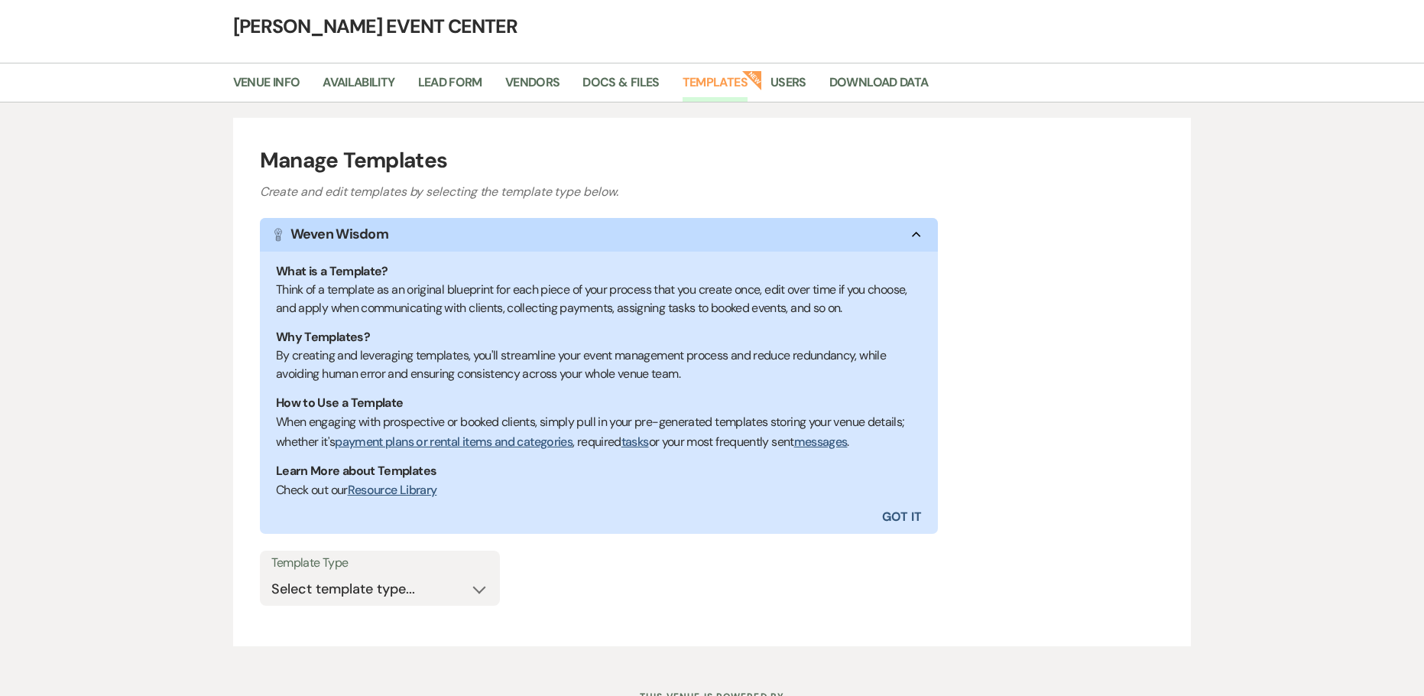
scroll to position [128, 0]
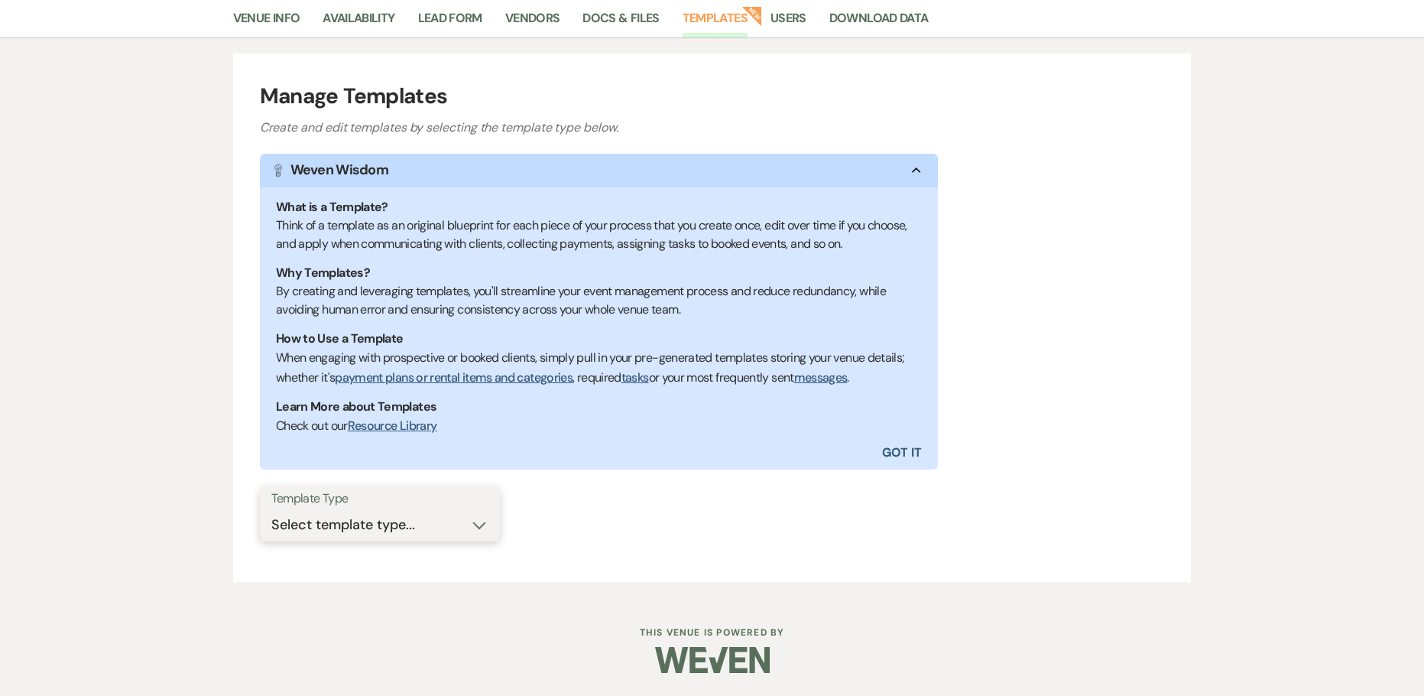
click at [486, 528] on select "Select template type... Task List Message Templates Payment Plan Inventory Item…" at bounding box center [379, 525] width 217 height 30
click at [242, 190] on div "Manage Templates Create and edit templates by selecting the template type below…" at bounding box center [712, 318] width 959 height 528
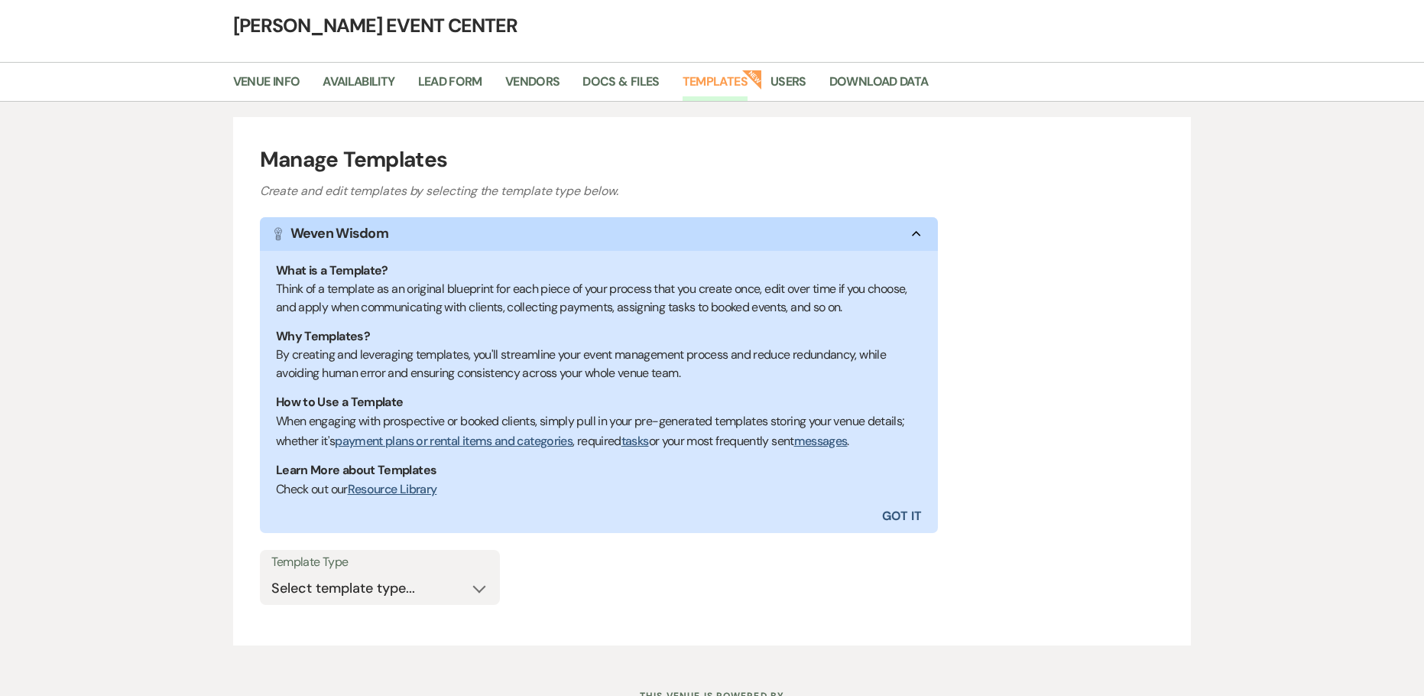
scroll to position [0, 0]
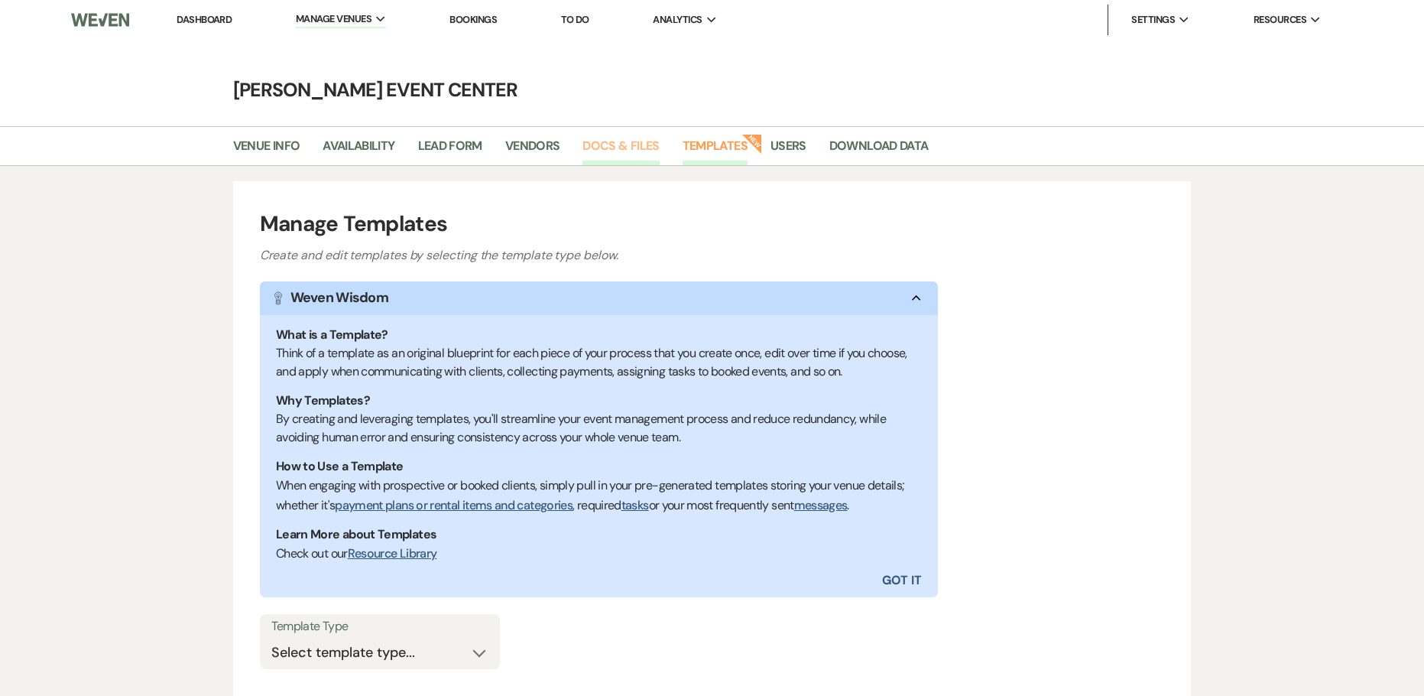
click at [622, 148] on link "Docs & Files" at bounding box center [621, 150] width 76 height 29
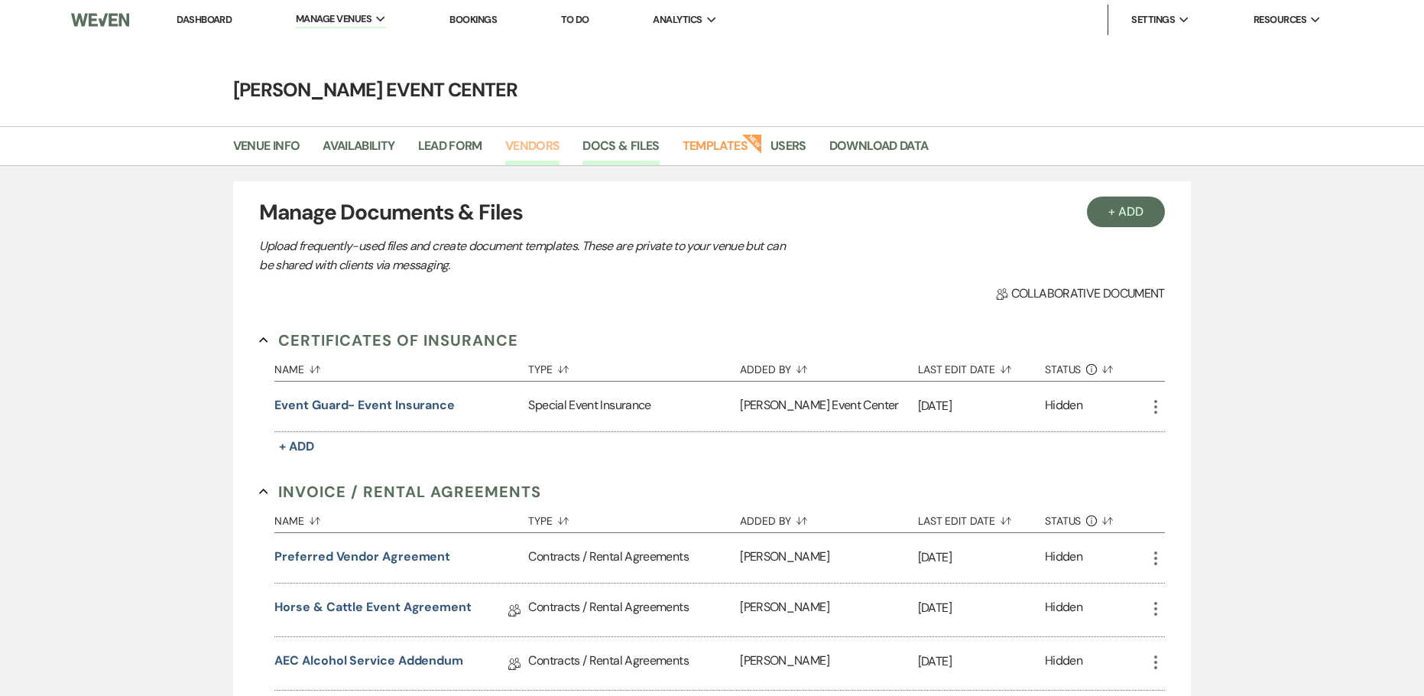
click at [534, 145] on link "Vendors" at bounding box center [532, 150] width 55 height 29
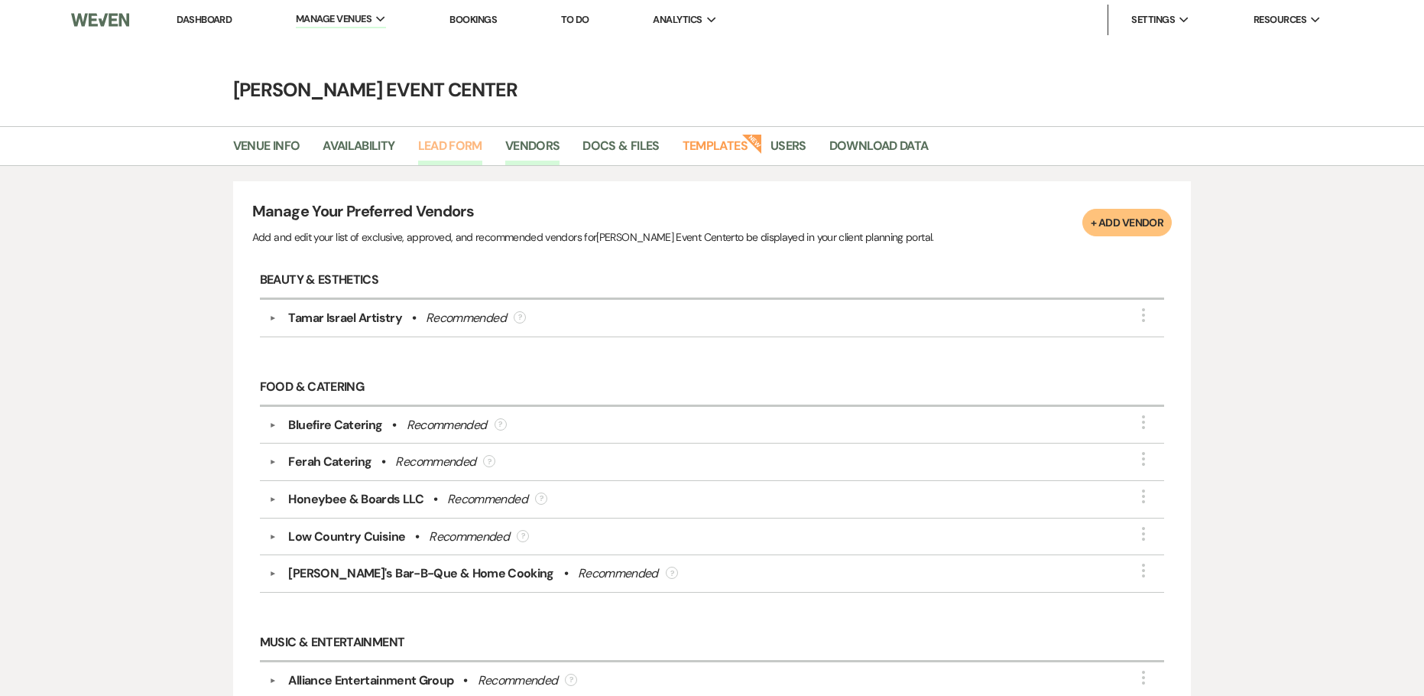
click at [466, 145] on link "Lead Form" at bounding box center [450, 150] width 64 height 29
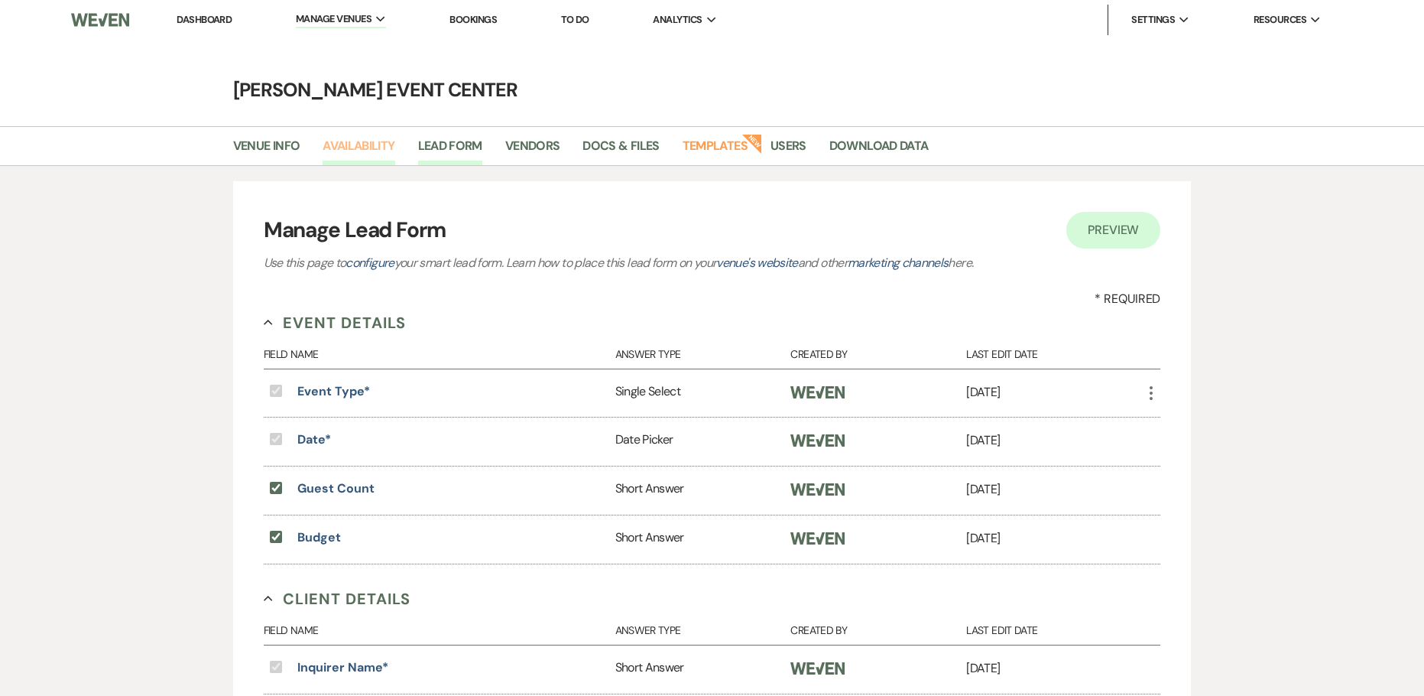
click at [371, 146] on link "Availability" at bounding box center [359, 150] width 72 height 29
select select "3"
select select "2026"
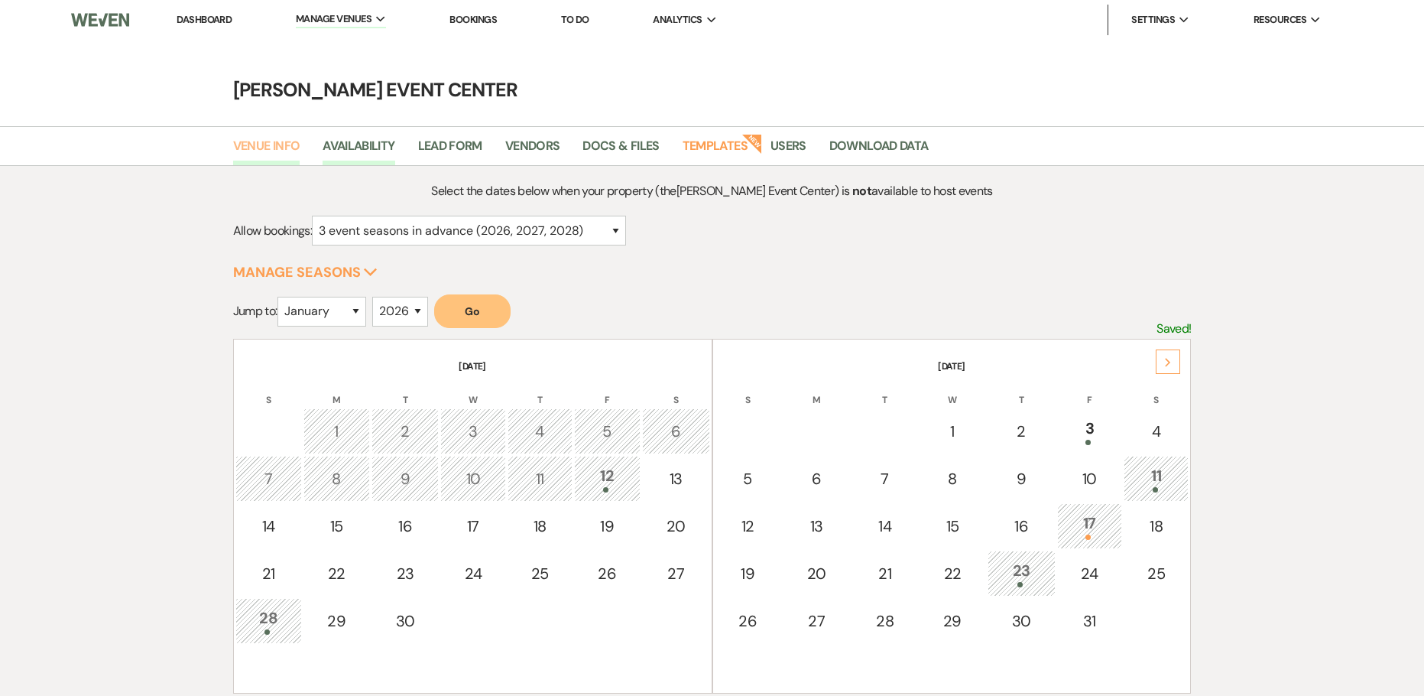
click at [274, 156] on link "Venue Info" at bounding box center [266, 150] width 67 height 29
